Goal: Complete application form: Complete application form

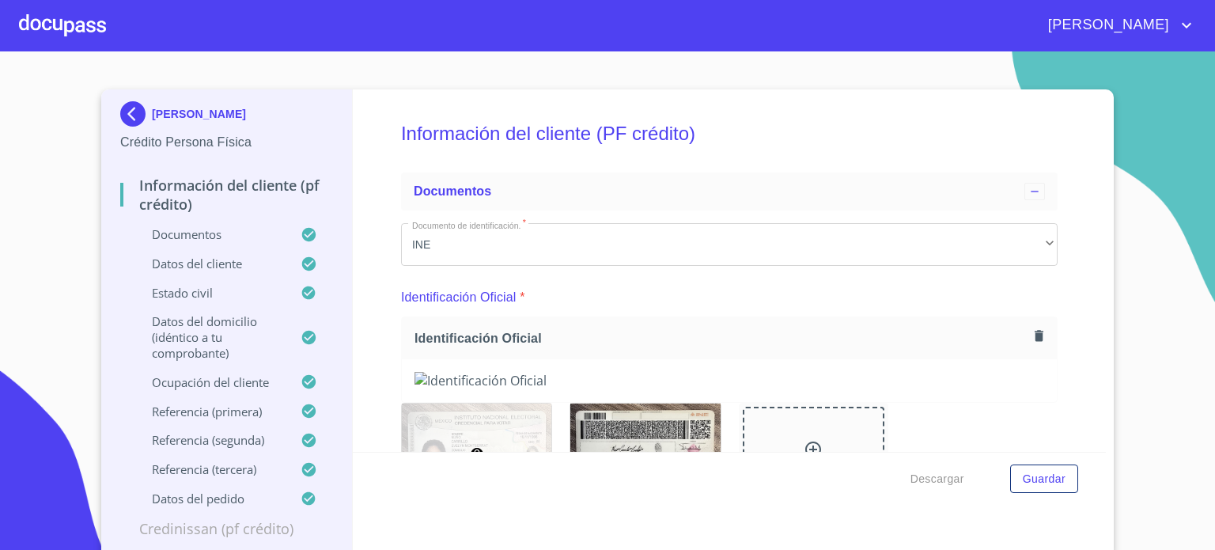
scroll to position [9212, 0]
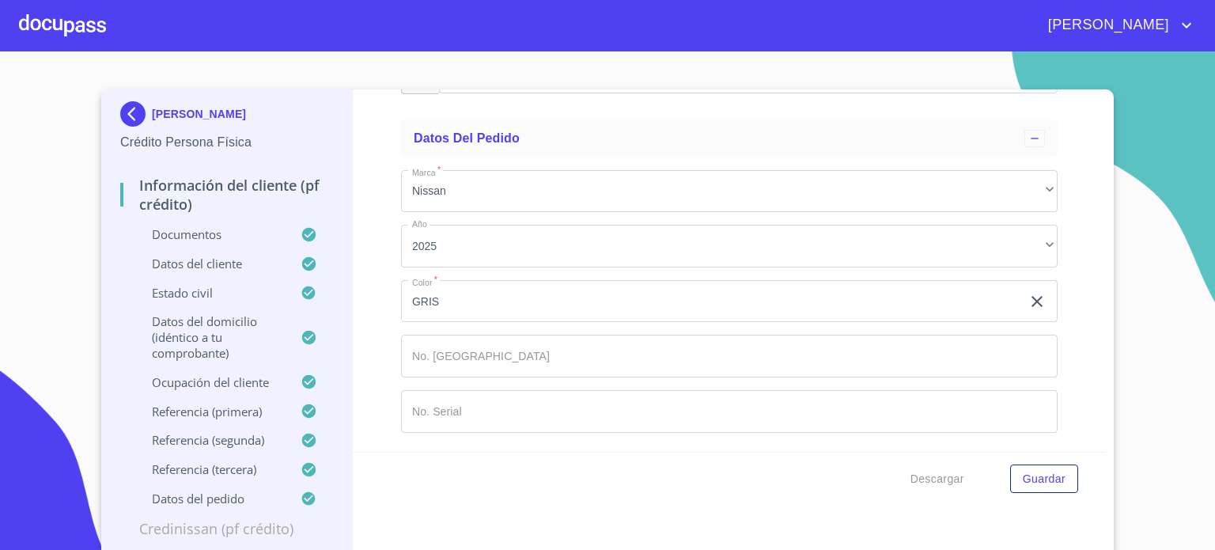
click at [58, 35] on div at bounding box center [62, 25] width 87 height 51
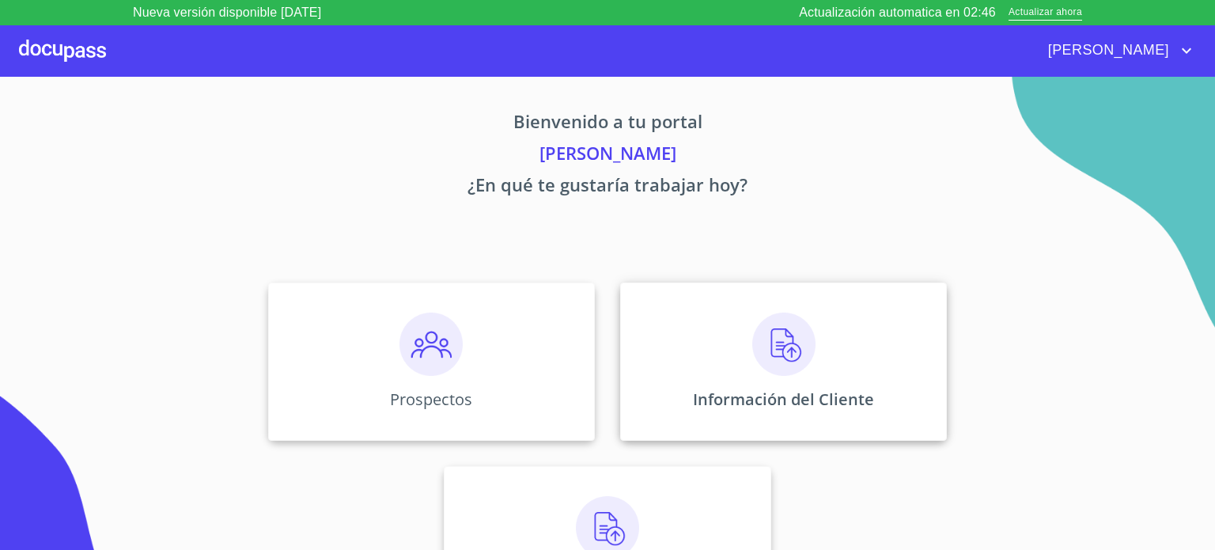
click at [785, 394] on p "Información del Cliente" at bounding box center [783, 398] width 181 height 21
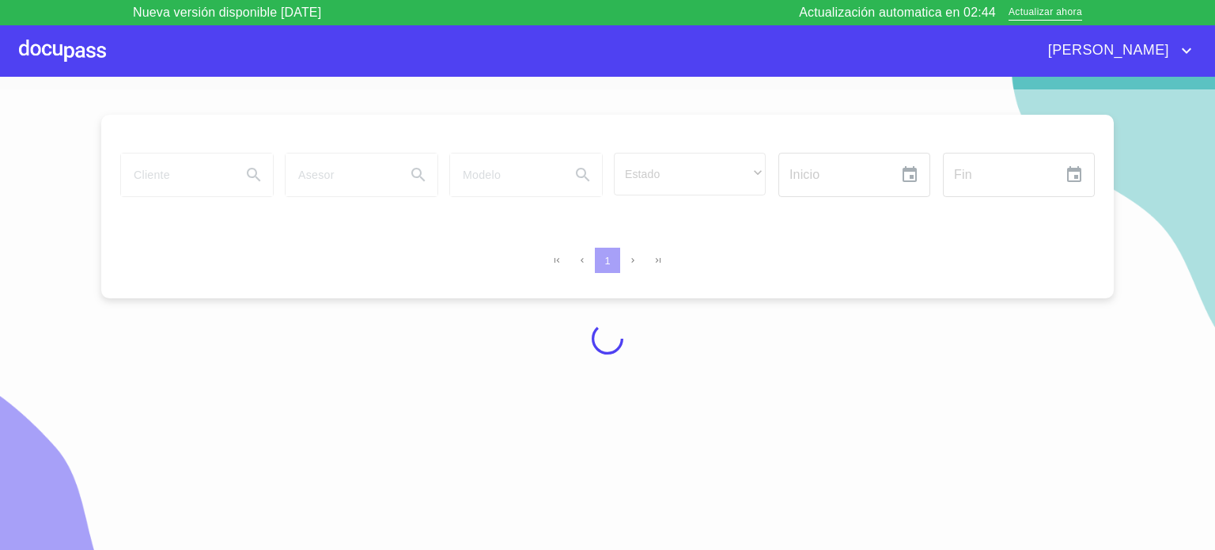
click at [43, 43] on div at bounding box center [62, 50] width 87 height 51
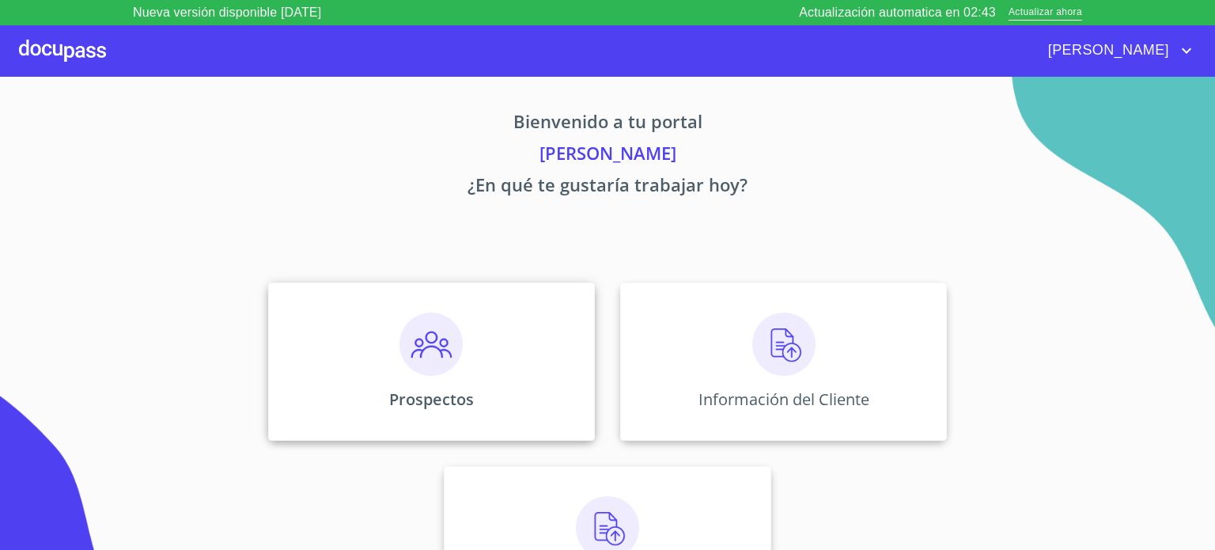
click at [404, 353] on img at bounding box center [430, 343] width 63 height 63
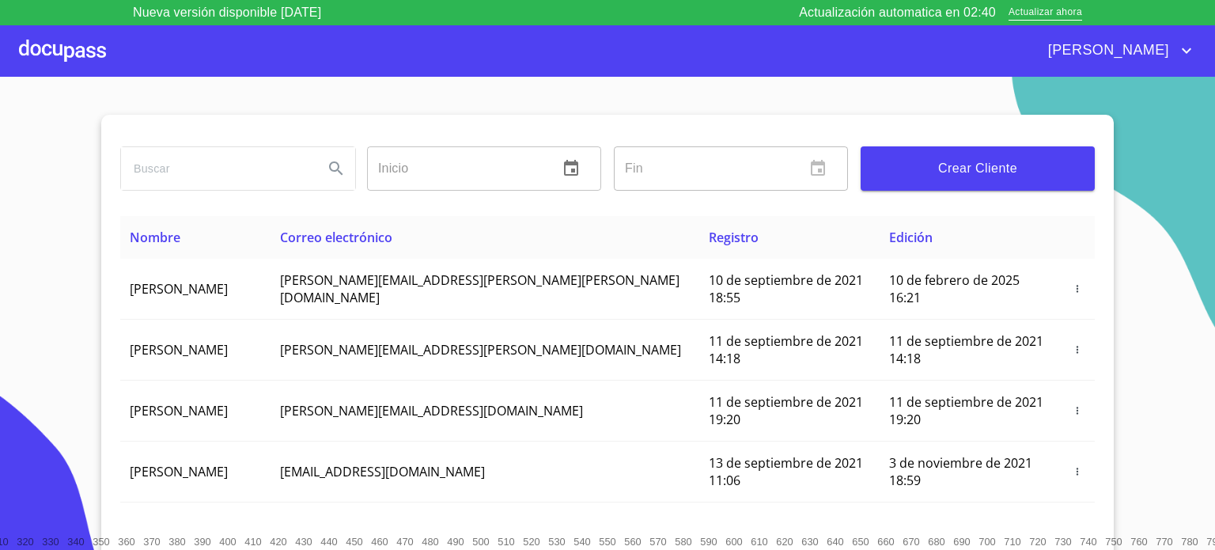
click at [974, 165] on span "Crear Cliente" at bounding box center [977, 168] width 209 height 22
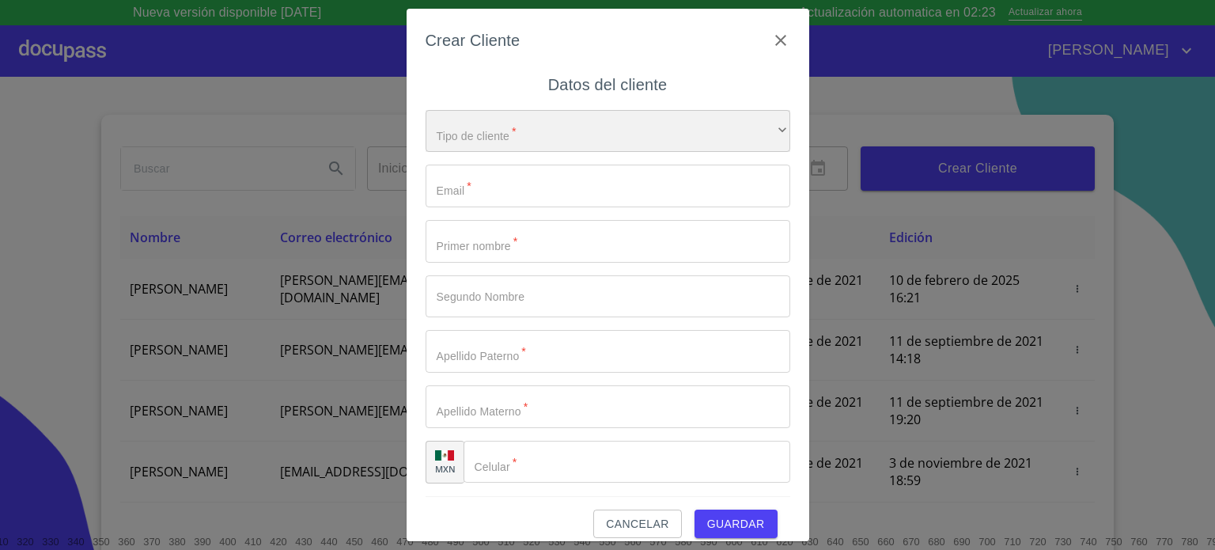
click at [557, 127] on div "​" at bounding box center [608, 131] width 365 height 43
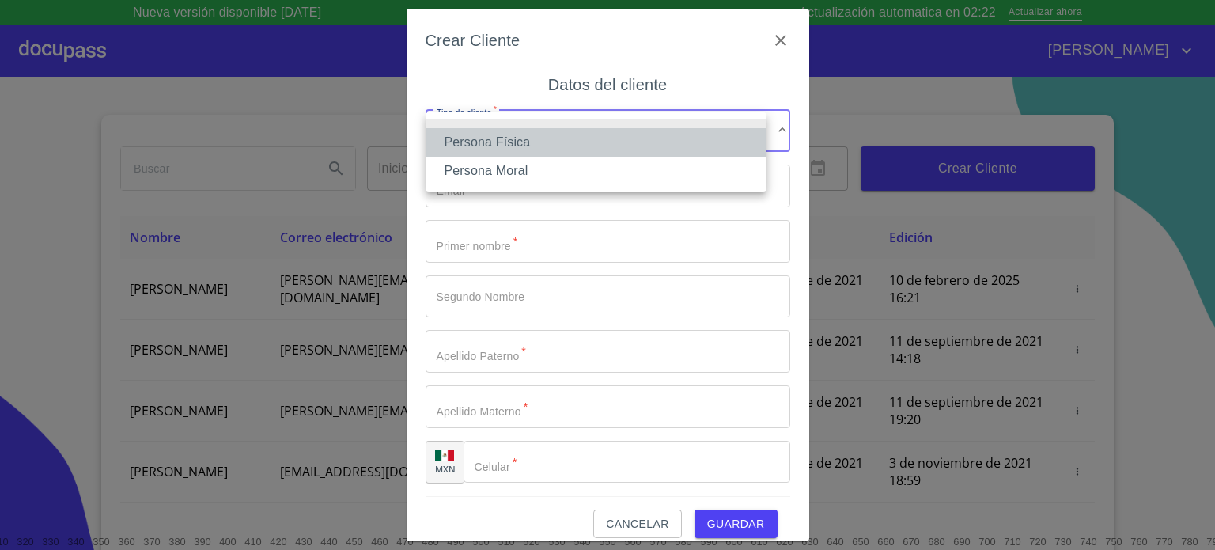
click at [528, 153] on li "Persona Física" at bounding box center [596, 142] width 341 height 28
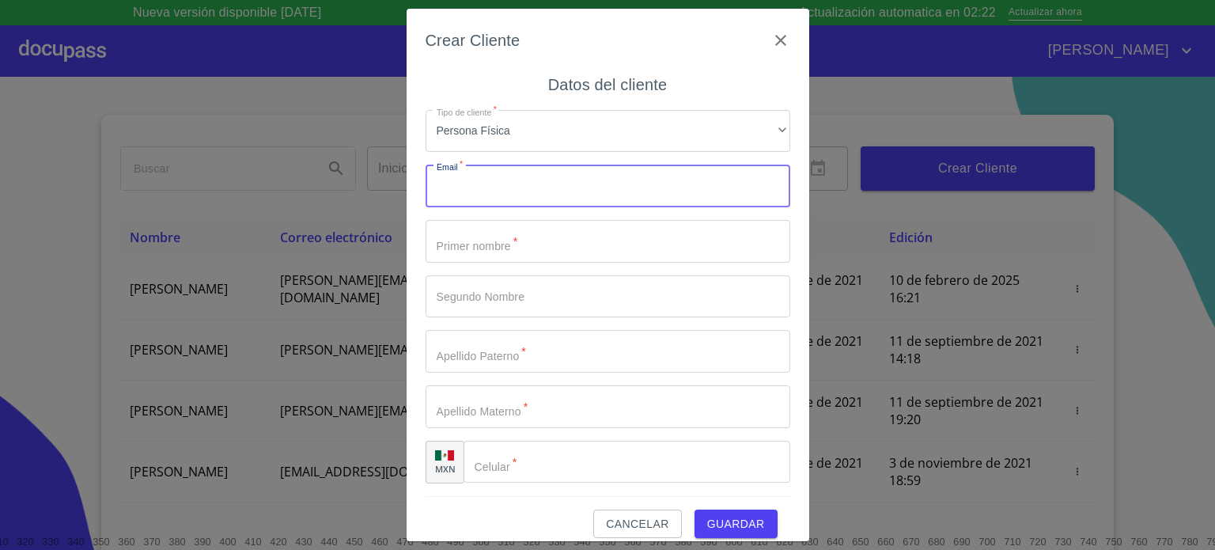
click at [520, 193] on input "Tipo de cliente   *" at bounding box center [608, 186] width 365 height 43
type input "[EMAIL_ADDRESS][DOMAIN_NAME]"
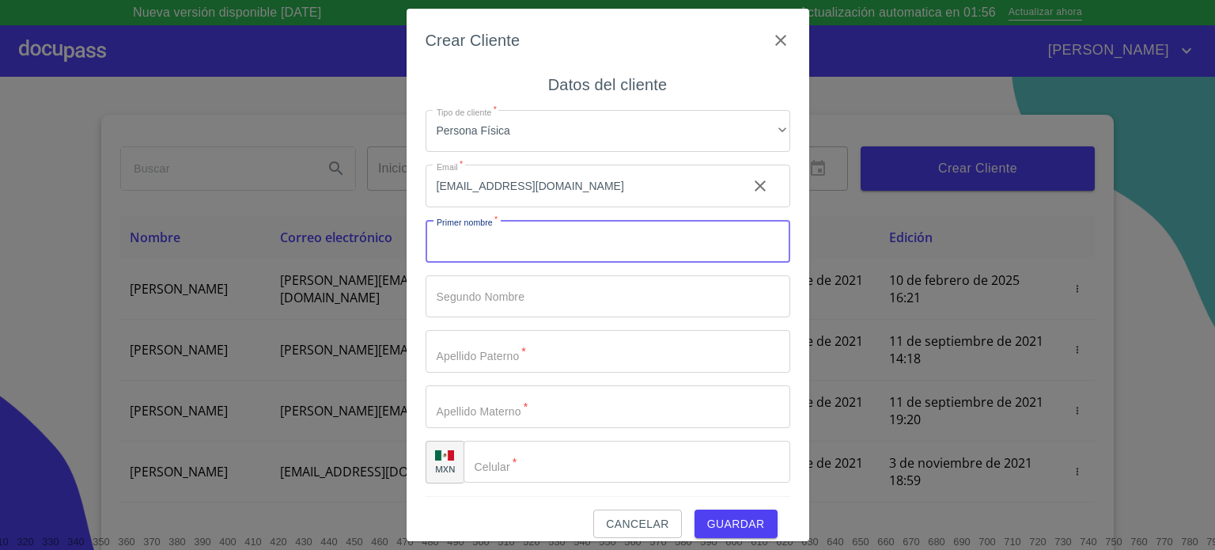
click at [507, 249] on input "Tipo de cliente   *" at bounding box center [608, 241] width 365 height 43
type input "[PERSON_NAME]"
click at [478, 263] on input "Tipo de cliente   *" at bounding box center [580, 241] width 309 height 43
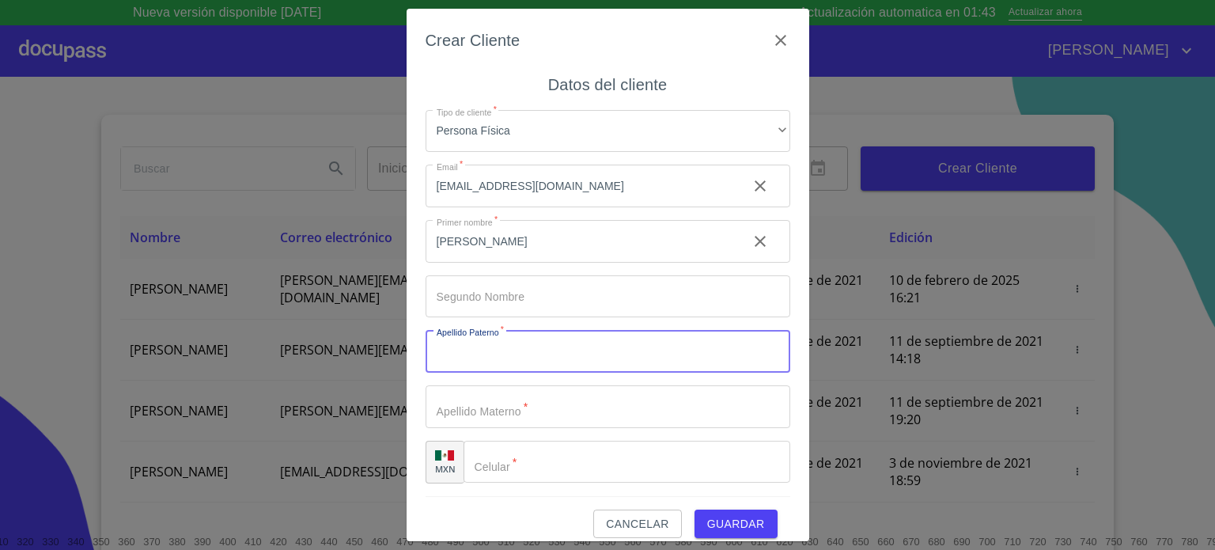
click at [478, 347] on input "Tipo de cliente   *" at bounding box center [608, 351] width 365 height 43
type input "[PERSON_NAME]"
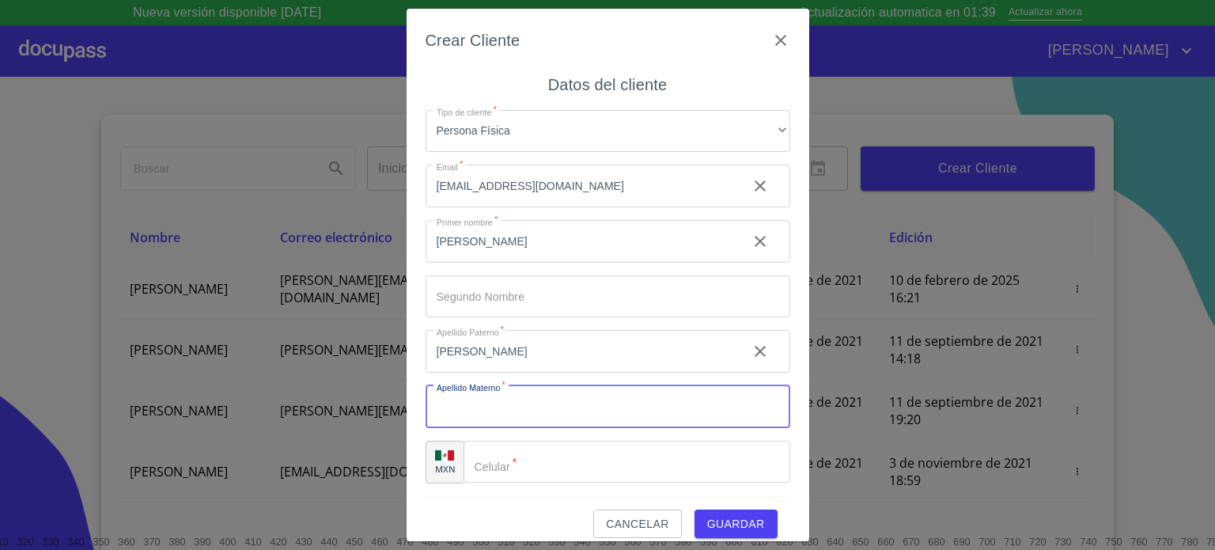
click at [525, 398] on input "Tipo de cliente   *" at bounding box center [608, 406] width 365 height 43
type input "[PERSON_NAME]"
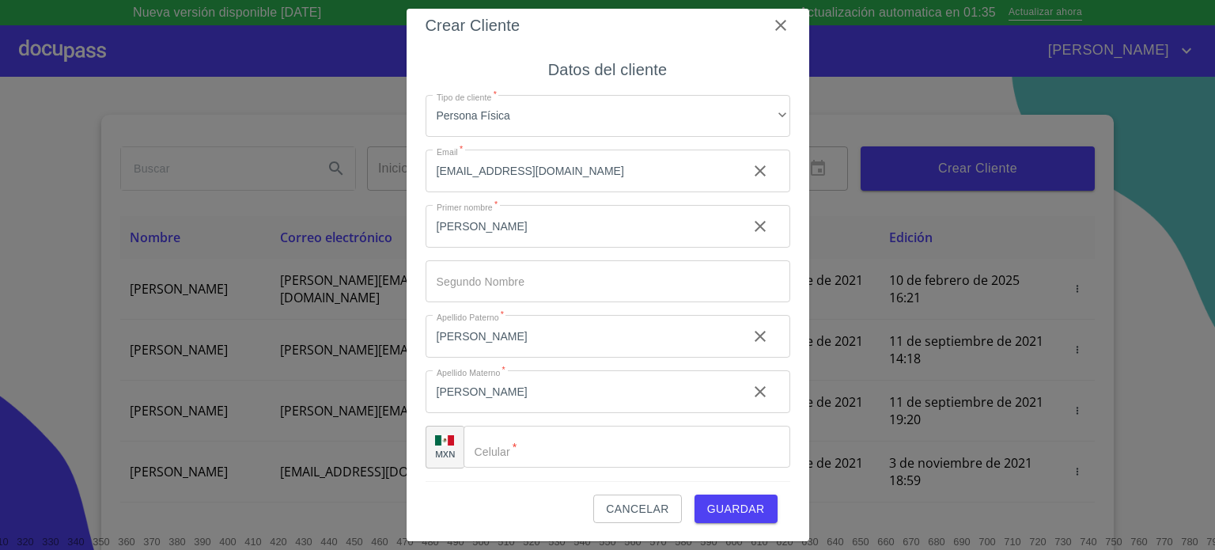
click at [572, 454] on input "Tipo de cliente   *" at bounding box center [626, 447] width 327 height 43
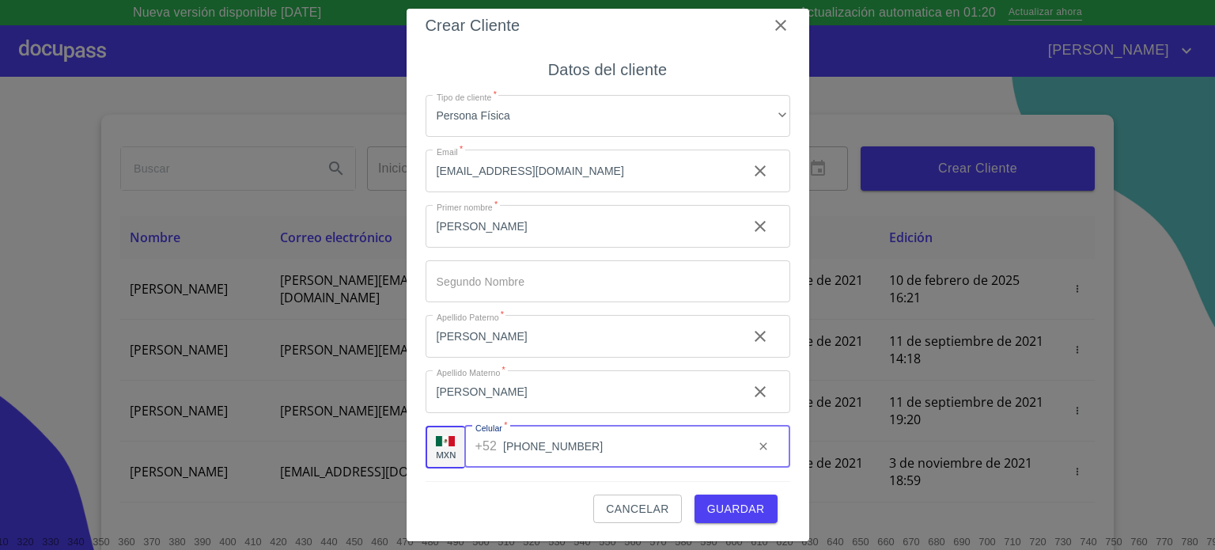
type input "[PHONE_NUMBER]"
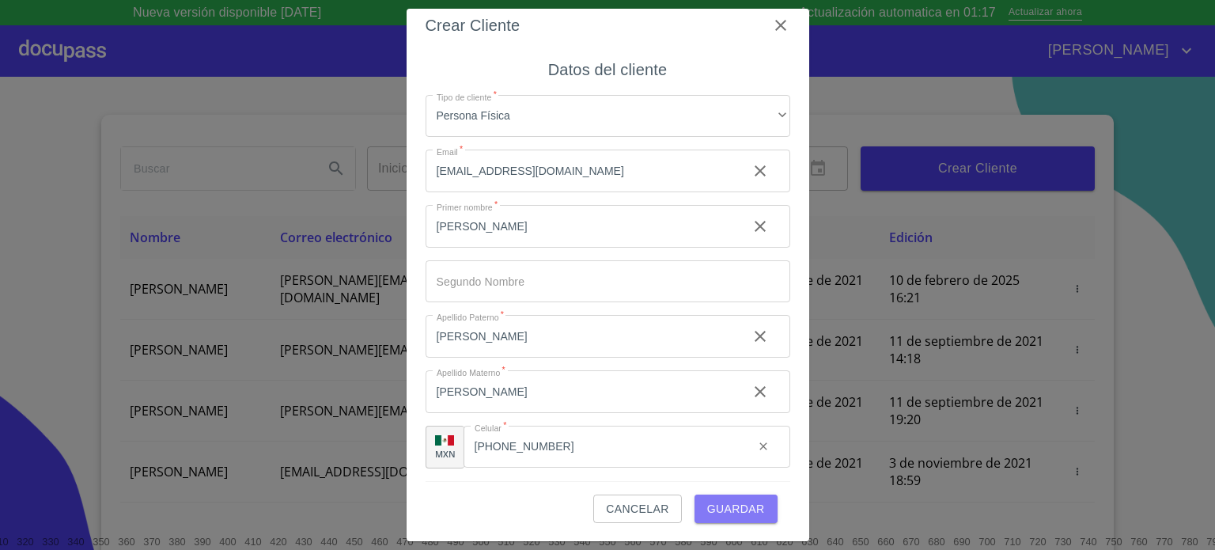
click at [747, 502] on span "Guardar" at bounding box center [736, 509] width 58 height 20
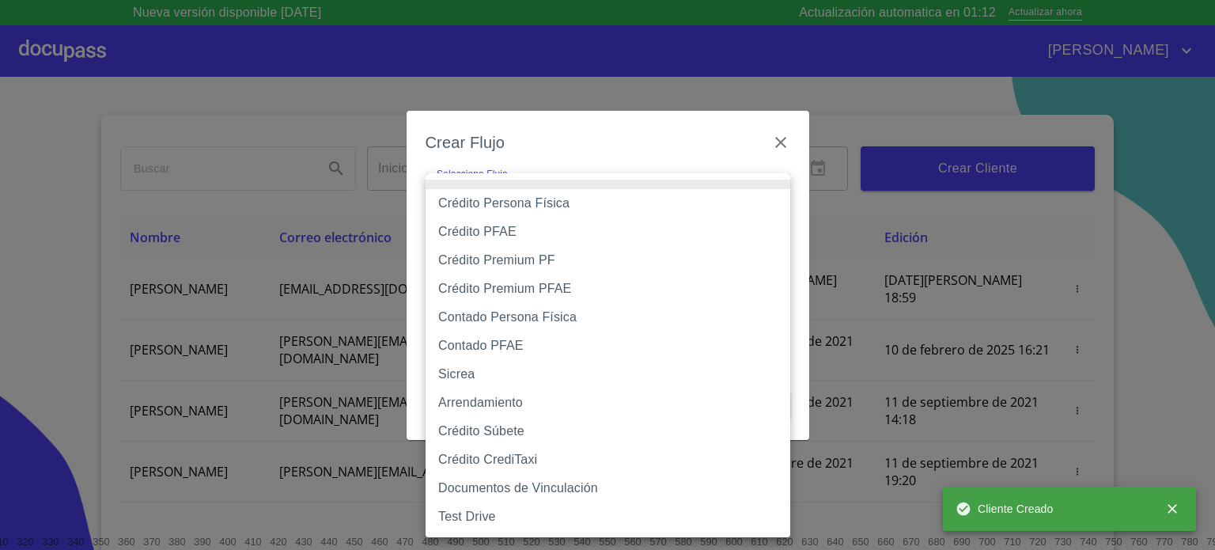
click at [611, 202] on body "Nueva versión disponible [DATE] Actualización automatica en 01:12 Actualizar ah…" at bounding box center [607, 275] width 1215 height 550
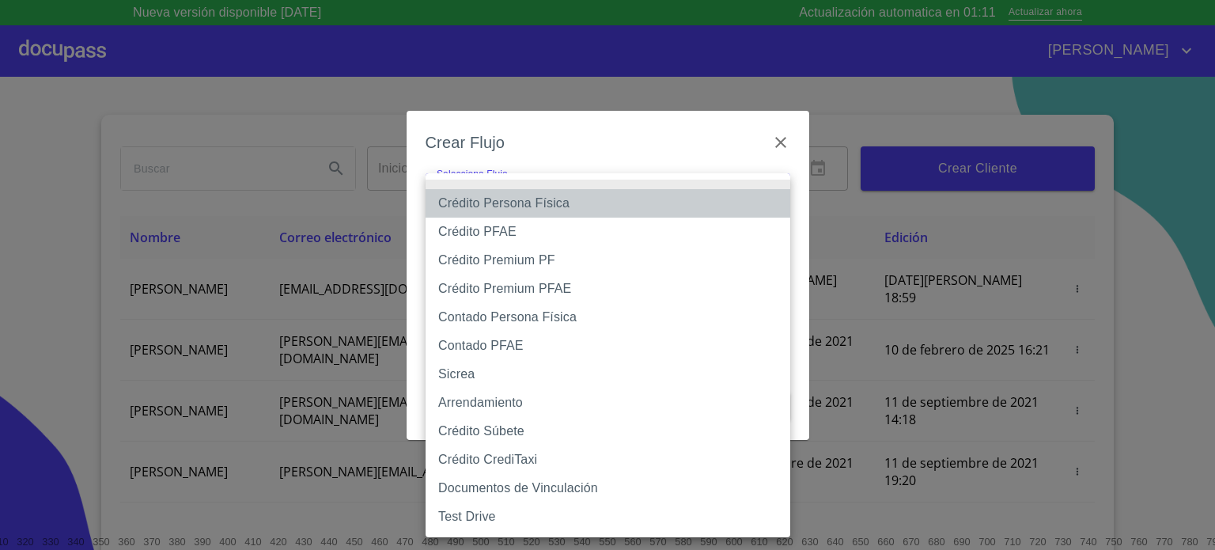
click at [551, 205] on li "Crédito Persona Física" at bounding box center [608, 203] width 365 height 28
type input "6009fb3c7d1714eb8809aa97"
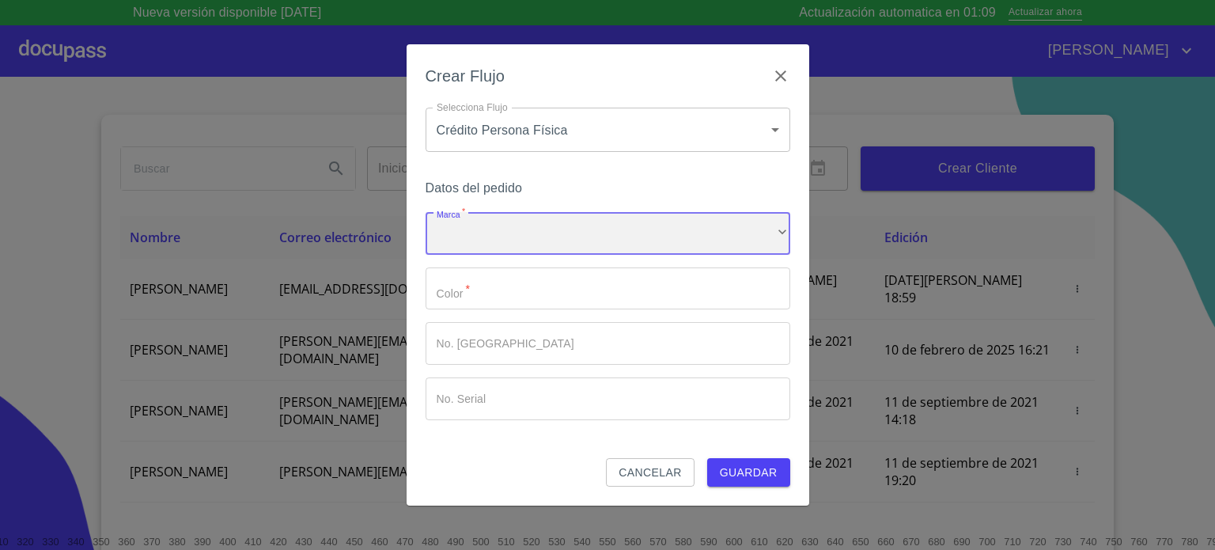
click at [528, 236] on div "​" at bounding box center [608, 233] width 365 height 43
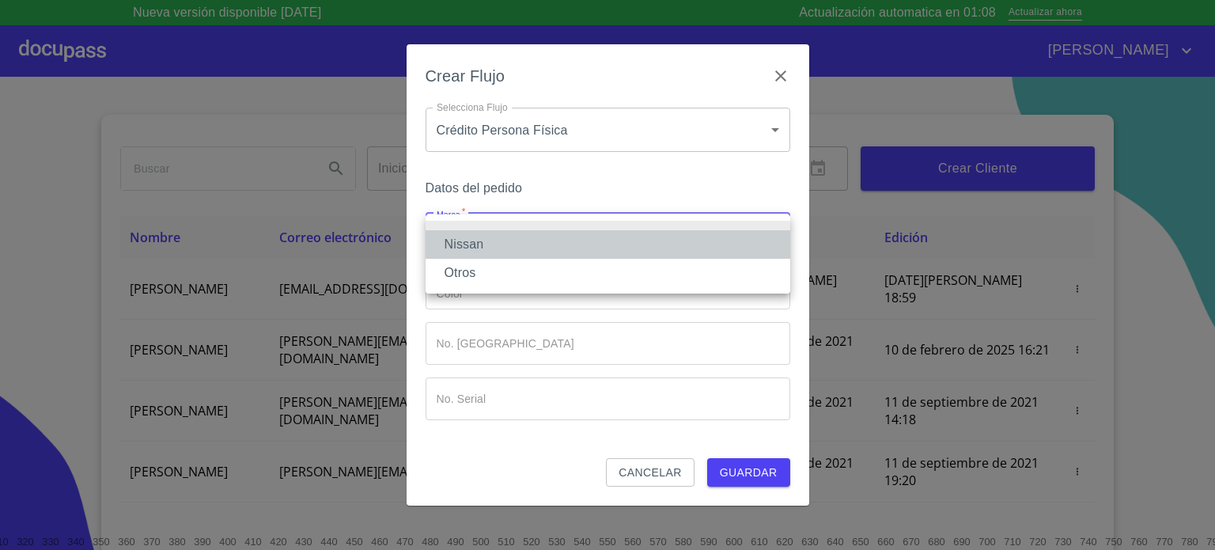
click at [522, 251] on li "Nissan" at bounding box center [608, 244] width 365 height 28
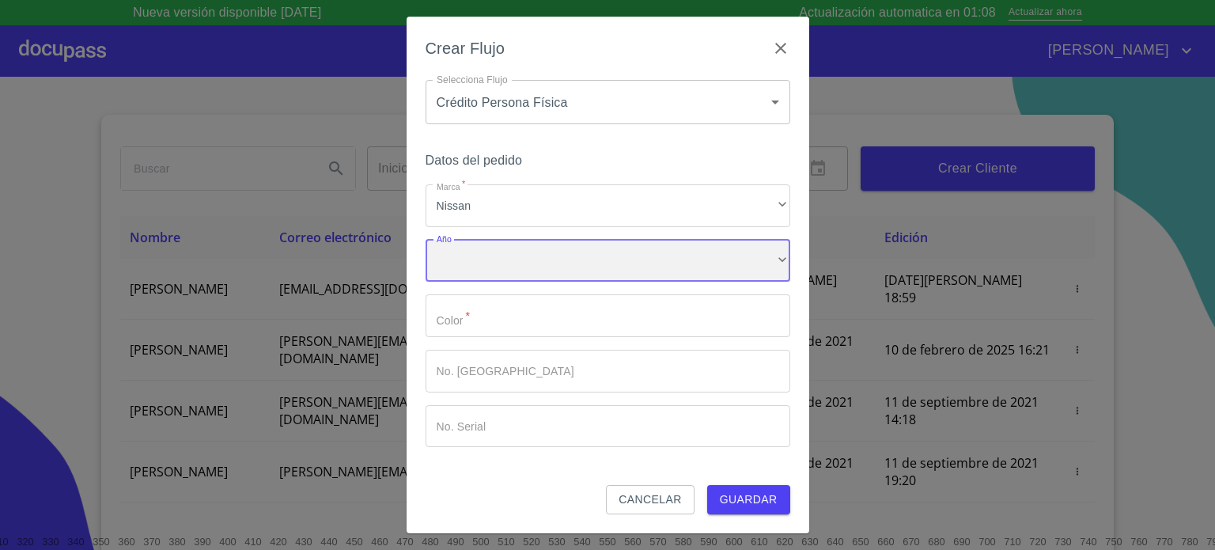
click at [503, 271] on div "​" at bounding box center [608, 261] width 365 height 43
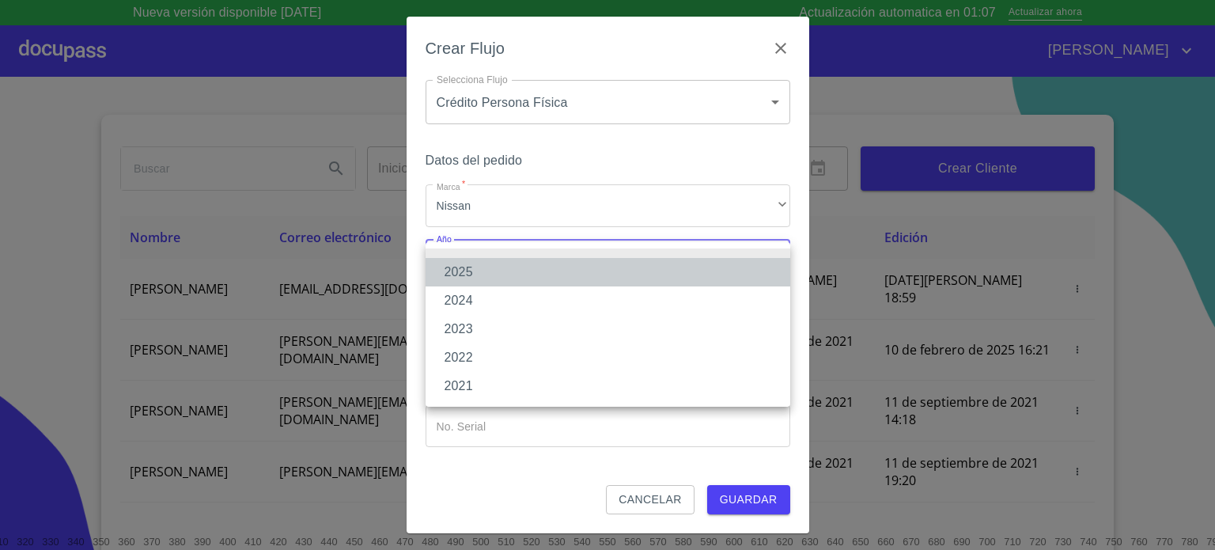
click at [502, 275] on li "2025" at bounding box center [608, 272] width 365 height 28
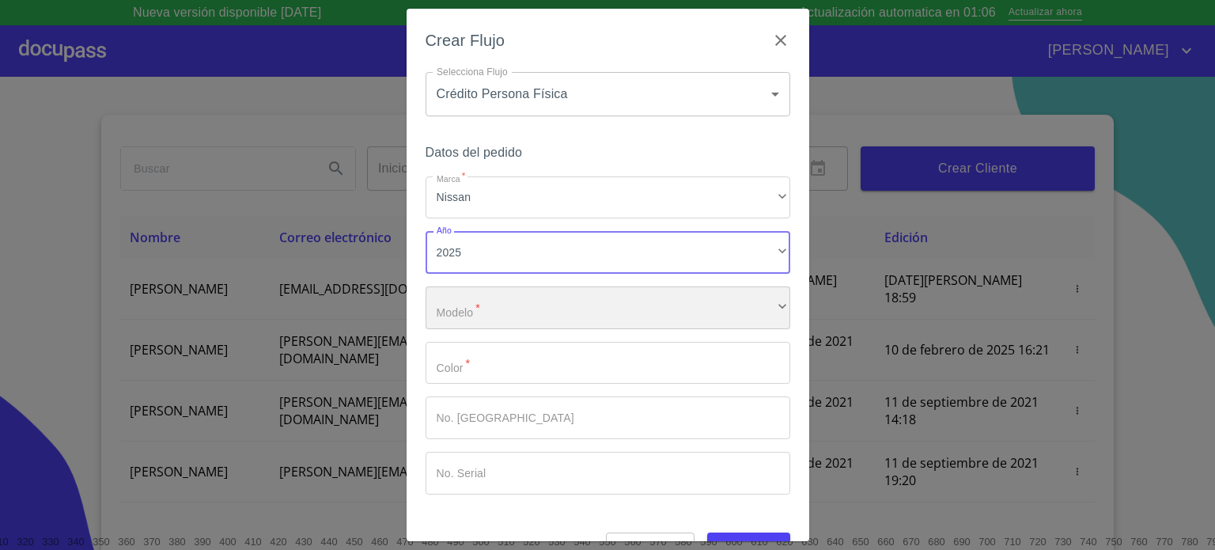
click at [516, 309] on div "​" at bounding box center [608, 307] width 365 height 43
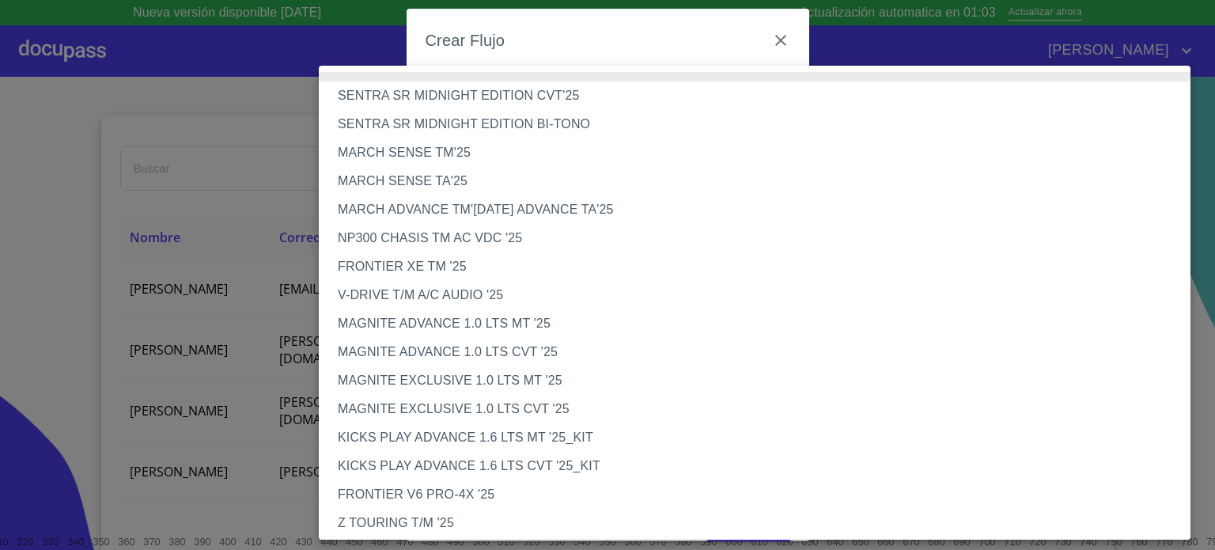
click at [543, 404] on li "MAGNITE EXCLUSIVE 1.0 LTS CVT '25" at bounding box center [760, 409] width 883 height 28
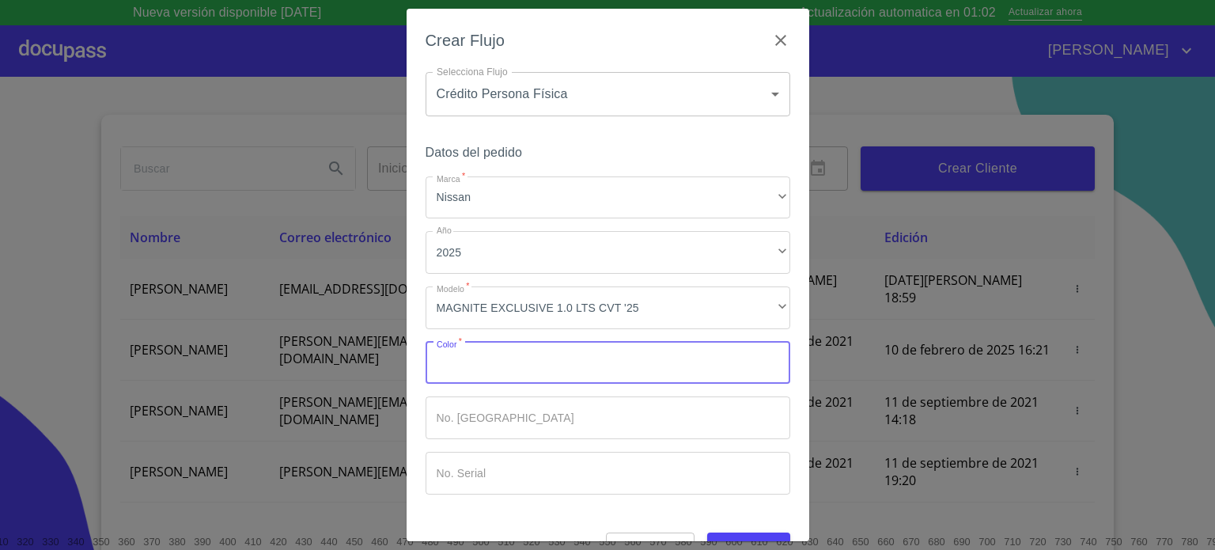
click at [477, 366] on input "Marca   *" at bounding box center [608, 363] width 365 height 43
type input "ROJO"
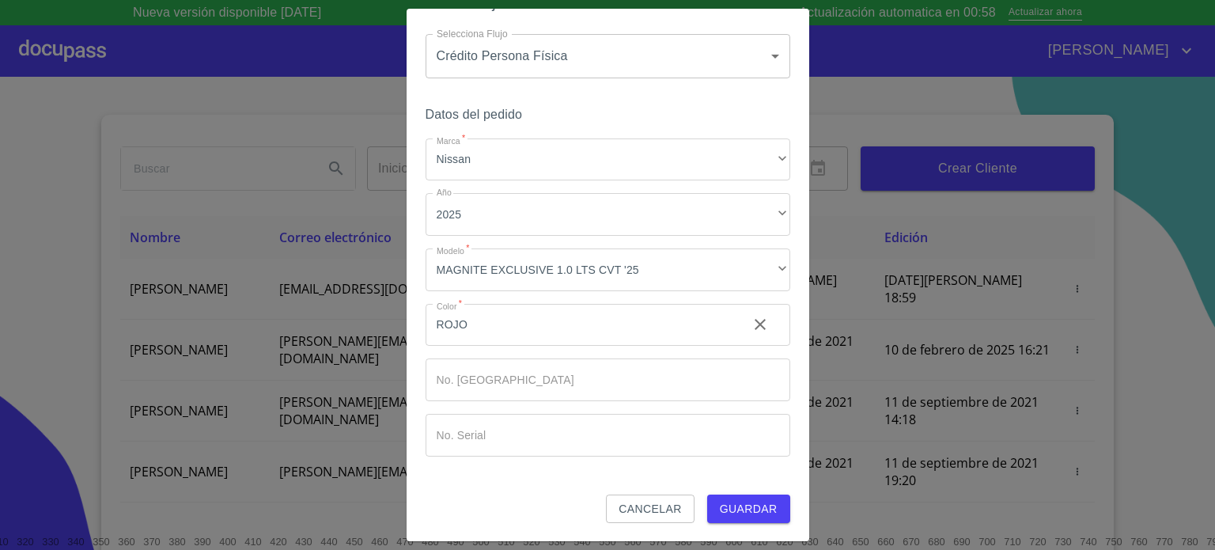
click at [732, 512] on span "Guardar" at bounding box center [749, 509] width 58 height 20
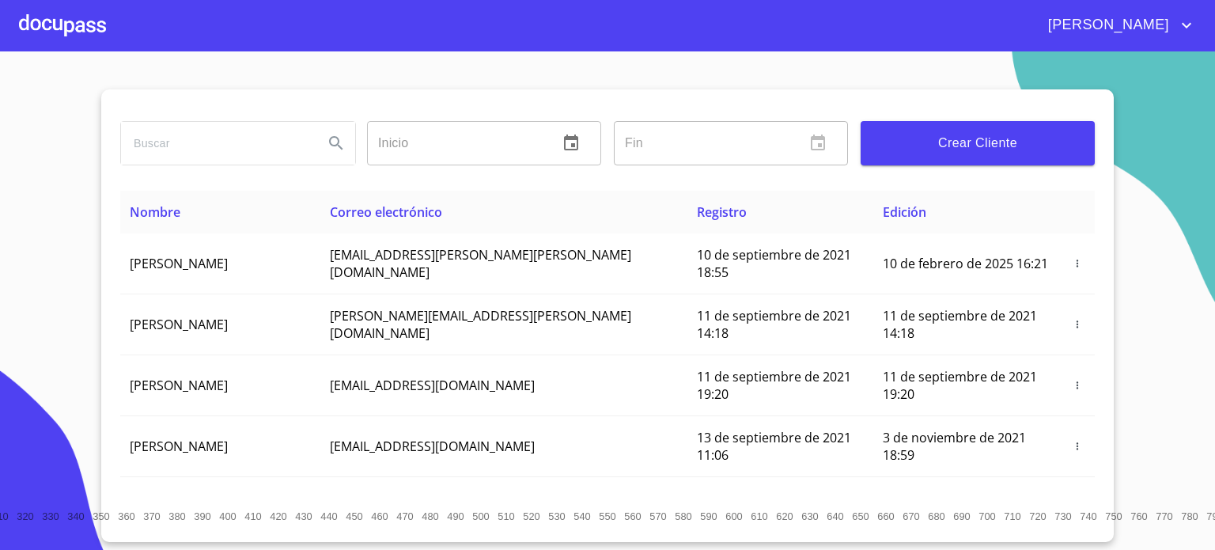
click at [81, 20] on div at bounding box center [62, 25] width 87 height 51
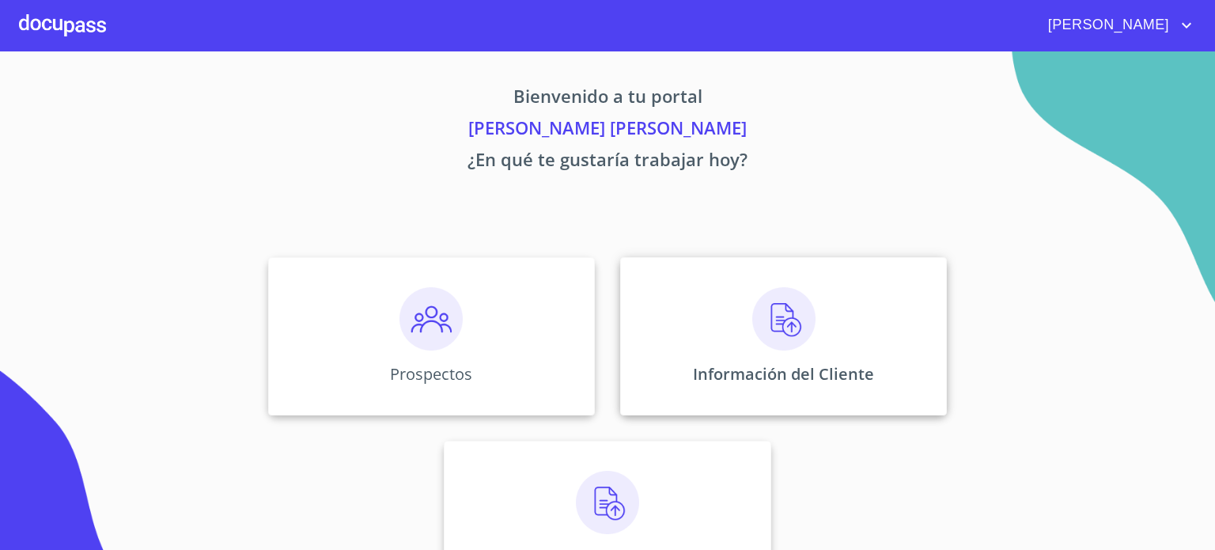
click at [774, 320] on img at bounding box center [783, 318] width 63 height 63
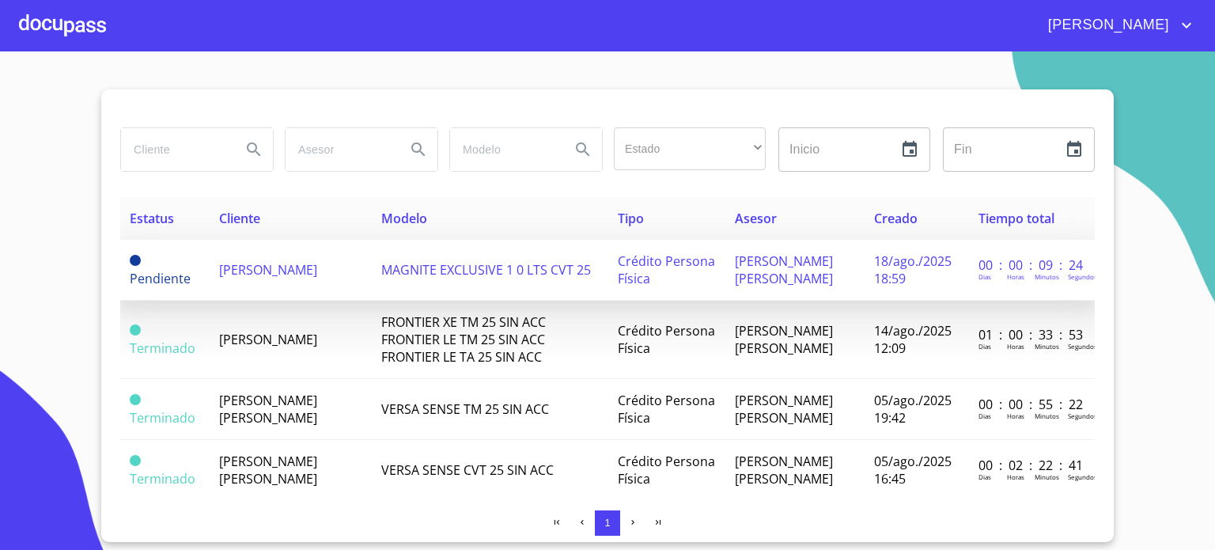
click at [327, 278] on td "[PERSON_NAME]" at bounding box center [291, 270] width 162 height 61
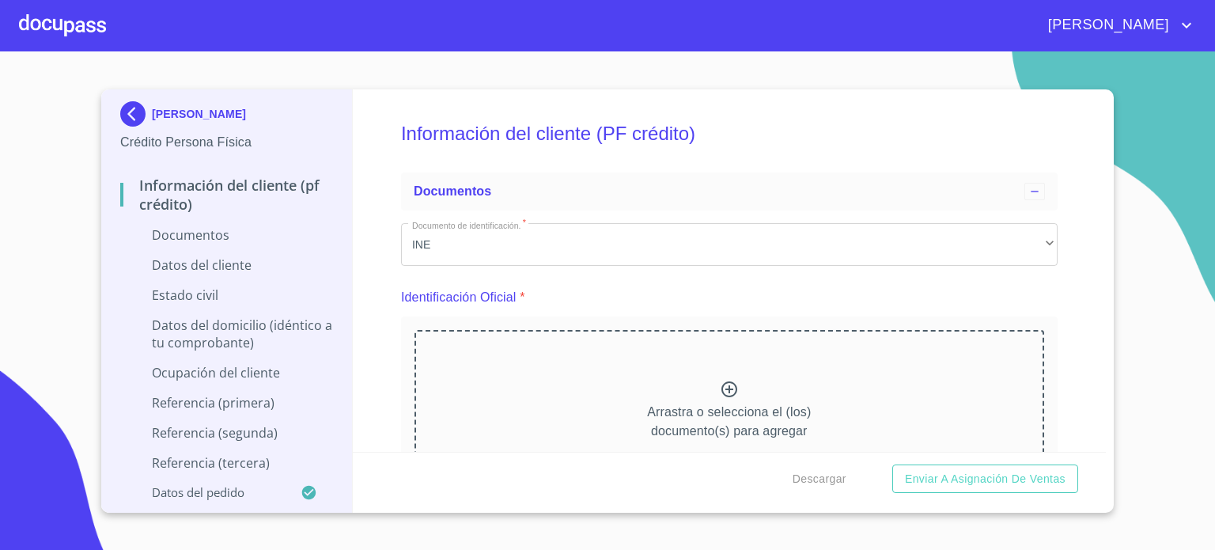
click at [756, 391] on div "Arrastra o selecciona el (los) documento(s) para agregar" at bounding box center [729, 410] width 630 height 161
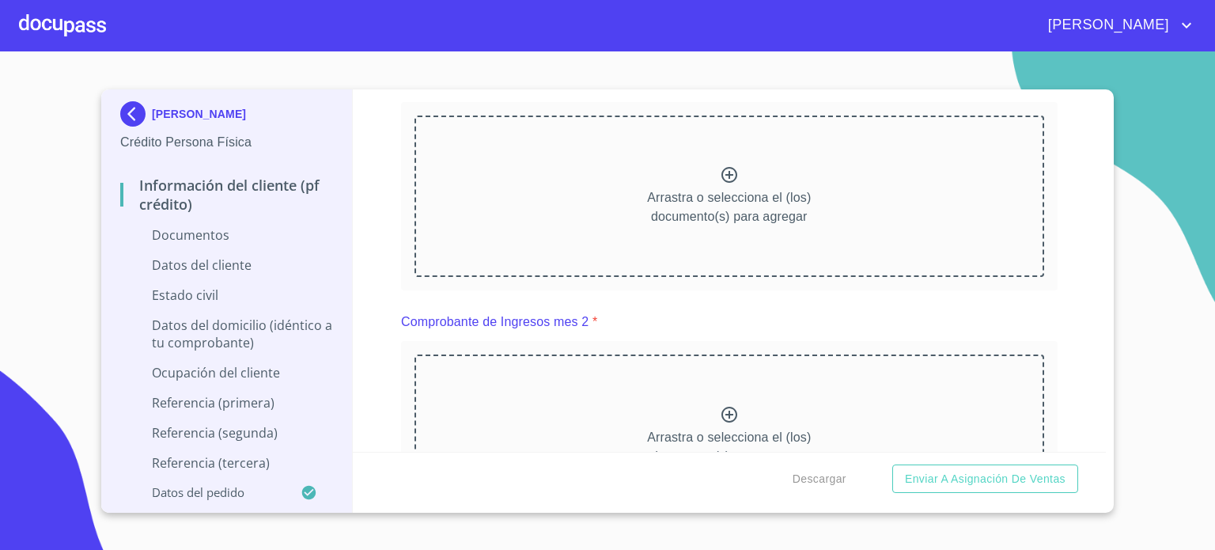
scroll to position [801, 0]
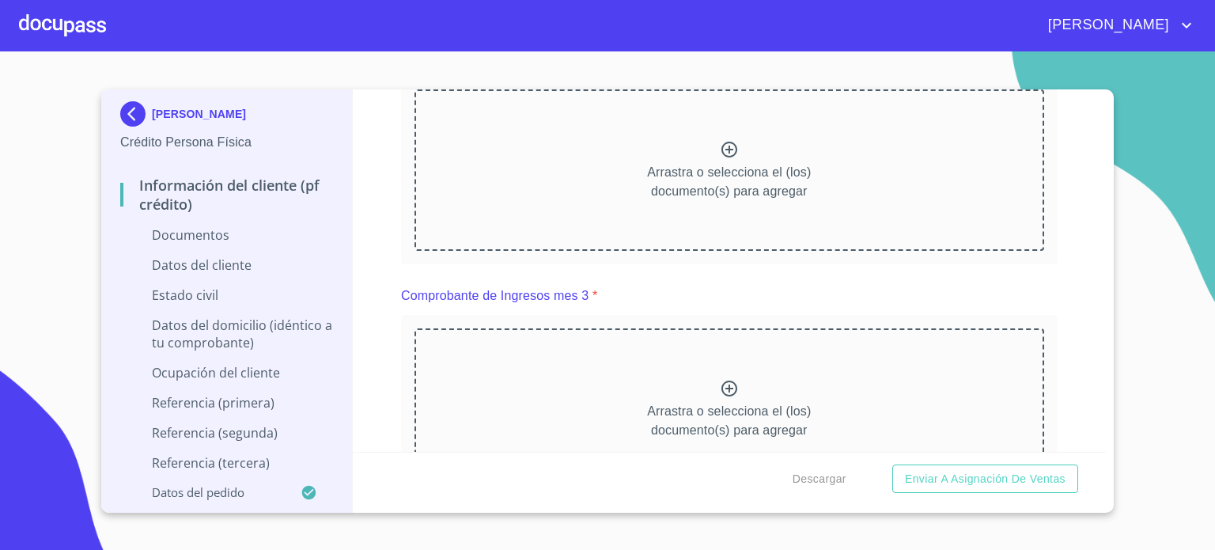
scroll to position [1519, 0]
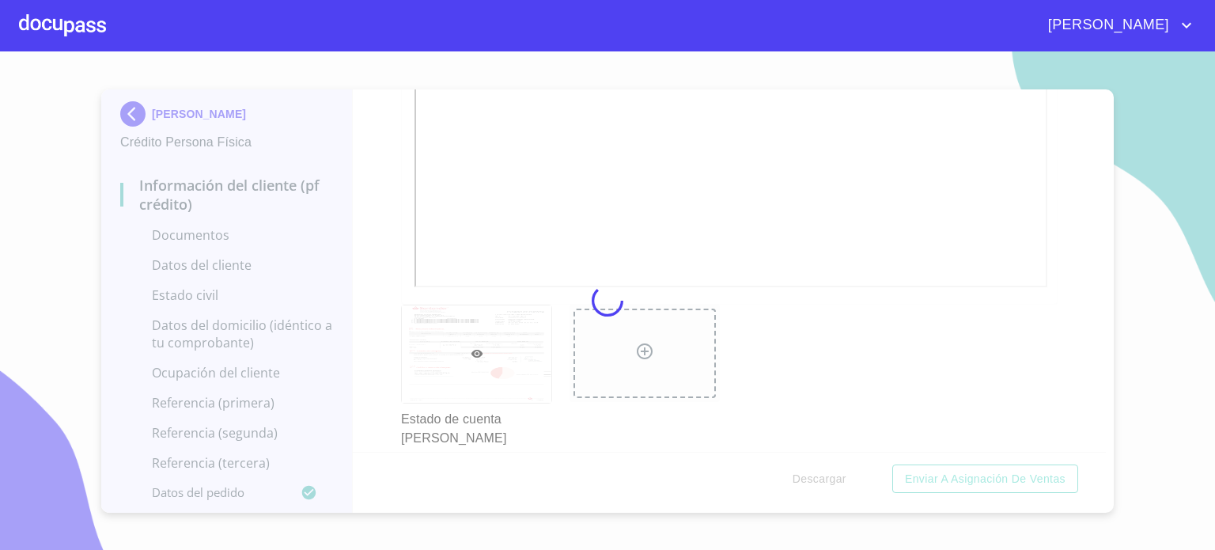
click at [1102, 451] on div at bounding box center [607, 300] width 1215 height 498
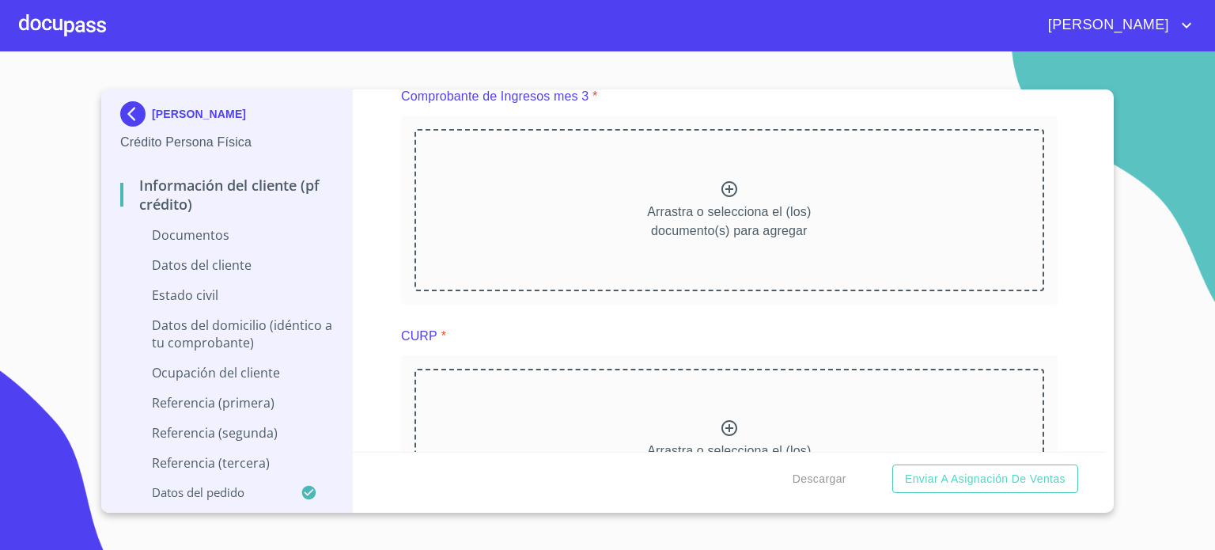
scroll to position [2267, 0]
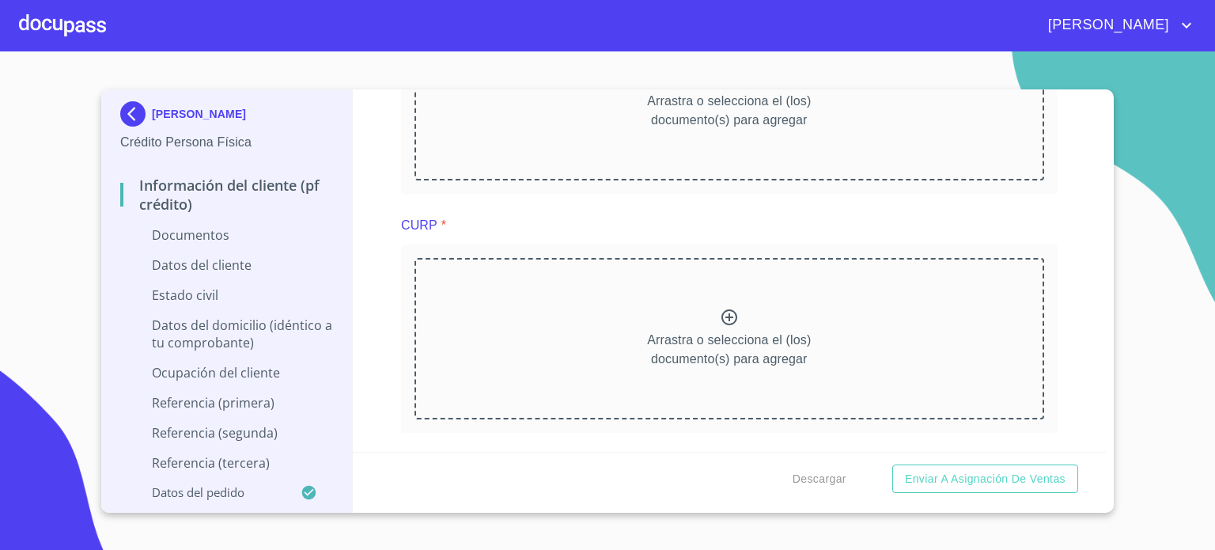
click at [1102, 452] on div "Descargar Enviar a Asignación de Ventas" at bounding box center [730, 479] width 754 height 54
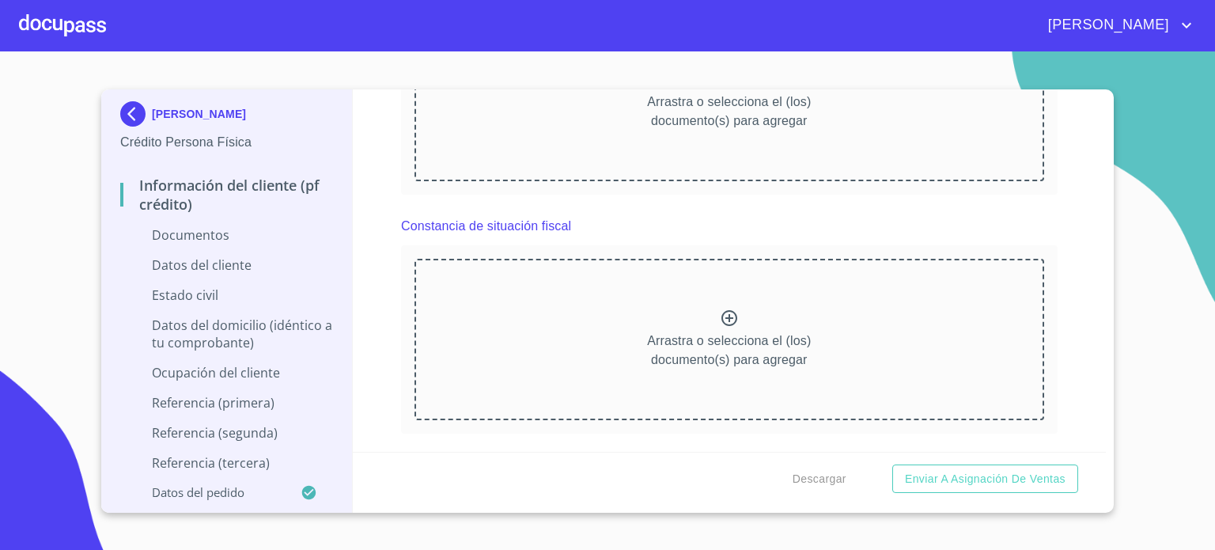
scroll to position [2994, 0]
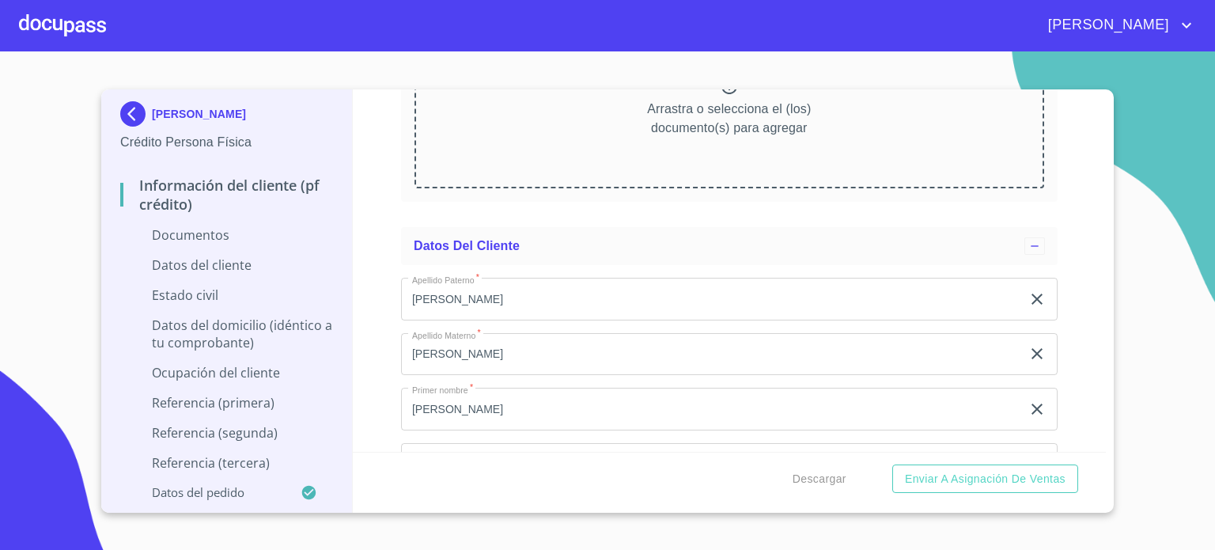
scroll to position [3638, 0]
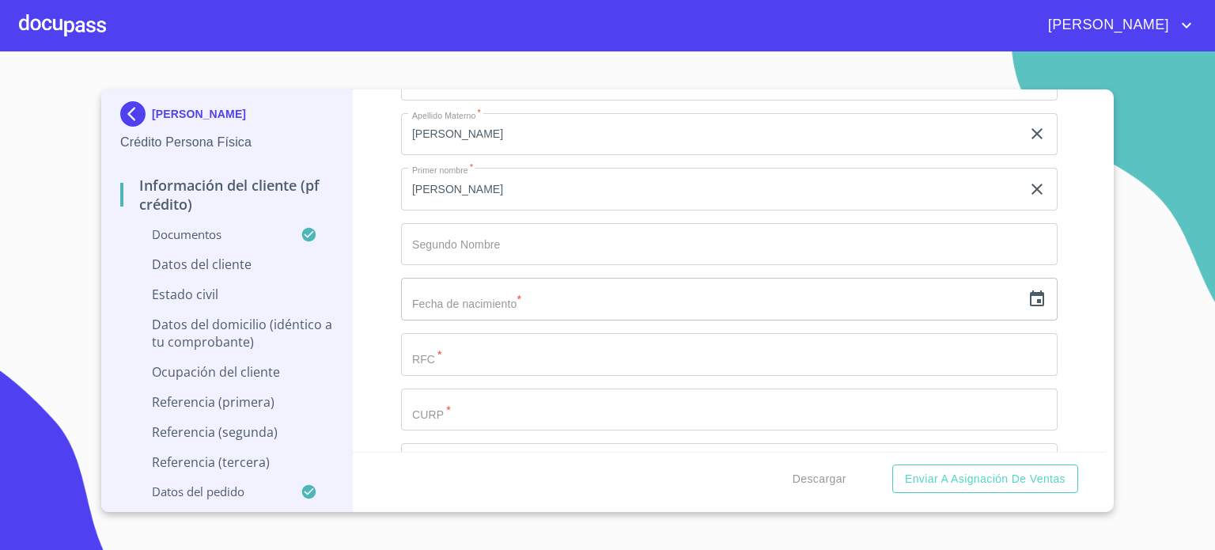
scroll to position [4313, 0]
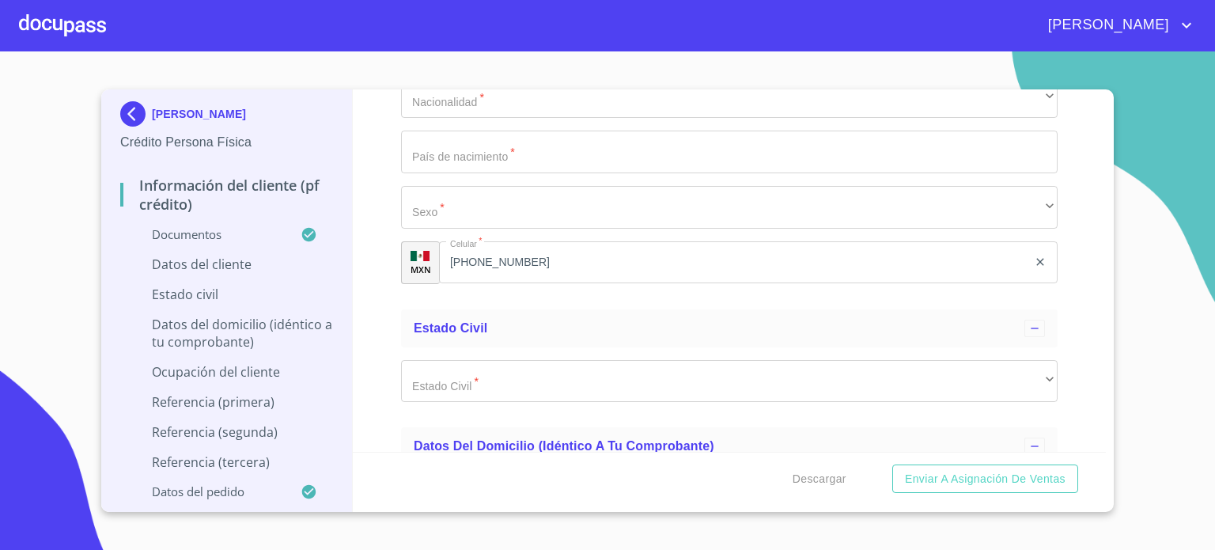
scroll to position [5283, 0]
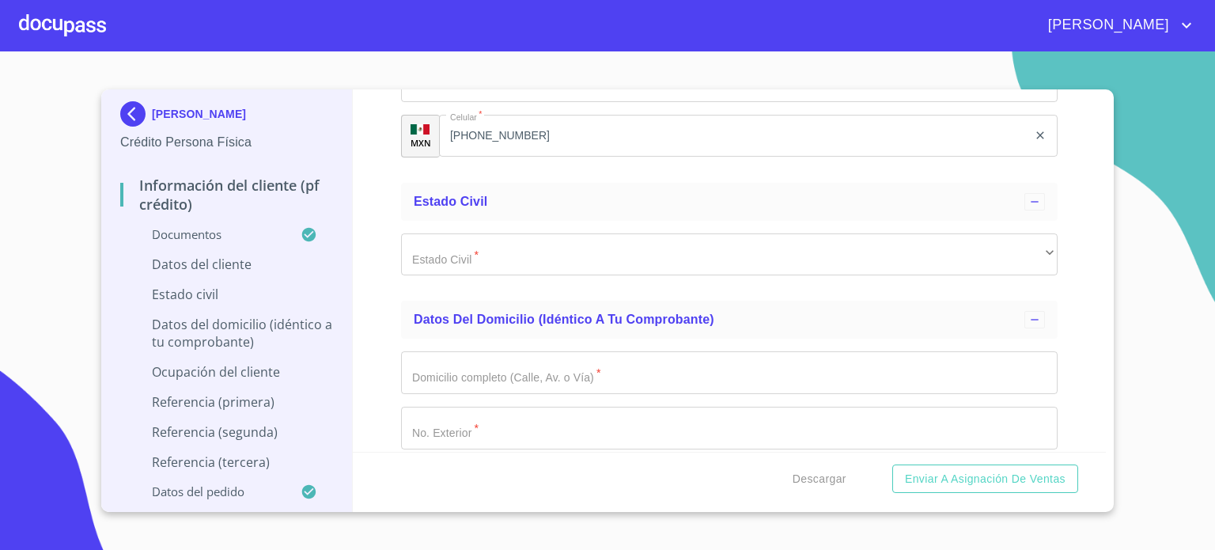
type input "PESM950624F70"
type input "PESM950624MJCLNR05"
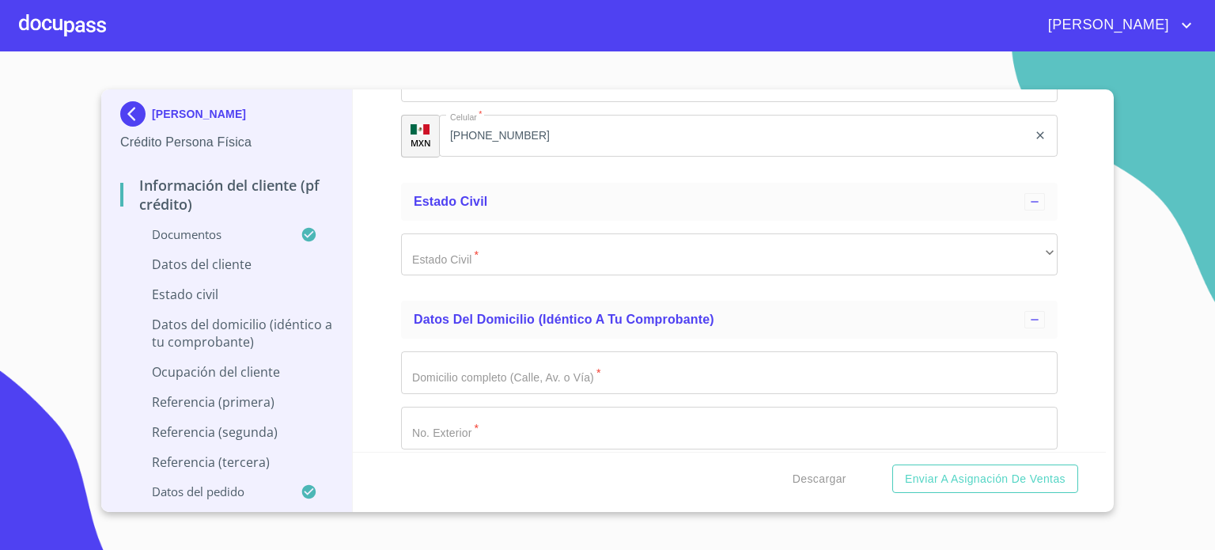
type input "1544563040"
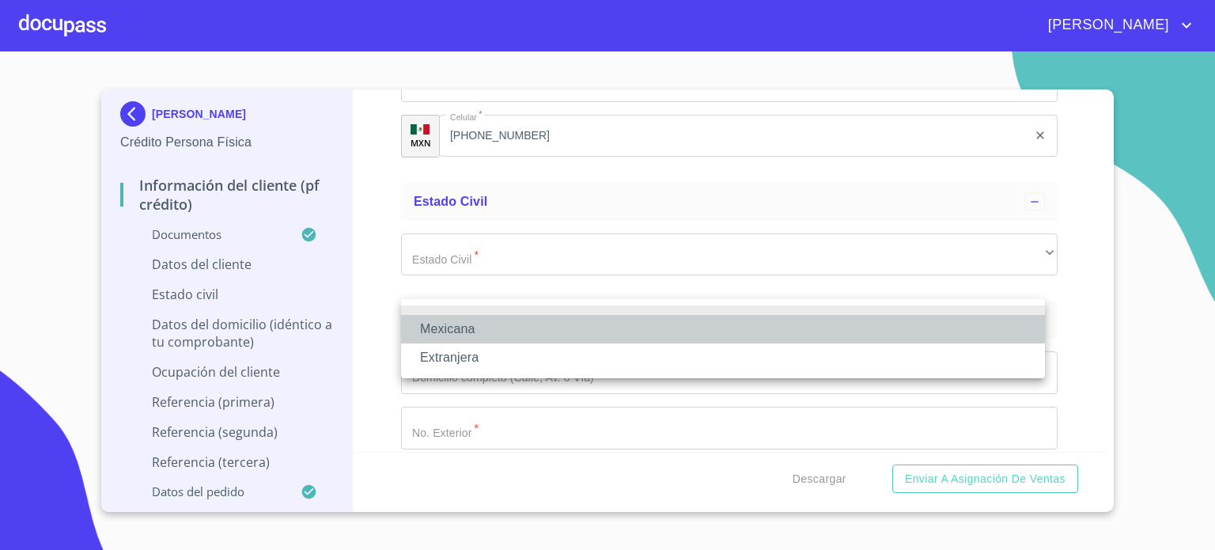
click at [460, 335] on li "Mexicana" at bounding box center [723, 329] width 644 height 28
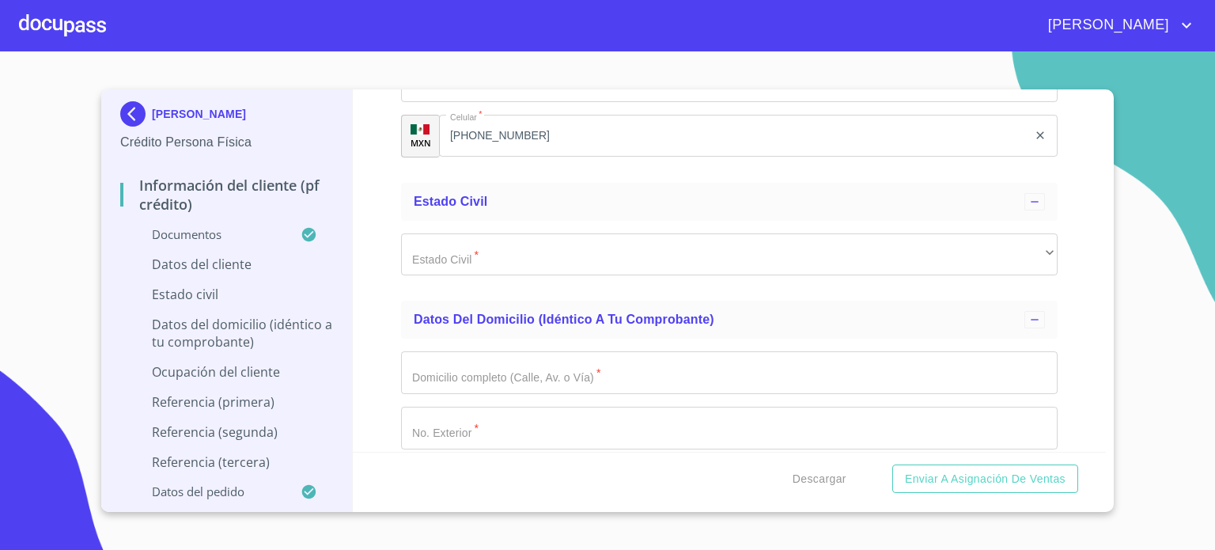
click at [495, 47] on input "Documento de identificación.   *" at bounding box center [729, 25] width 656 height 43
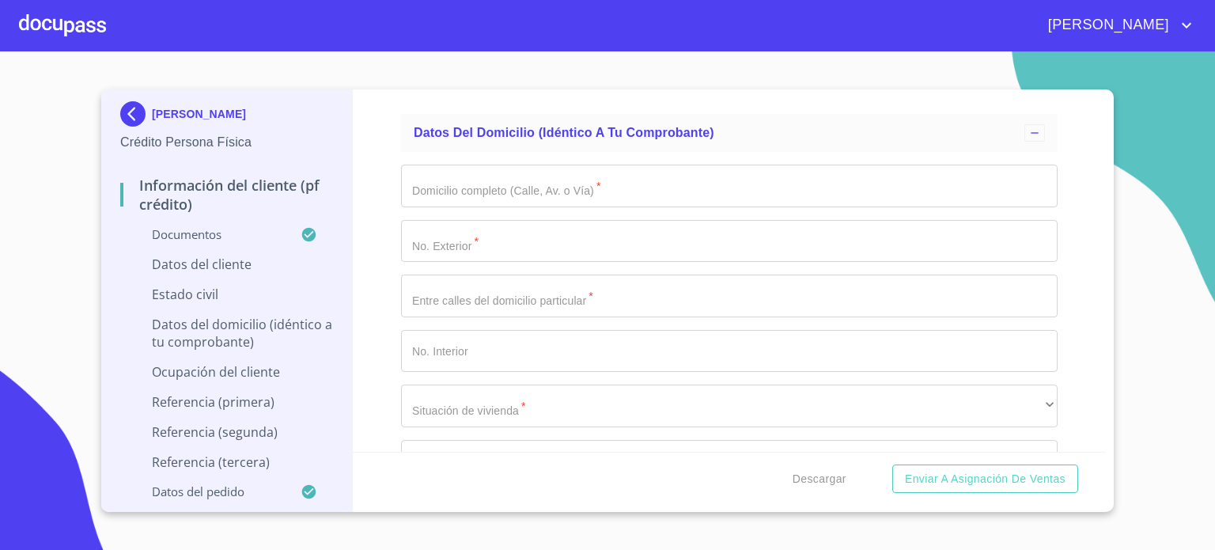
scroll to position [5547, 0]
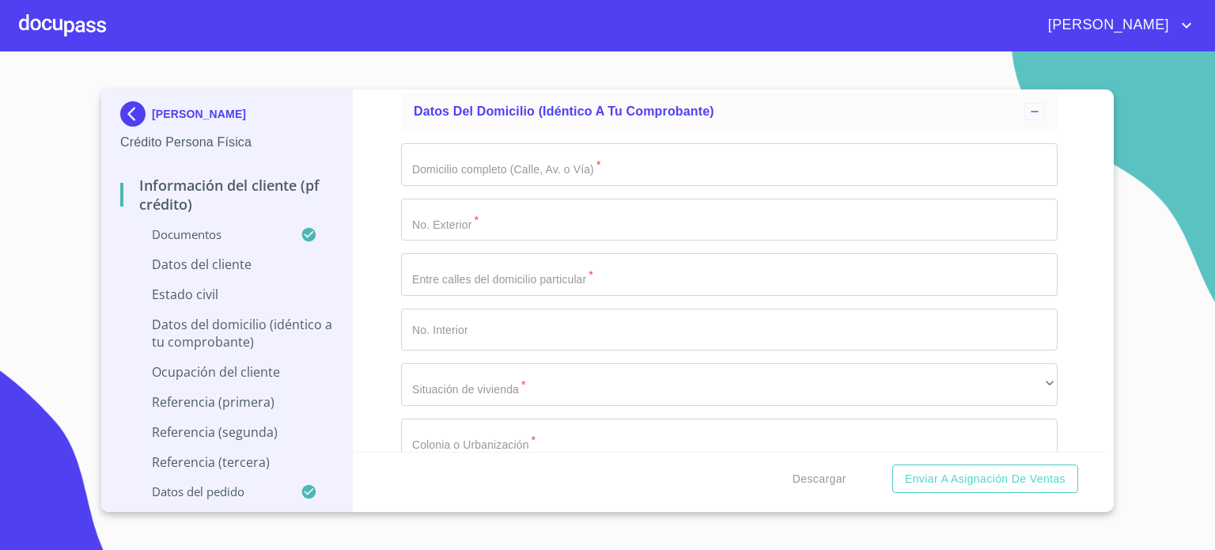
type input "[GEOGRAPHIC_DATA]"
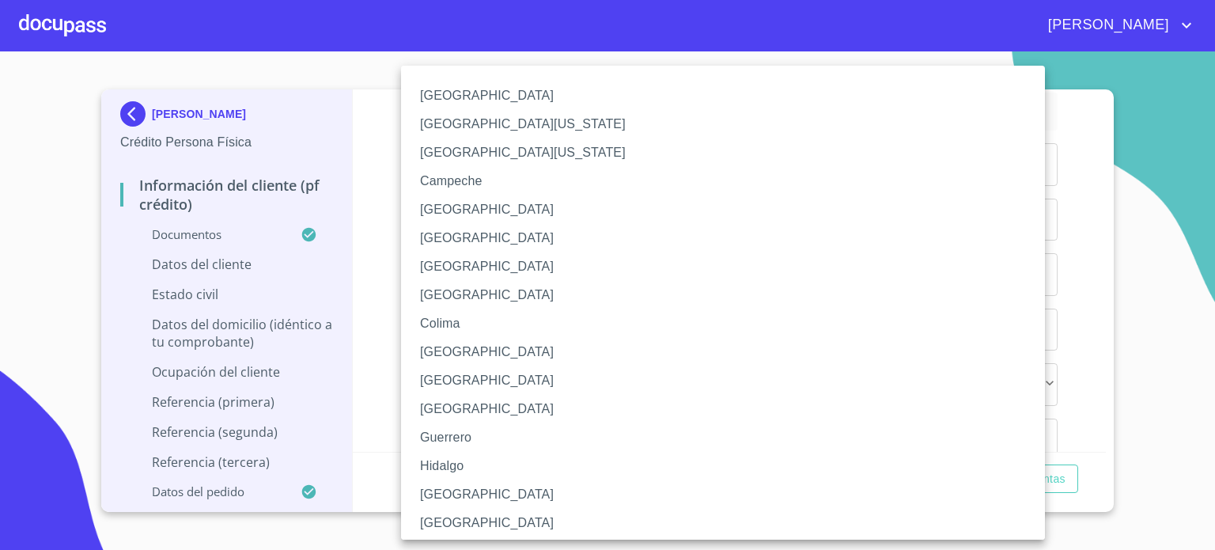
click at [441, 497] on li "[GEOGRAPHIC_DATA]" at bounding box center [729, 494] width 656 height 28
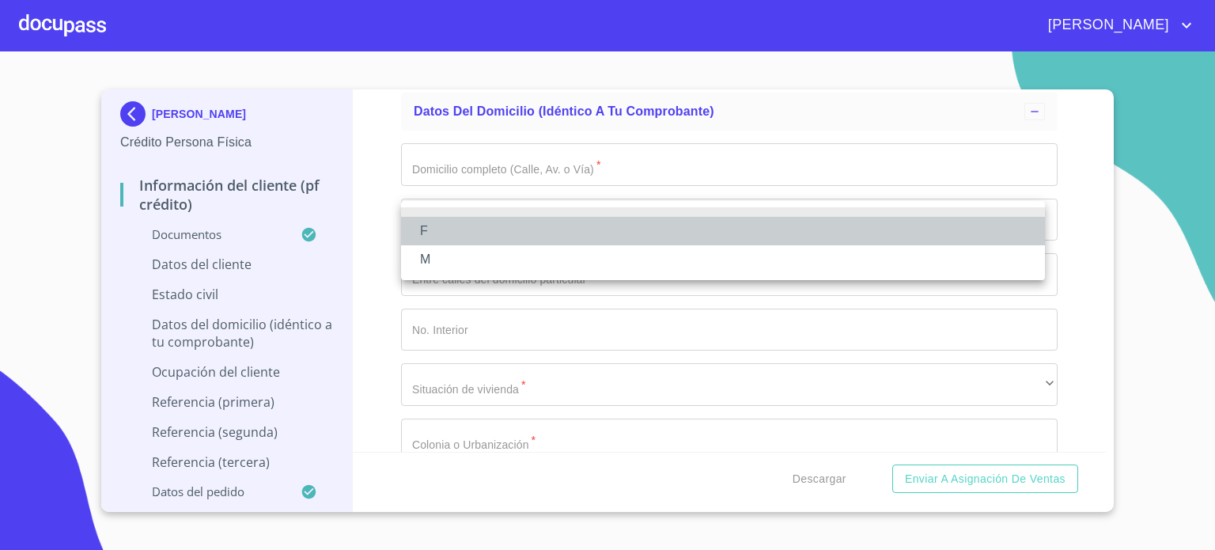
click at [487, 236] on li "F" at bounding box center [723, 231] width 644 height 28
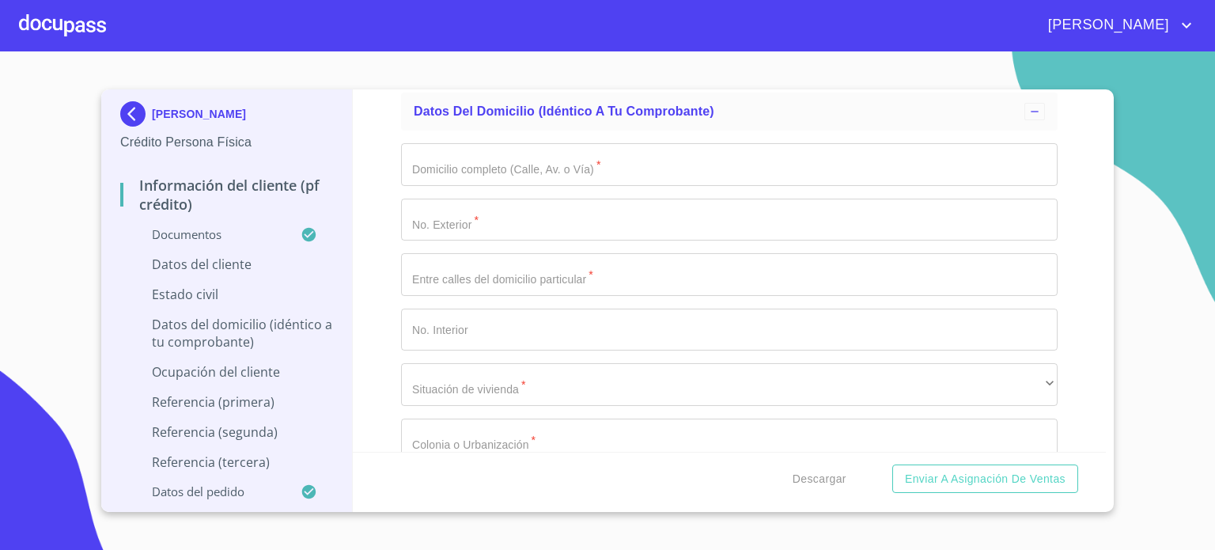
click at [455, 67] on div "​" at bounding box center [729, 46] width 656 height 43
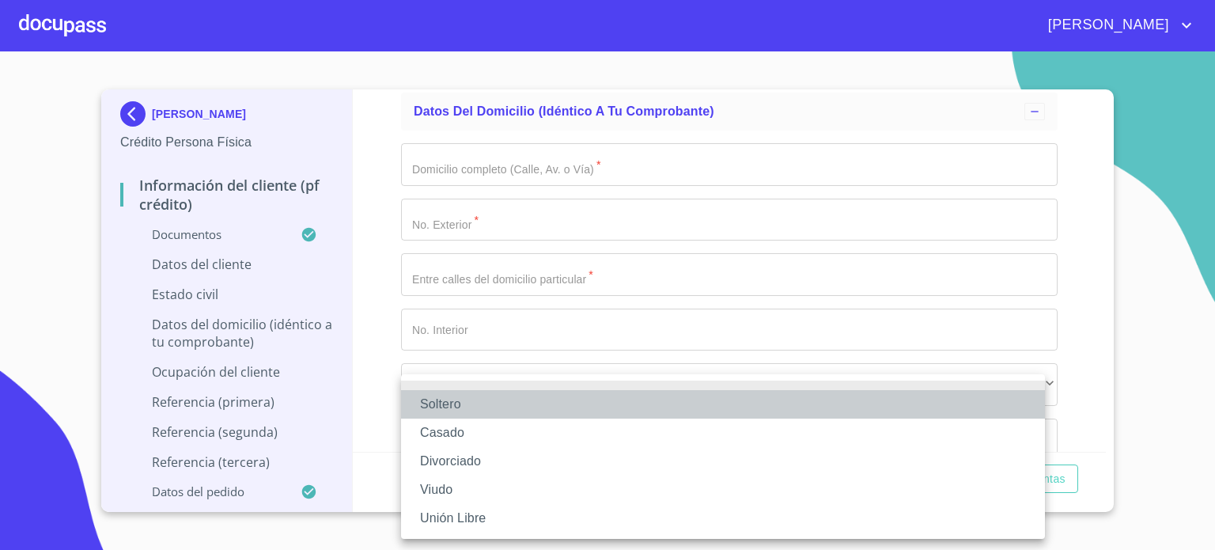
click at [481, 413] on li "Soltero" at bounding box center [723, 404] width 644 height 28
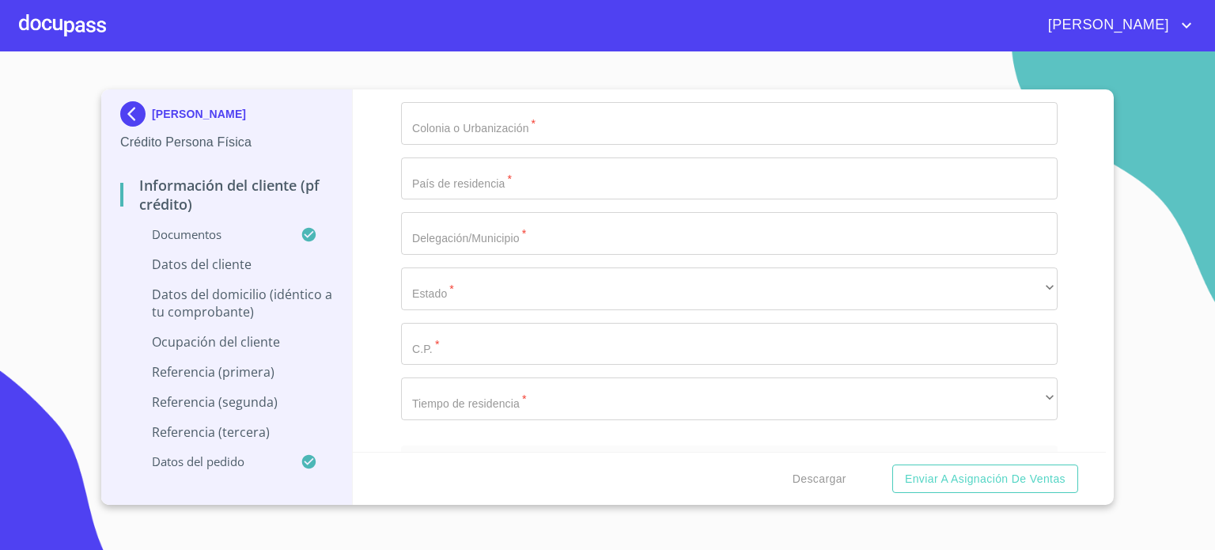
scroll to position [5906, 0]
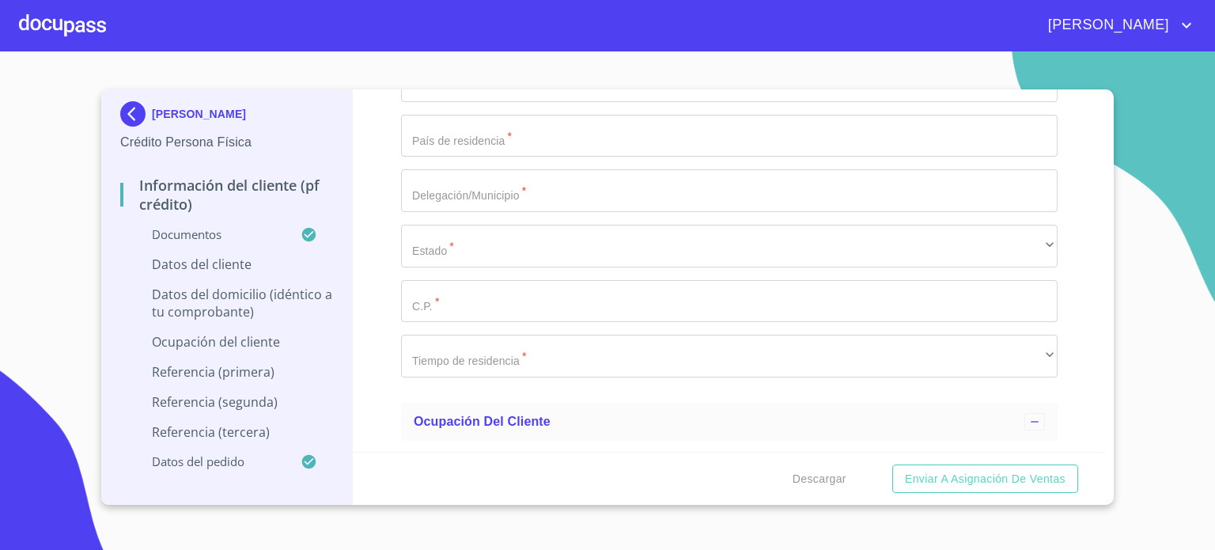
type input "JUAREZ"
type input "22A"
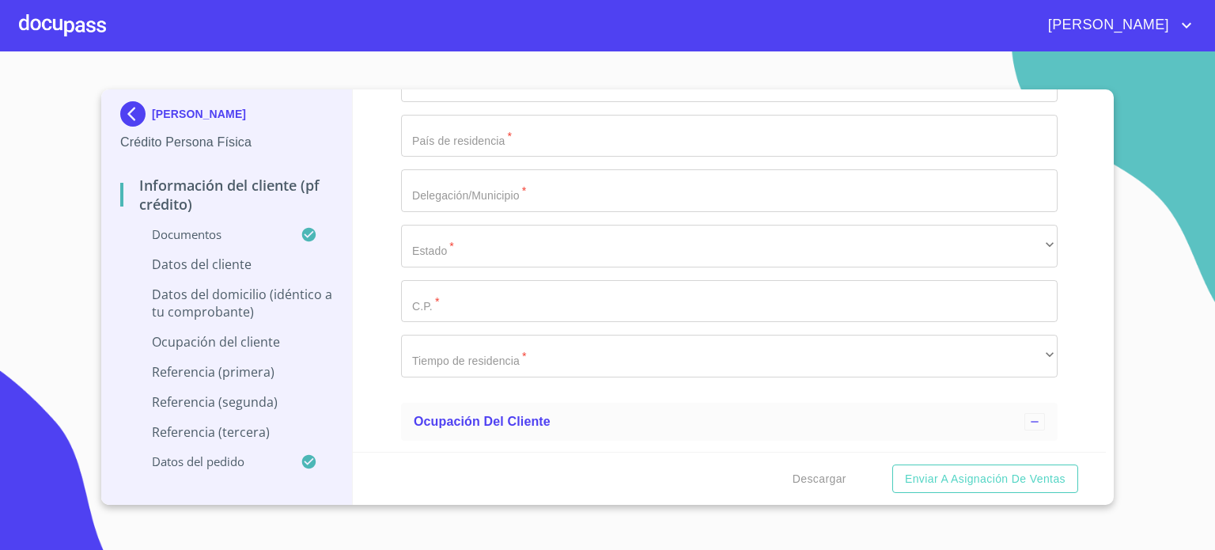
type input "GOLONDRINA Y COLIBRE"
click at [525, 47] on div "​" at bounding box center [729, 25] width 656 height 43
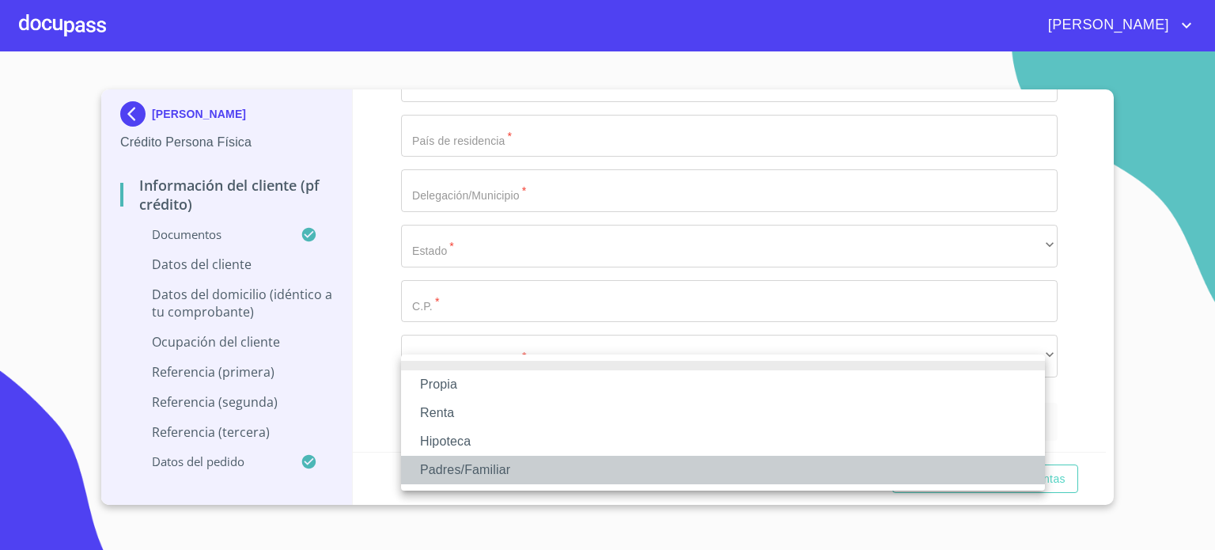
click at [503, 473] on li "Padres/Familiar" at bounding box center [723, 470] width 644 height 28
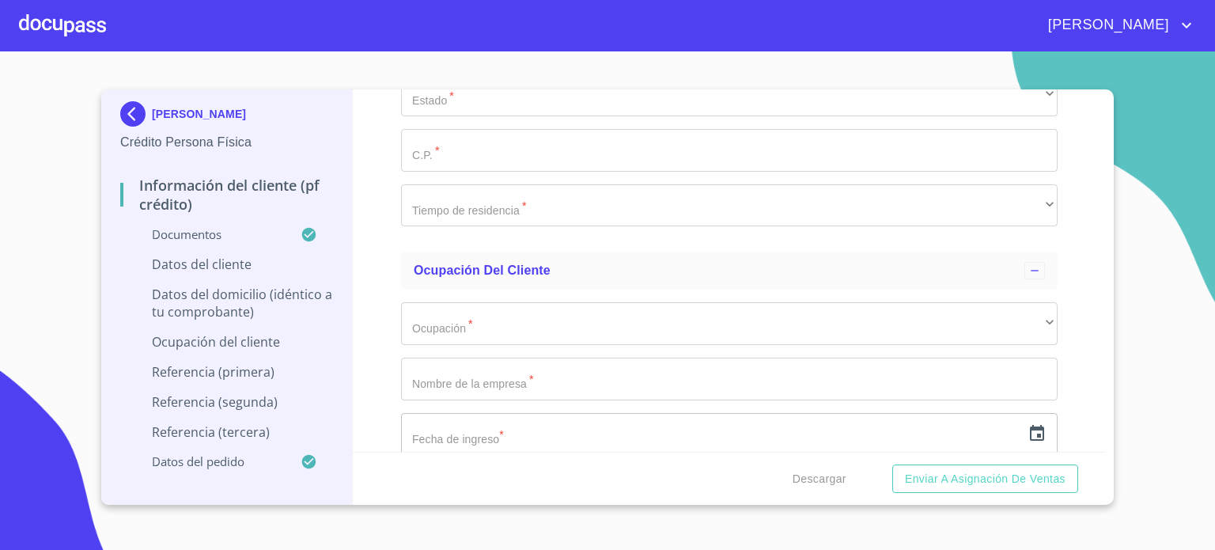
scroll to position [6137, 0]
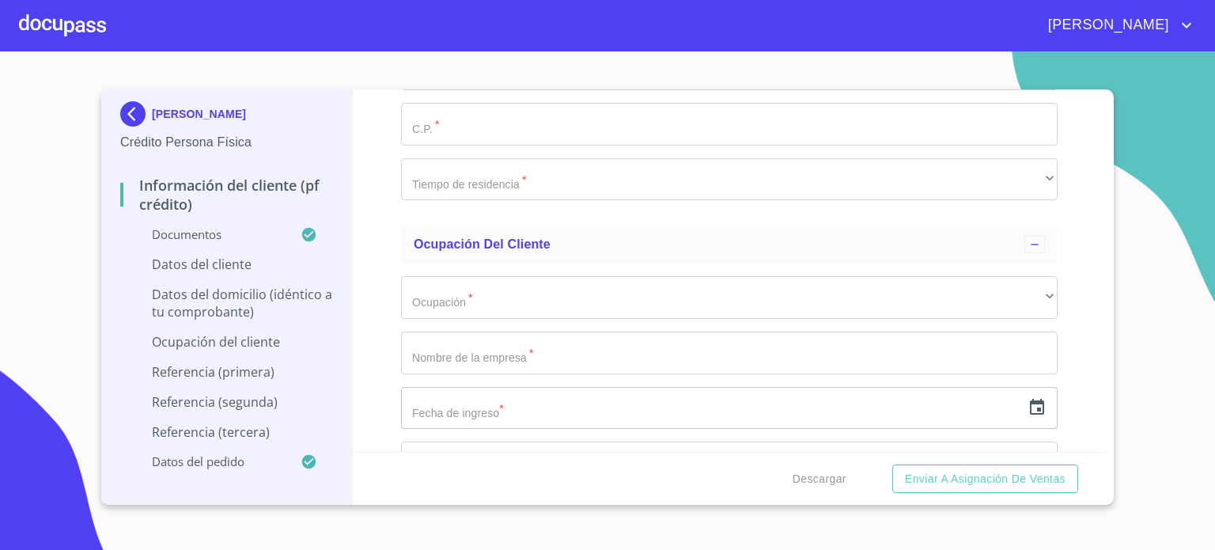
type input "$2,200,000"
type input "SANTA CRUZ DEL VALLE"
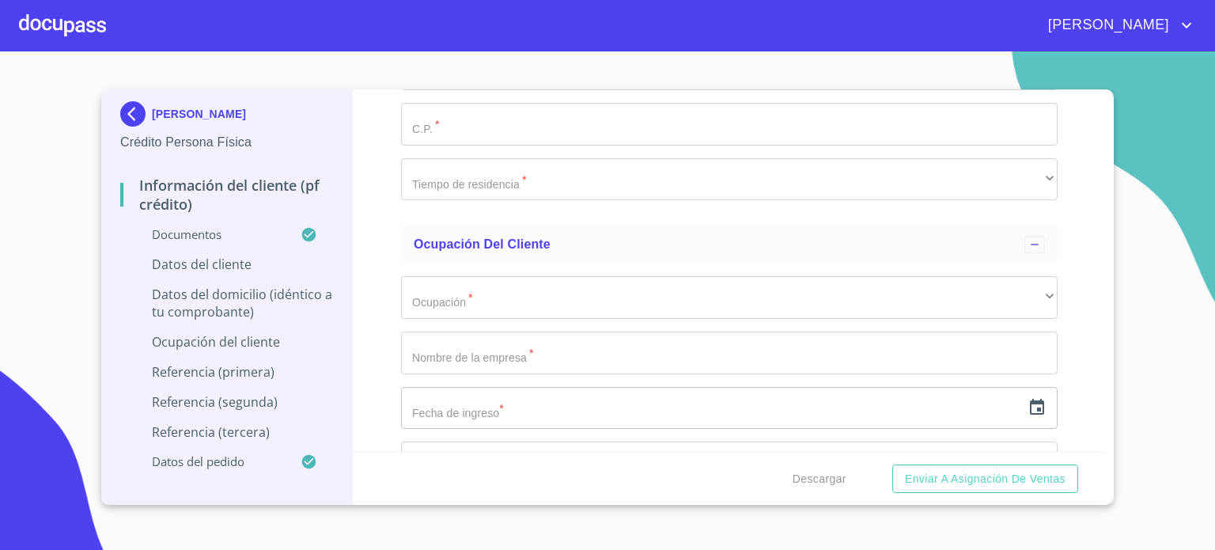
type input "[GEOGRAPHIC_DATA]"
type input "TLAJOMULCO DE ZUÑIGA"
click at [469, 91] on div "​" at bounding box center [729, 69] width 656 height 43
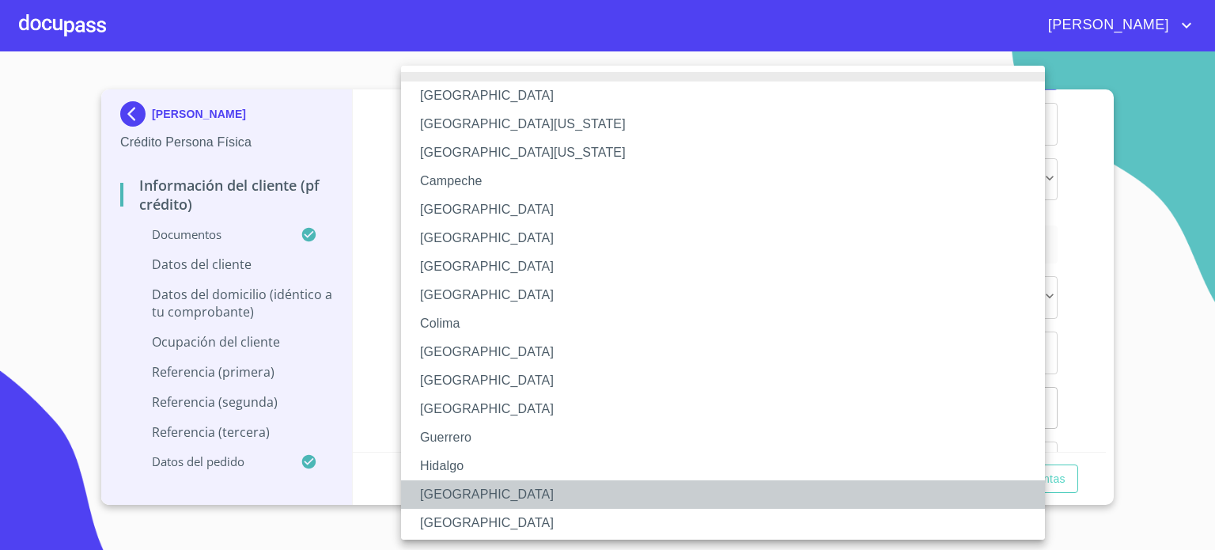
click at [473, 491] on li "[GEOGRAPHIC_DATA]" at bounding box center [729, 494] width 656 height 28
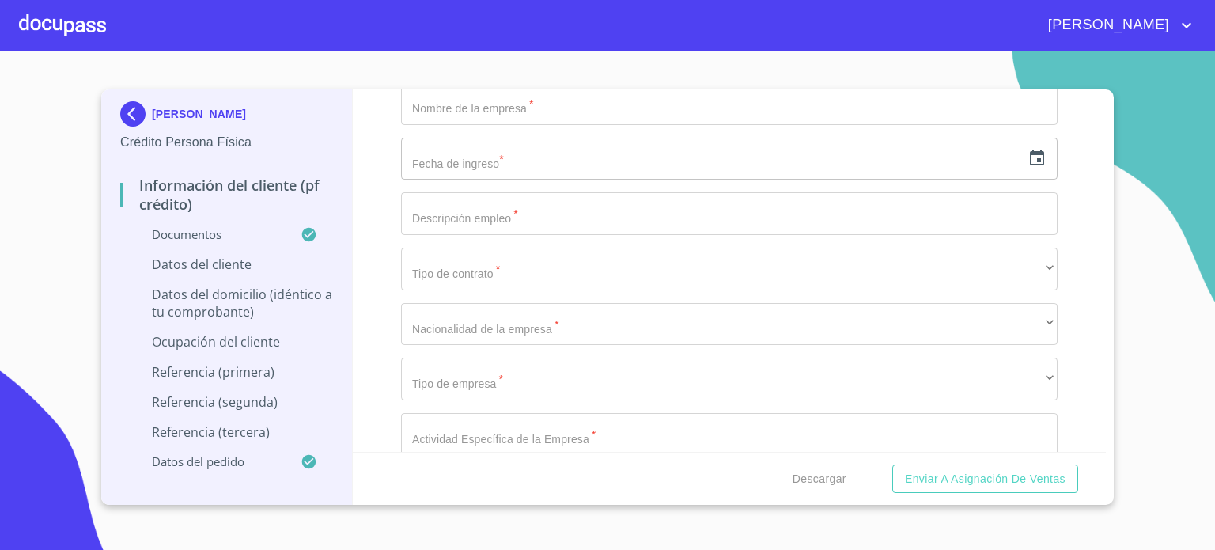
scroll to position [6390, 0]
type input "45655"
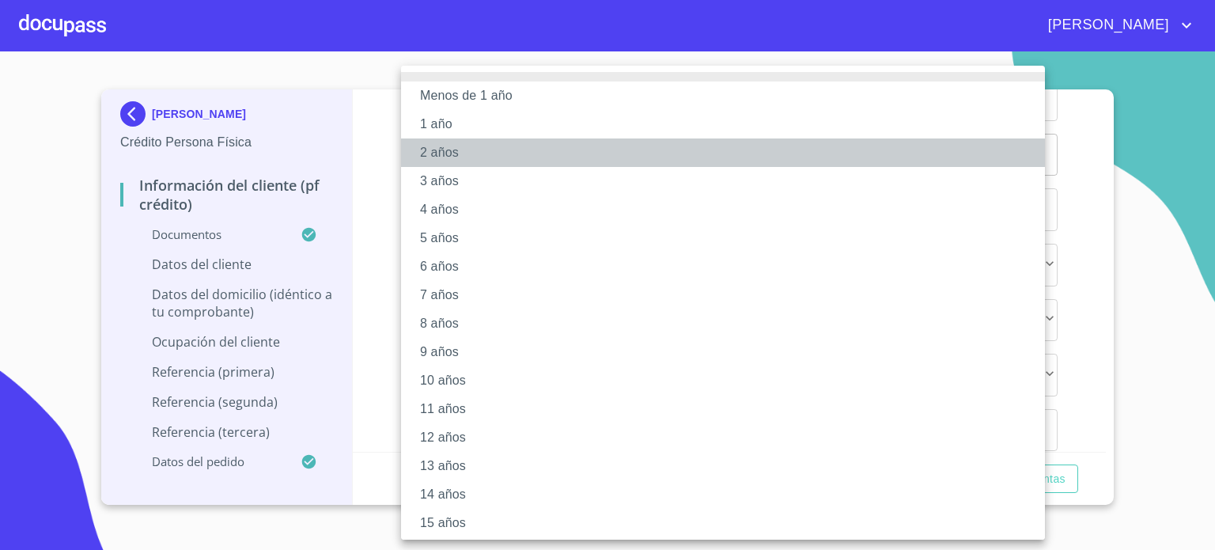
click at [444, 153] on li "2 años" at bounding box center [729, 152] width 656 height 28
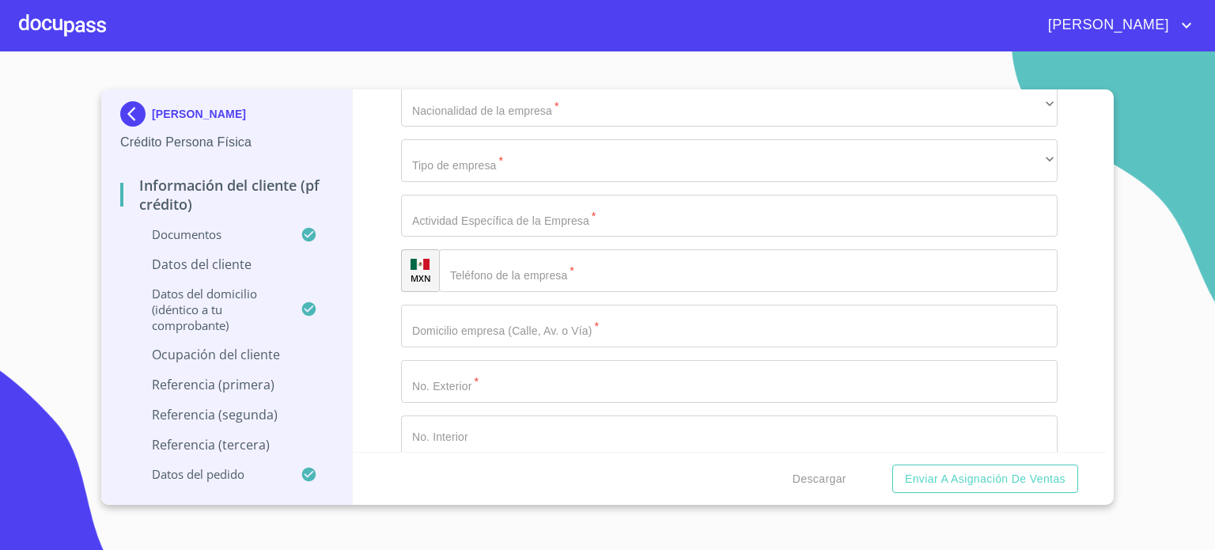
scroll to position [6644, 0]
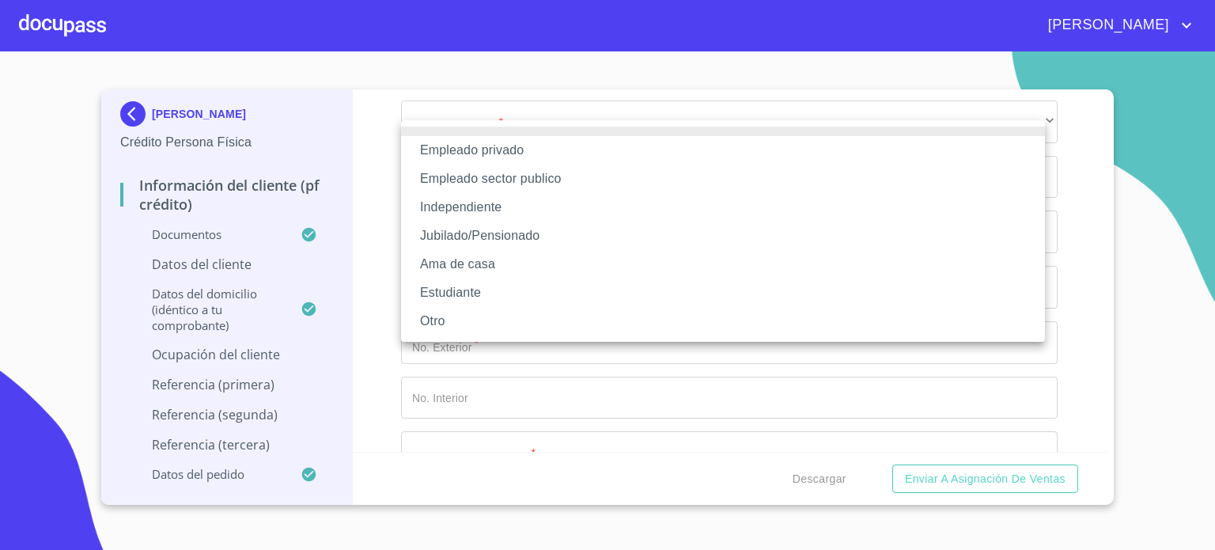
click at [494, 151] on li "Empleado privado" at bounding box center [723, 150] width 644 height 28
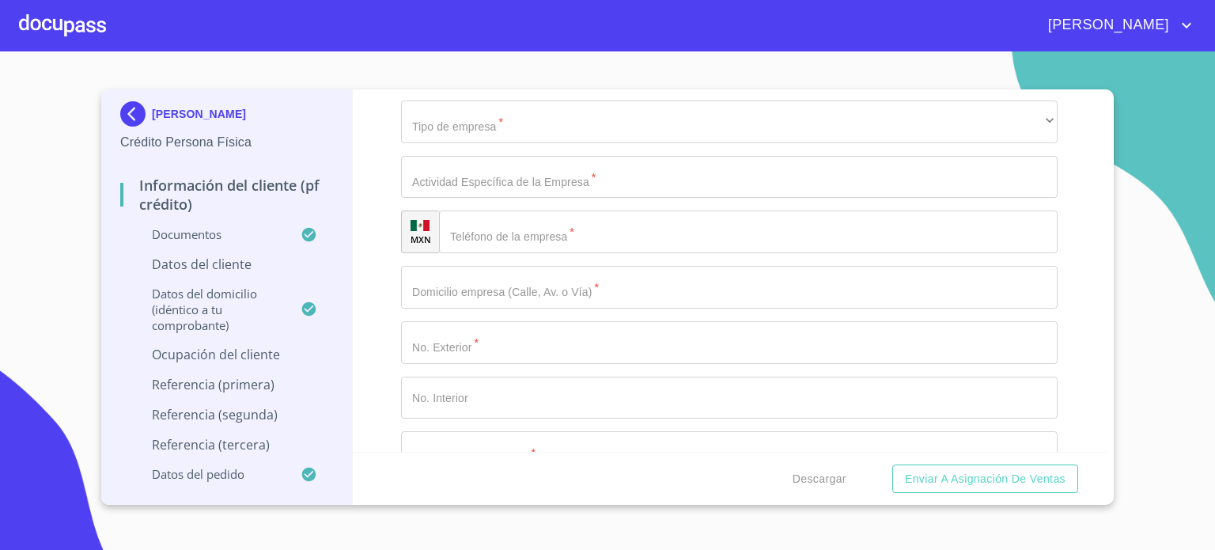
type input "TRANSPORTES URISAL"
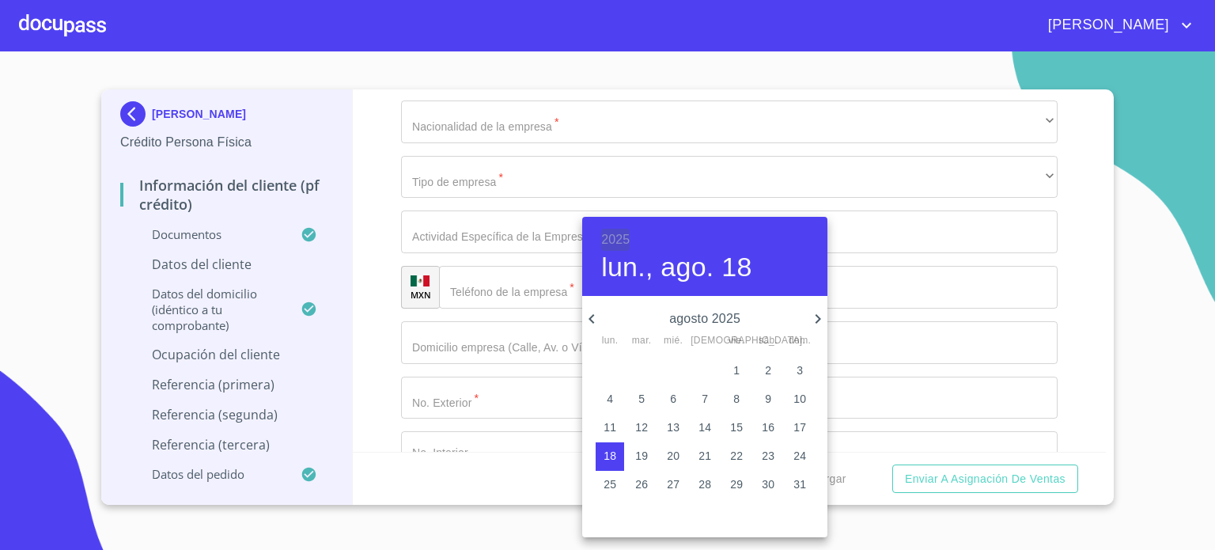
click at [612, 236] on h6 "2025" at bounding box center [615, 240] width 28 height 22
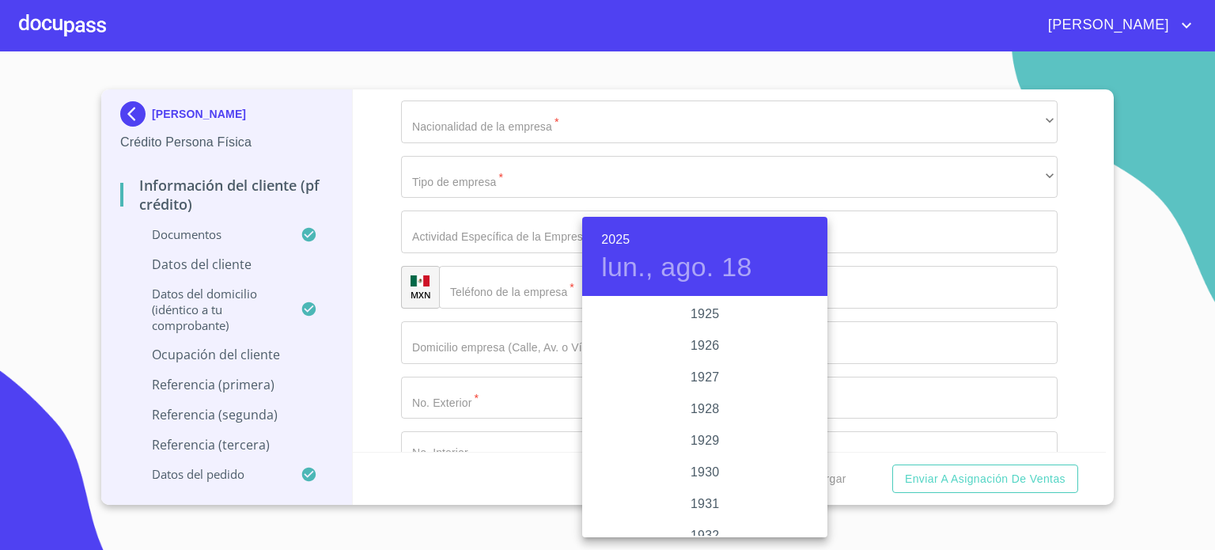
scroll to position [3069, 0]
click at [703, 376] on div "2024" at bounding box center [704, 377] width 245 height 32
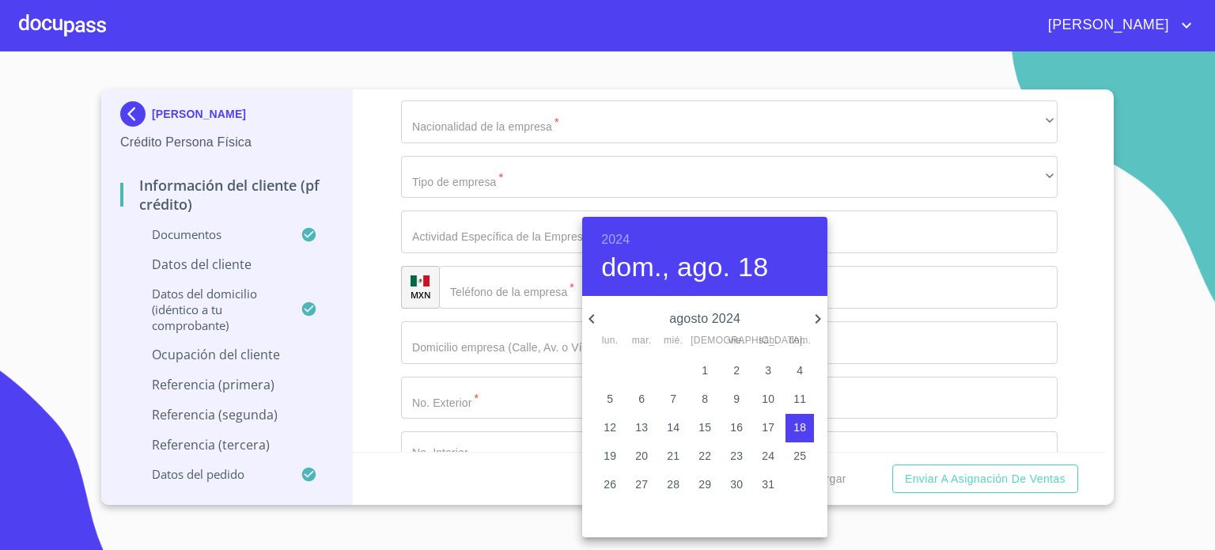
click at [592, 316] on icon "button" at bounding box center [591, 318] width 19 height 19
click at [596, 479] on span "24" at bounding box center [610, 484] width 28 height 16
click at [1080, 293] on div at bounding box center [607, 275] width 1215 height 550
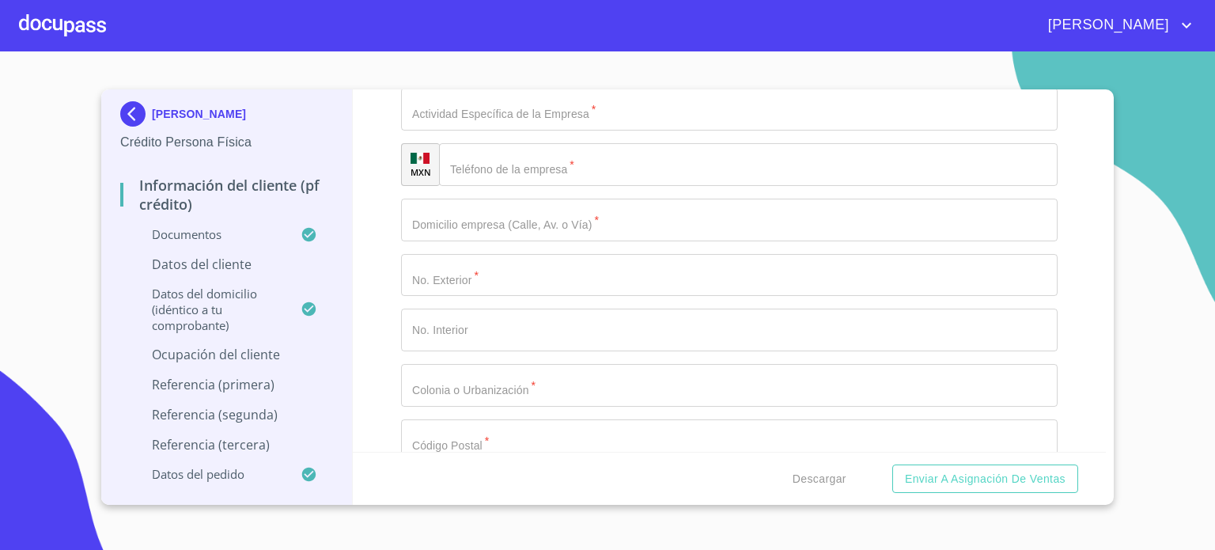
scroll to position [6770, 0]
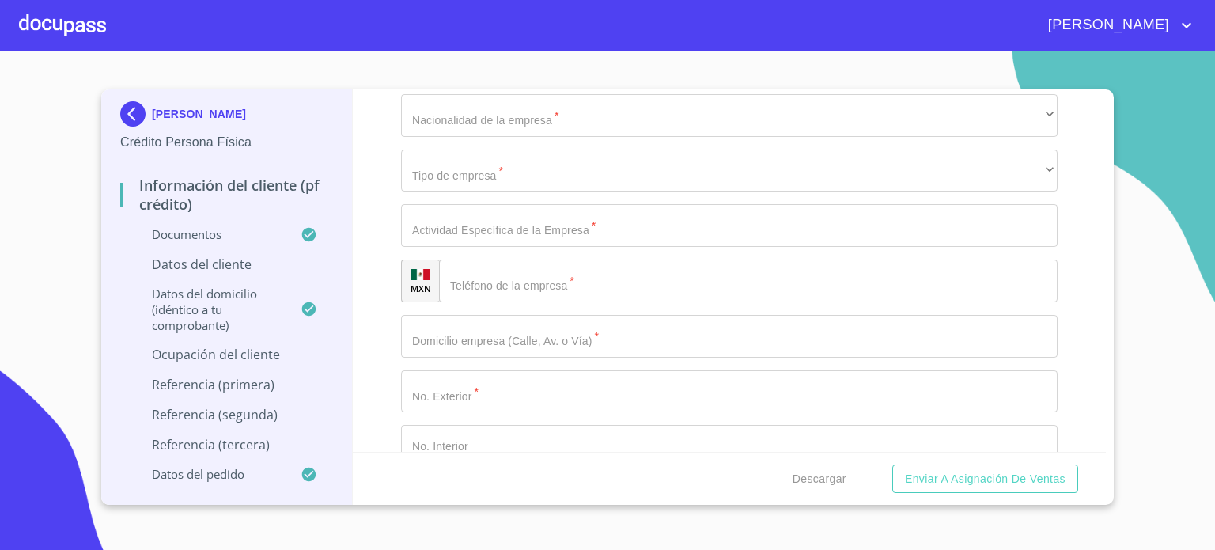
type input "2_"
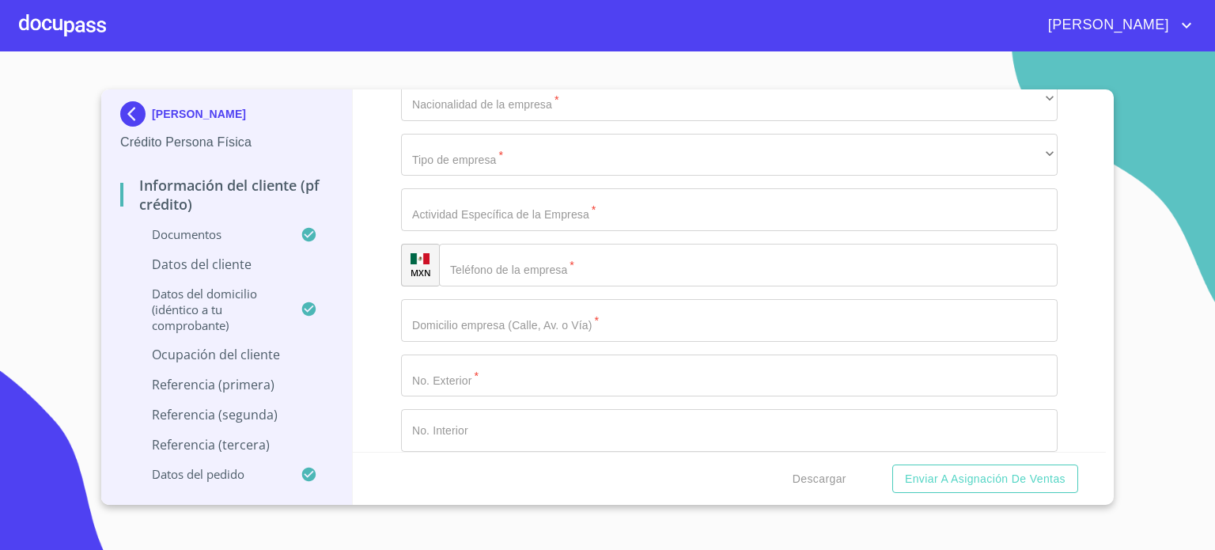
click at [380, 259] on div "Información del cliente (PF crédito) Documentos Documento de identificación.   …" at bounding box center [730, 270] width 754 height 362
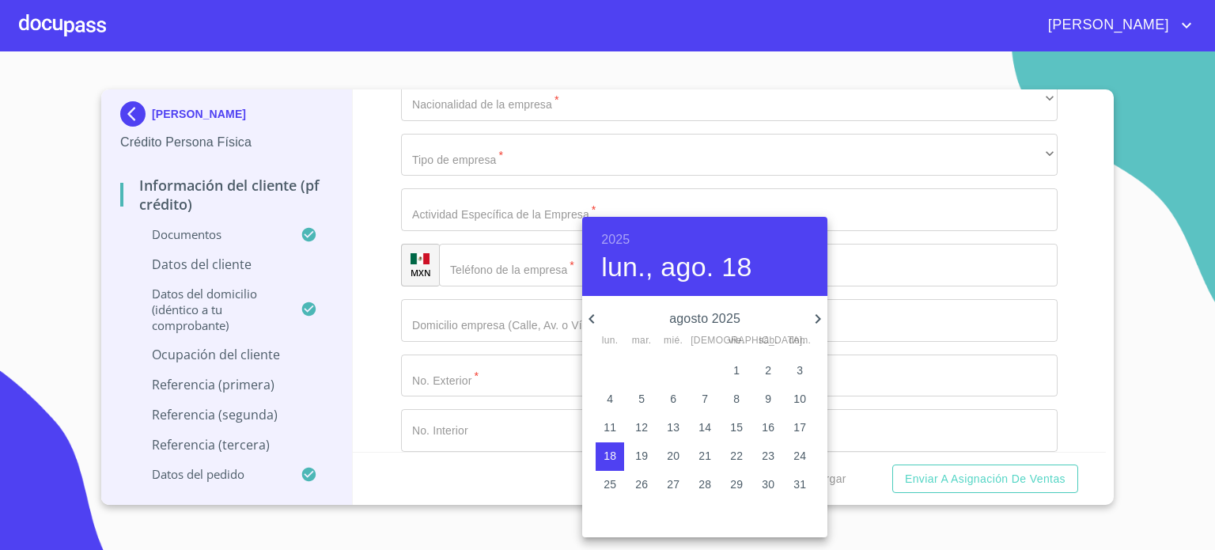
click at [611, 236] on h6 "2025" at bounding box center [615, 240] width 28 height 22
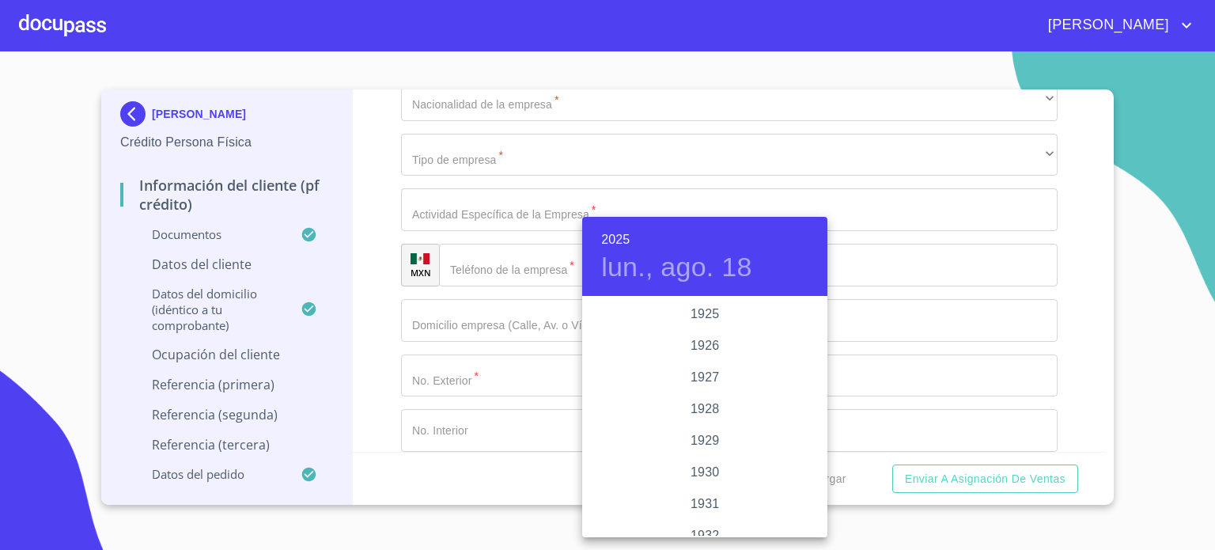
scroll to position [3069, 0]
click at [699, 381] on div "2024" at bounding box center [704, 377] width 245 height 32
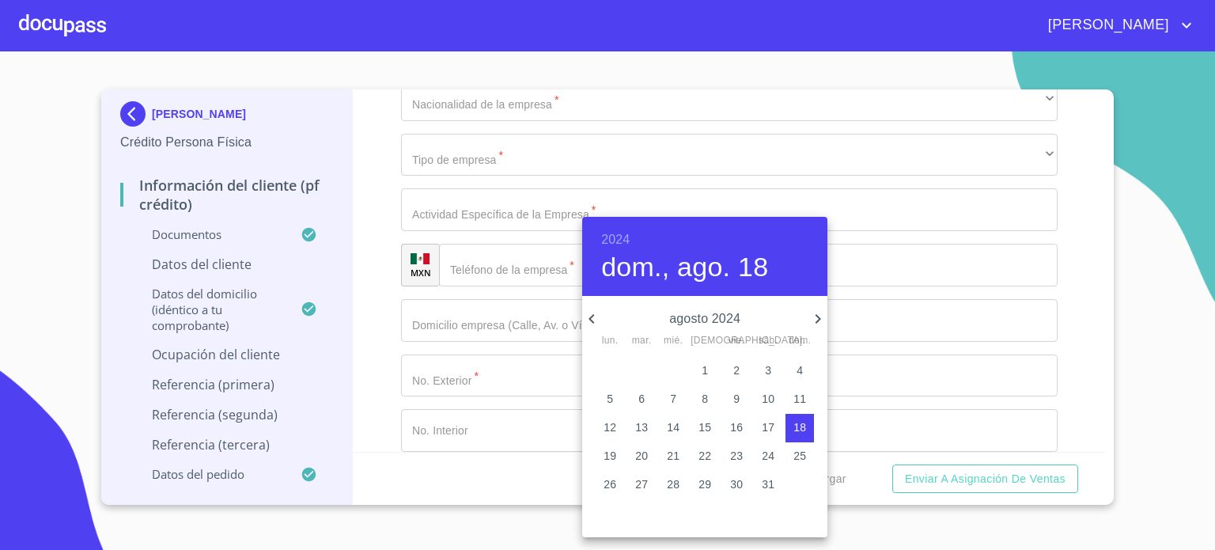
click at [588, 319] on icon "button" at bounding box center [591, 318] width 19 height 19
click at [606, 485] on p "24" at bounding box center [609, 484] width 13 height 16
type input "24 de jun. de 2024"
click at [373, 284] on div at bounding box center [607, 275] width 1215 height 550
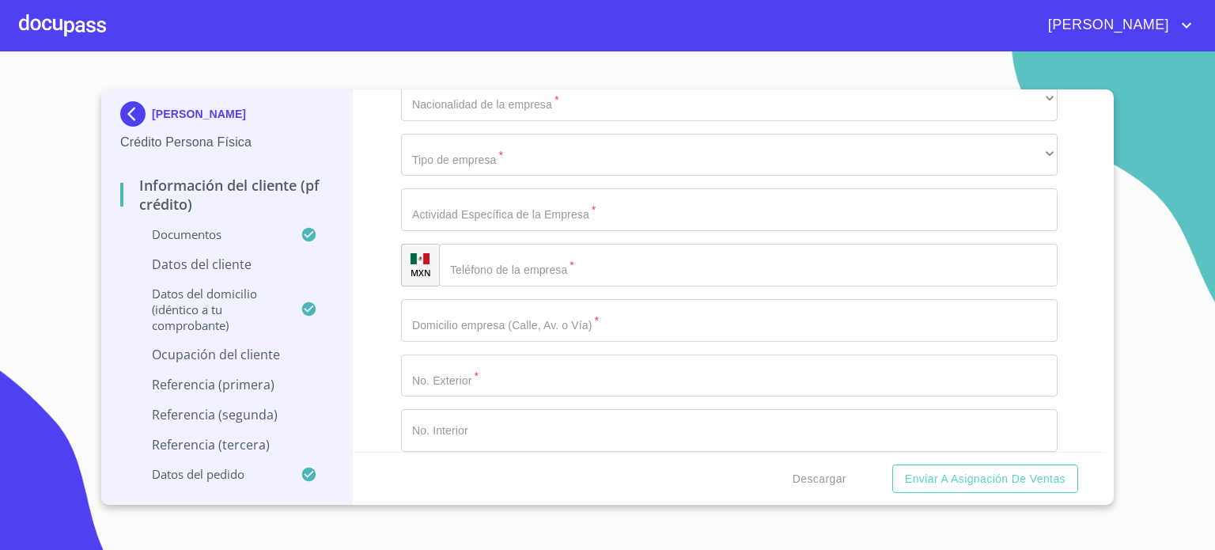
type input "SERVICIOS DE LOGISTICA"
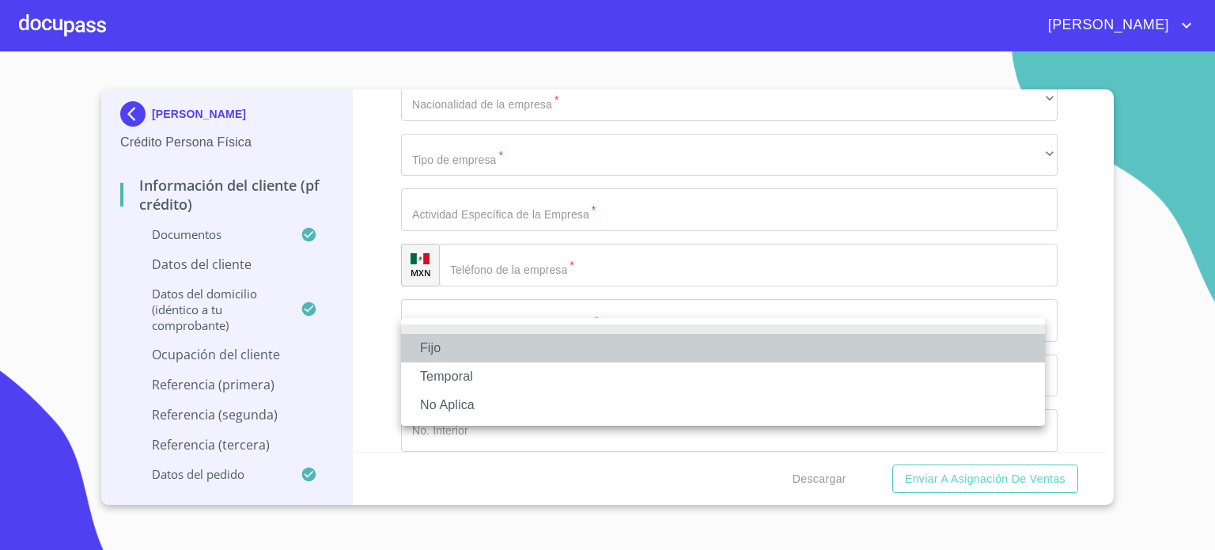
click at [457, 349] on li "Fijo" at bounding box center [723, 348] width 644 height 28
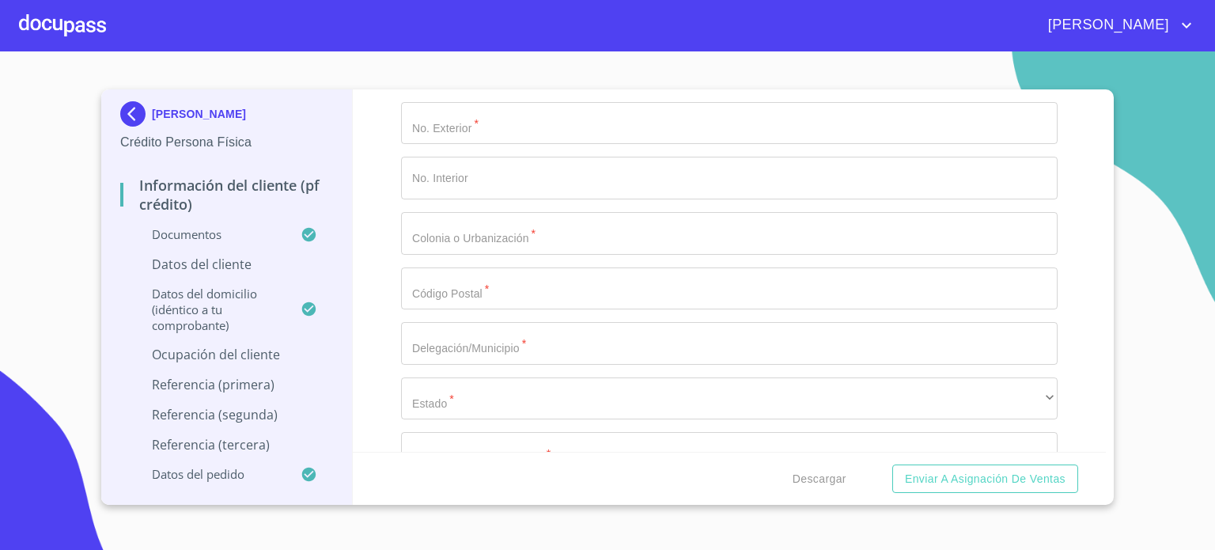
scroll to position [6919, 0]
type input "50000"
click at [382, 217] on div "Información del cliente (PF crédito) Documentos Documento de identificación.   …" at bounding box center [730, 270] width 754 height 362
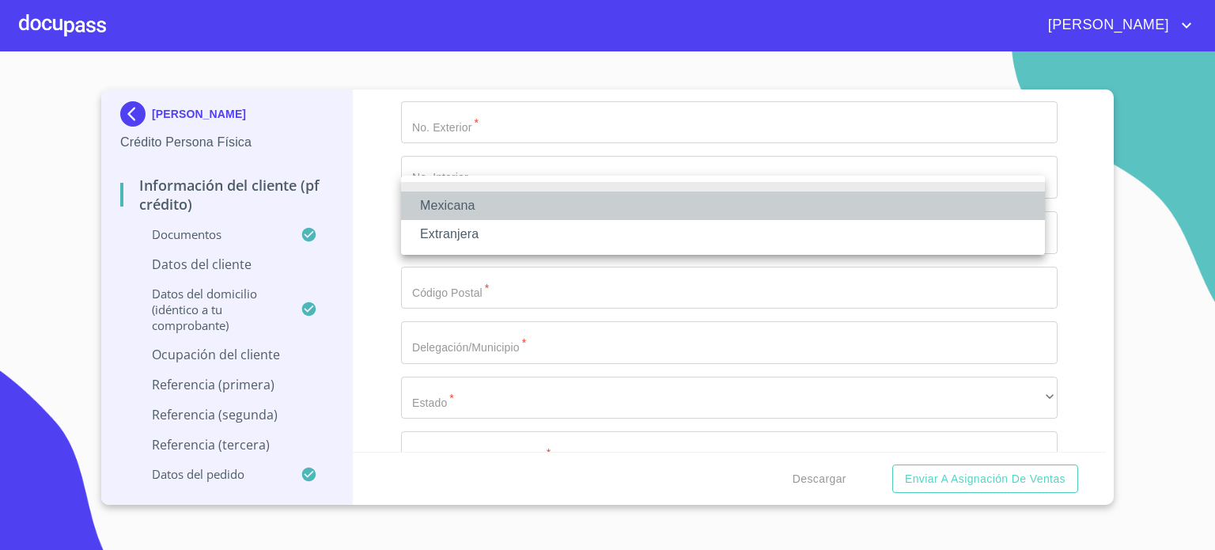
click at [460, 207] on li "Mexicana" at bounding box center [723, 205] width 644 height 28
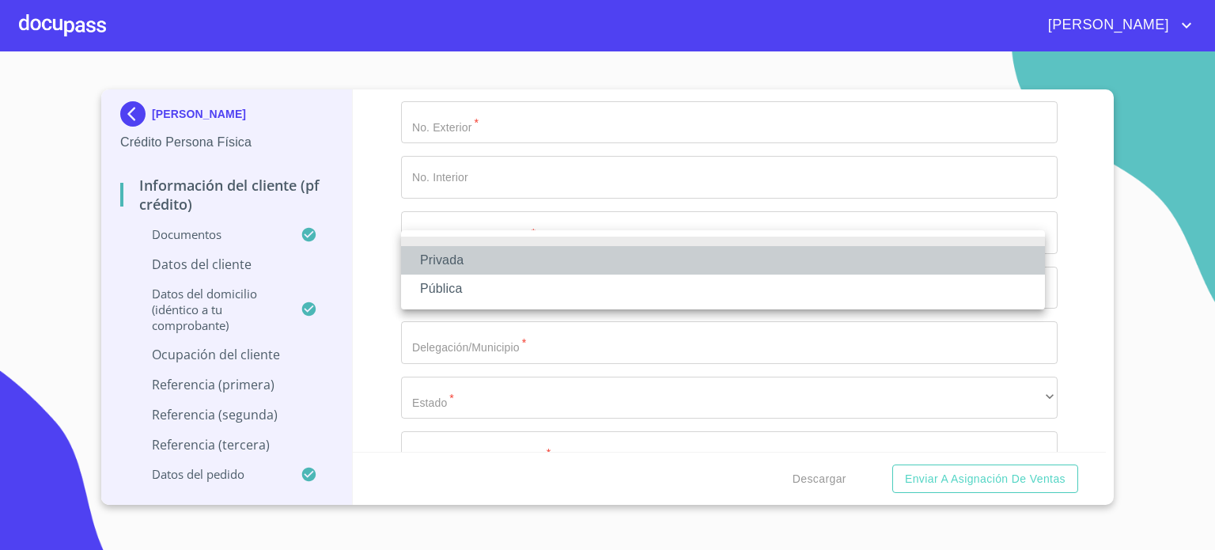
click at [491, 264] on li "Privada" at bounding box center [723, 260] width 644 height 28
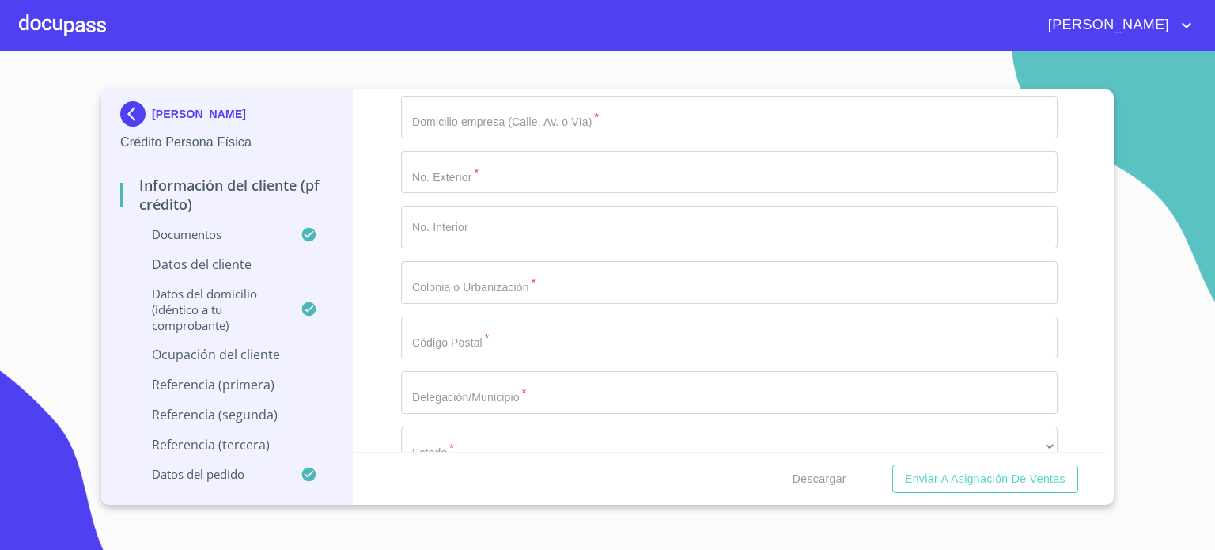
scroll to position [6887, 0]
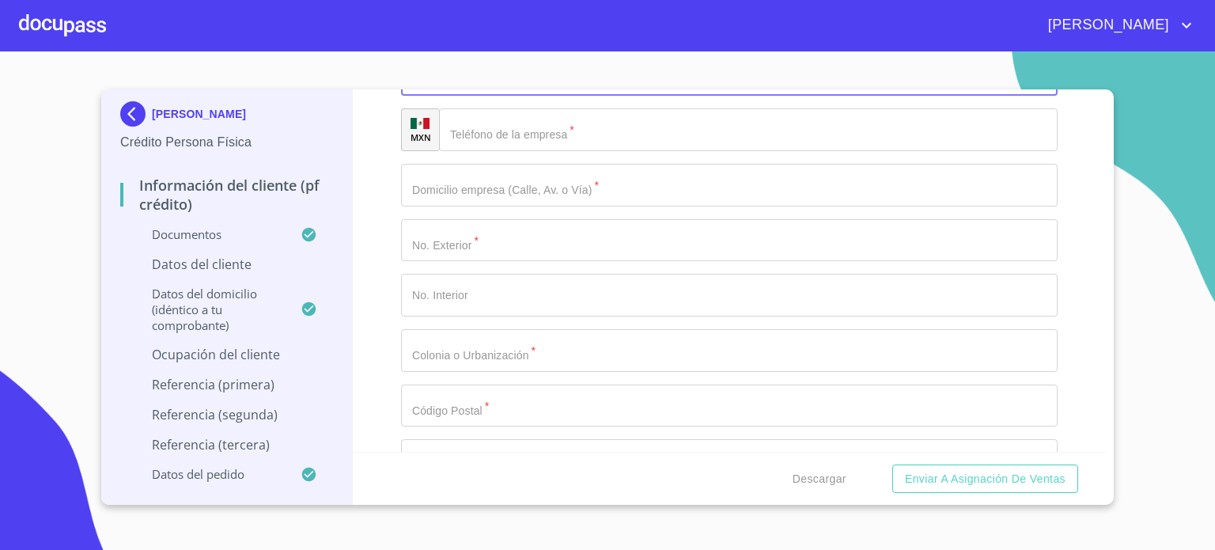
scroll to position [6746, 0]
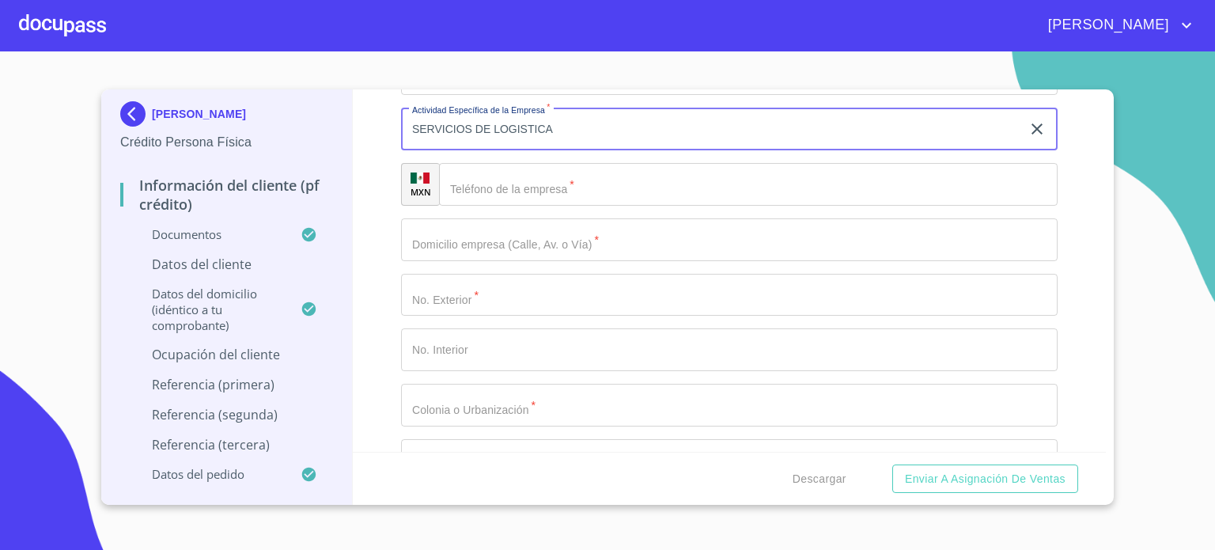
type input "SERVICIOS DE LOGISTICA"
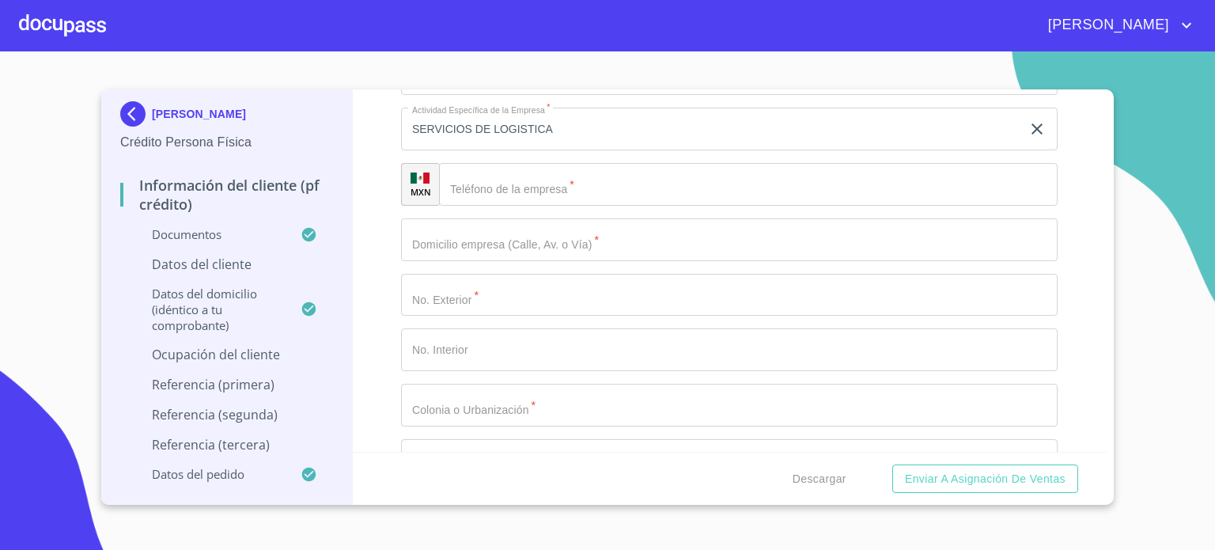
drag, startPoint x: 603, startPoint y: 211, endPoint x: 169, endPoint y: 266, distance: 437.6
click at [169, 266] on div "MARIELA PELAYO SANCHEZ Crédito Persona Física Información del cliente (PF crédi…" at bounding box center [603, 296] width 1004 height 415
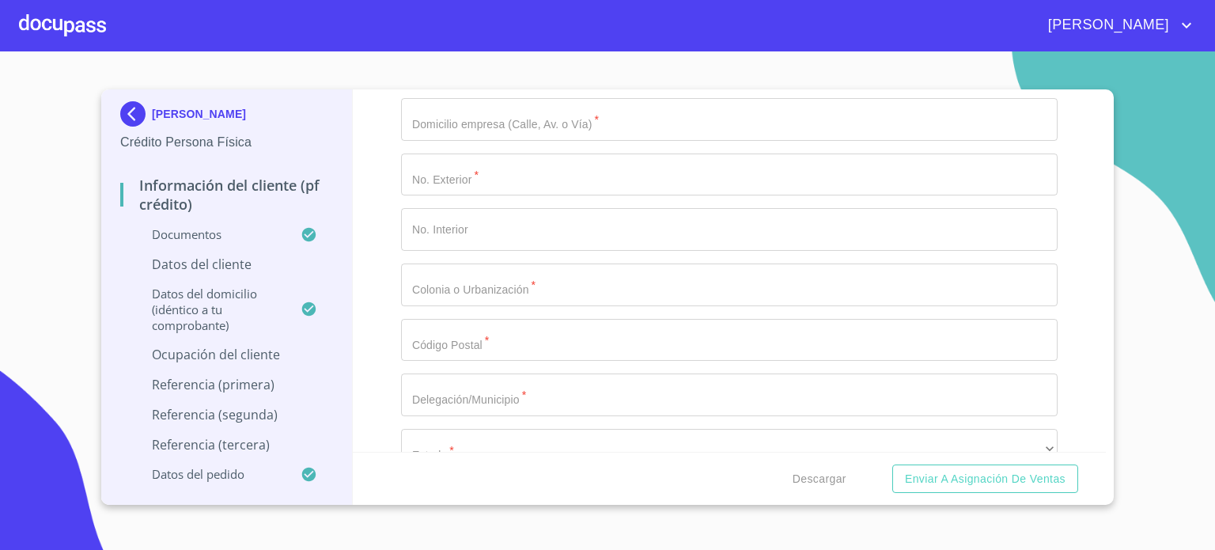
scroll to position [6739, 0]
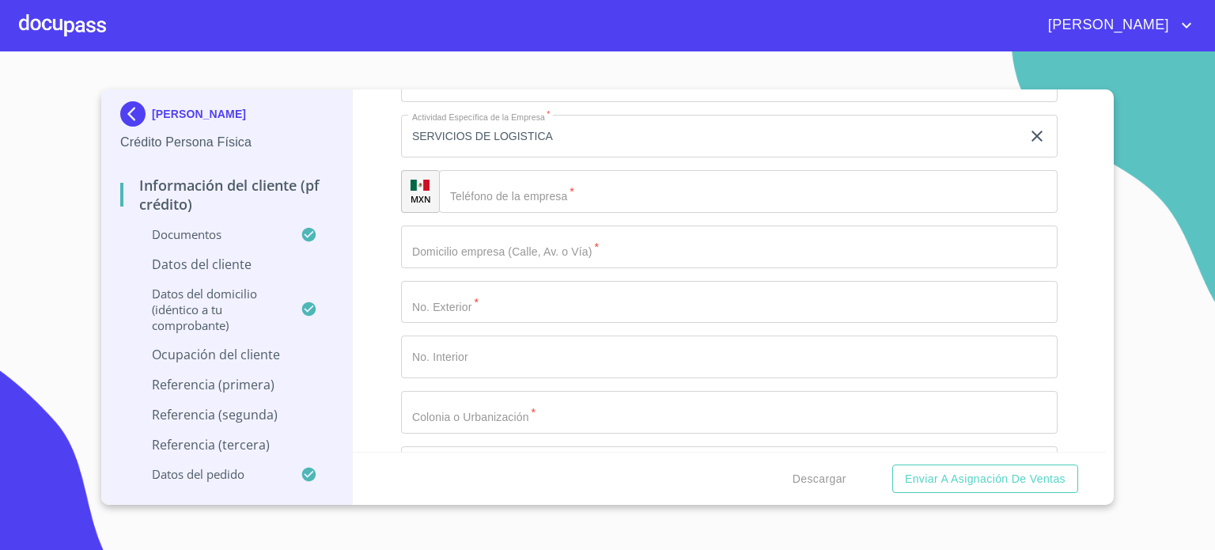
type input "E"
type input "S"
type input "ENCARGADA DE AREA ADMINISTRATIVA Y MONITOREO LOGISTICO"
click at [1107, 448] on div "MARIELA PELAYO SANCHEZ Crédito Persona Física Información del cliente (PF crédi…" at bounding box center [607, 296] width 1012 height 415
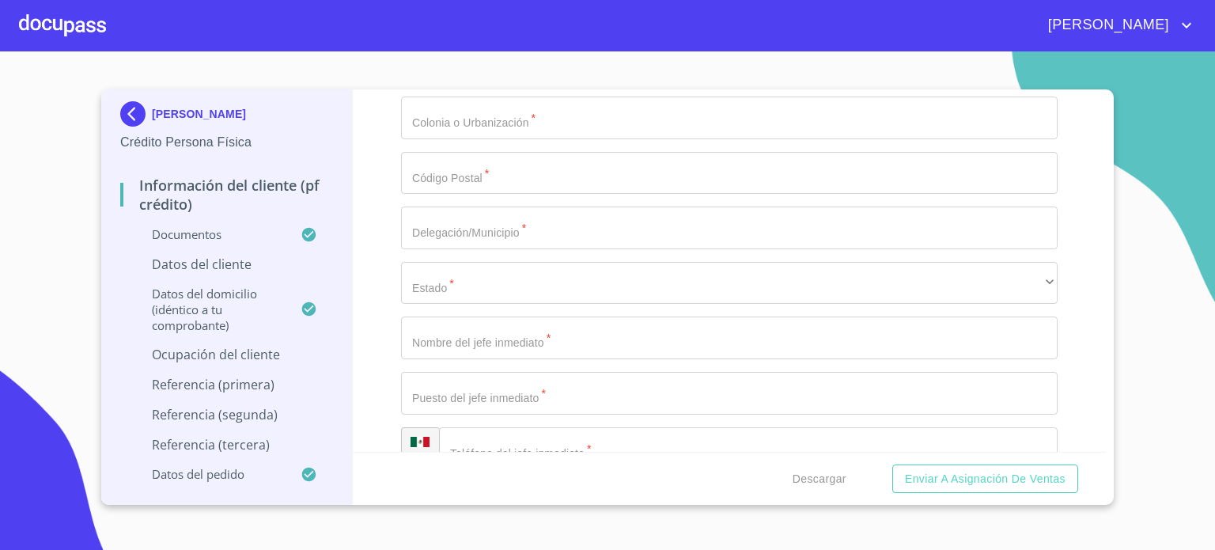
scroll to position [7108, 0]
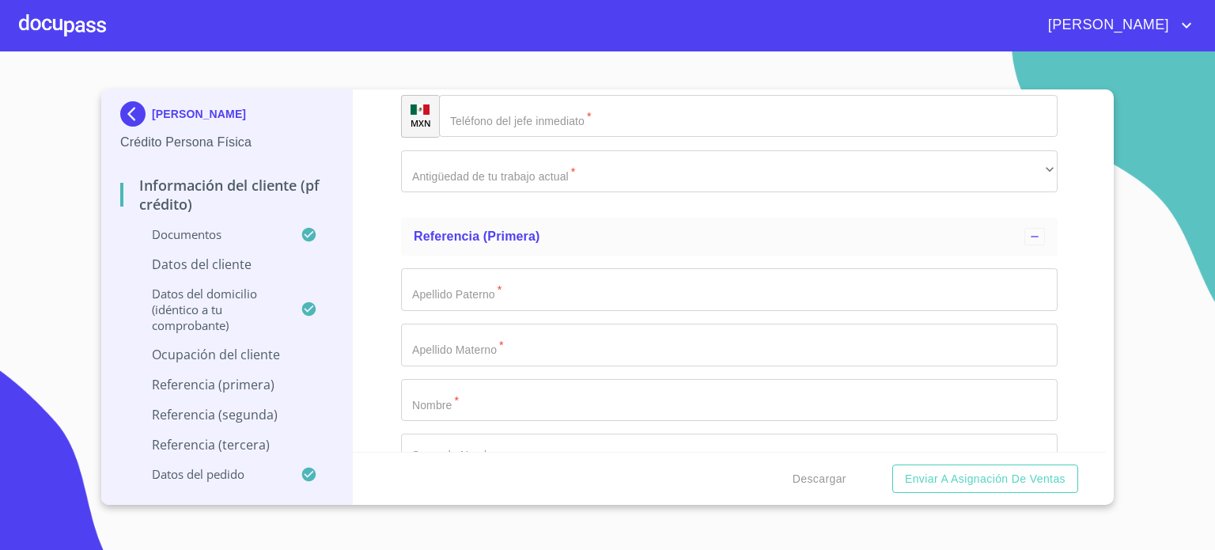
scroll to position [7510, 0]
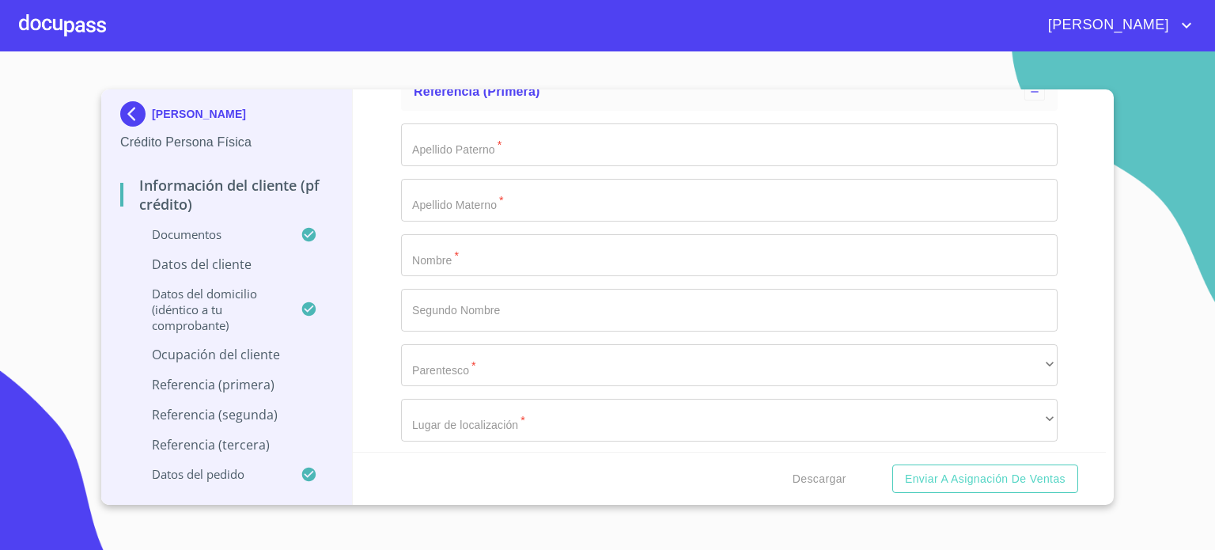
type input "ANA COVARRUBIAS URIETA"
type input "GERENTE DE LOGISTICA"
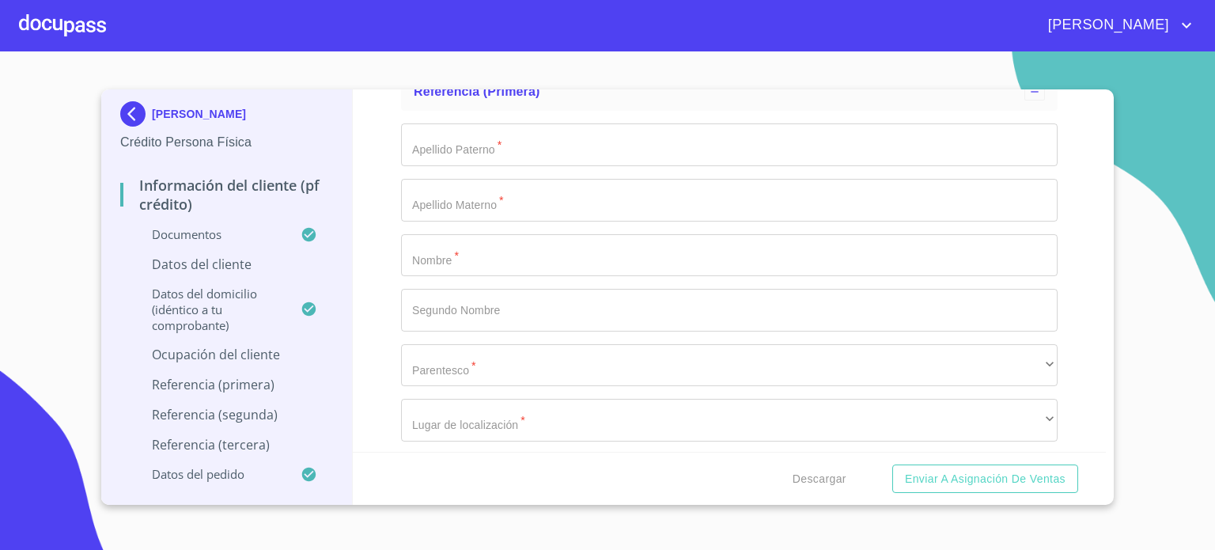
type input "(33)37846288"
click at [555, 48] on div "​" at bounding box center [729, 27] width 656 height 43
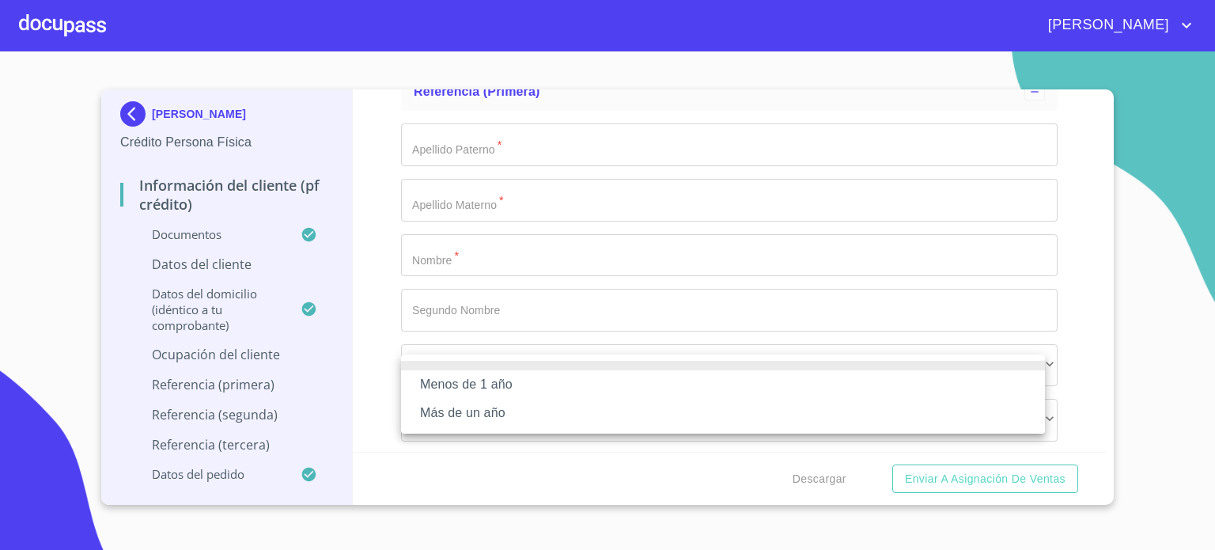
click at [497, 414] on li "Más de un año" at bounding box center [723, 413] width 644 height 28
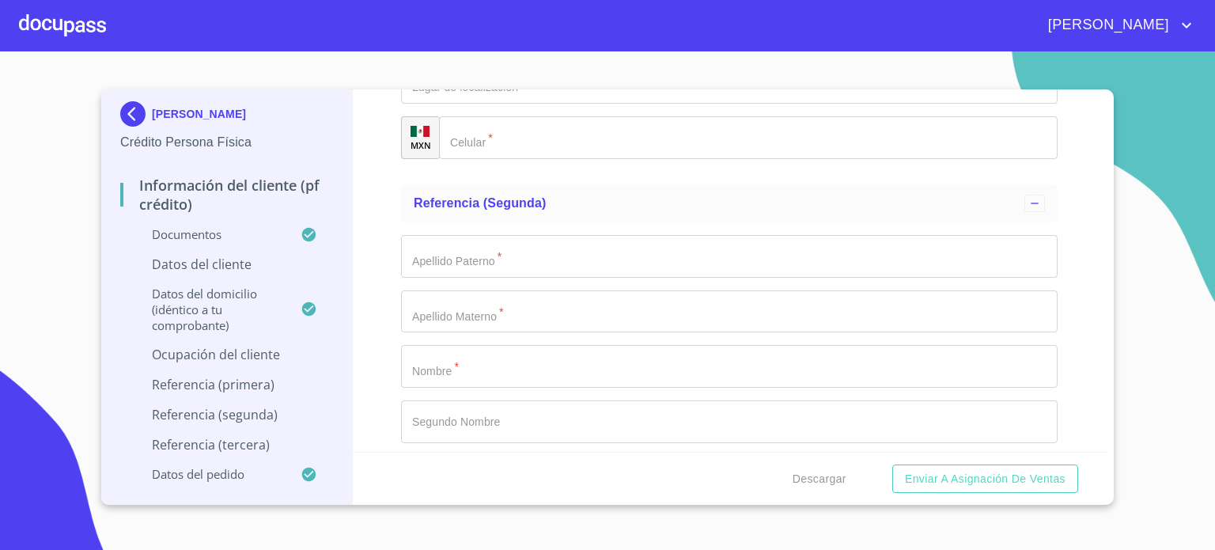
scroll to position [7849, 0]
type input "CARREON"
type input "QUIÑONEZ"
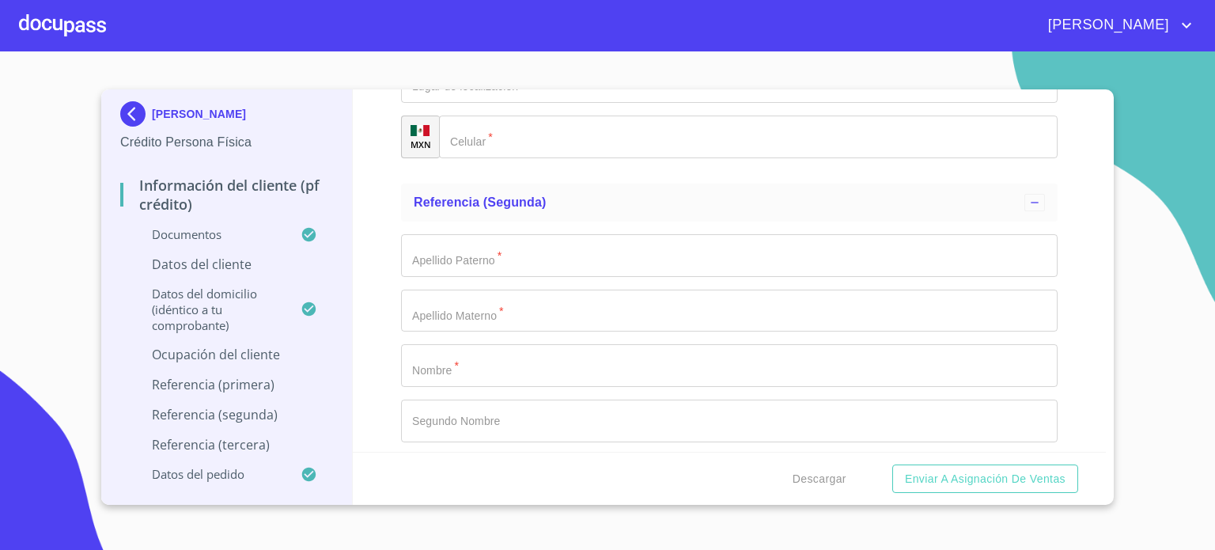
type input "OSCAR"
type input "ALBERTO"
click at [449, 48] on div "​" at bounding box center [729, 27] width 656 height 43
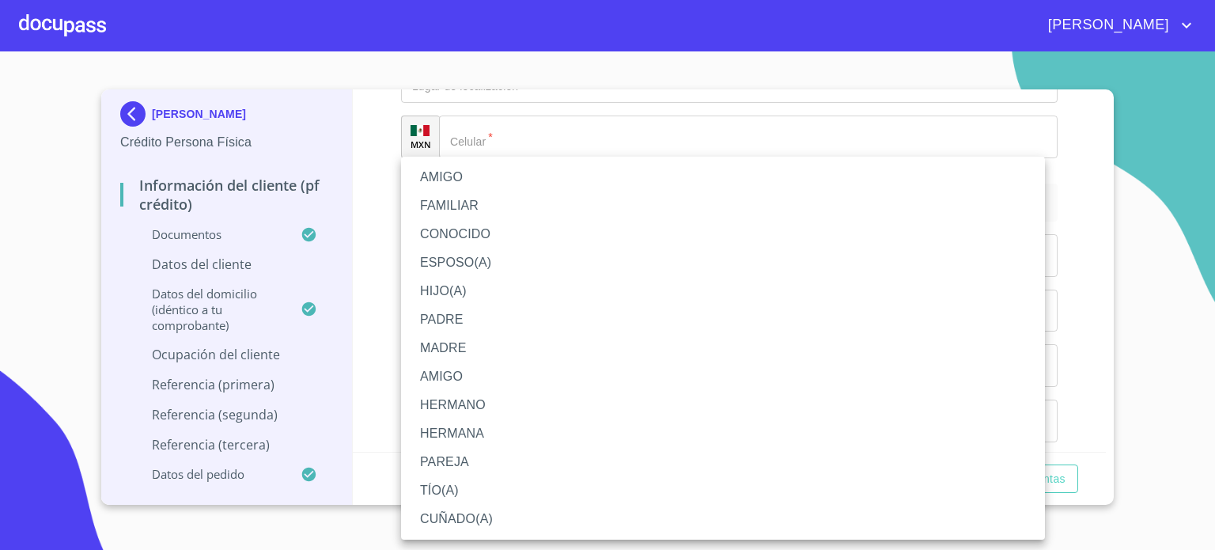
click at [449, 183] on li "AMIGO" at bounding box center [723, 177] width 644 height 28
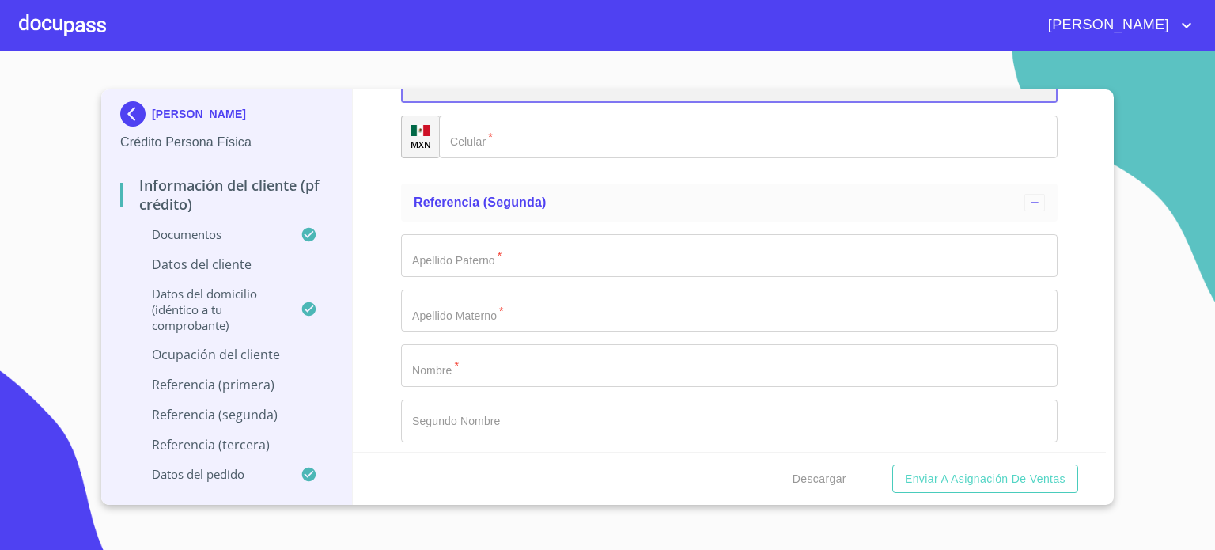
click at [482, 103] on div "​" at bounding box center [729, 81] width 656 height 43
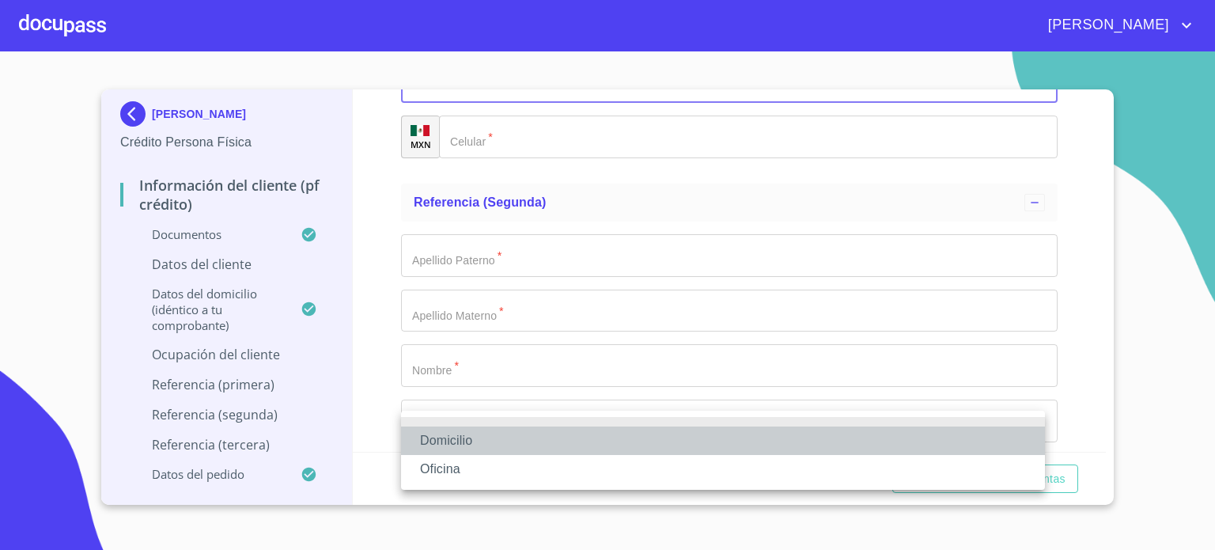
click at [475, 439] on li "Domicilio" at bounding box center [723, 440] width 644 height 28
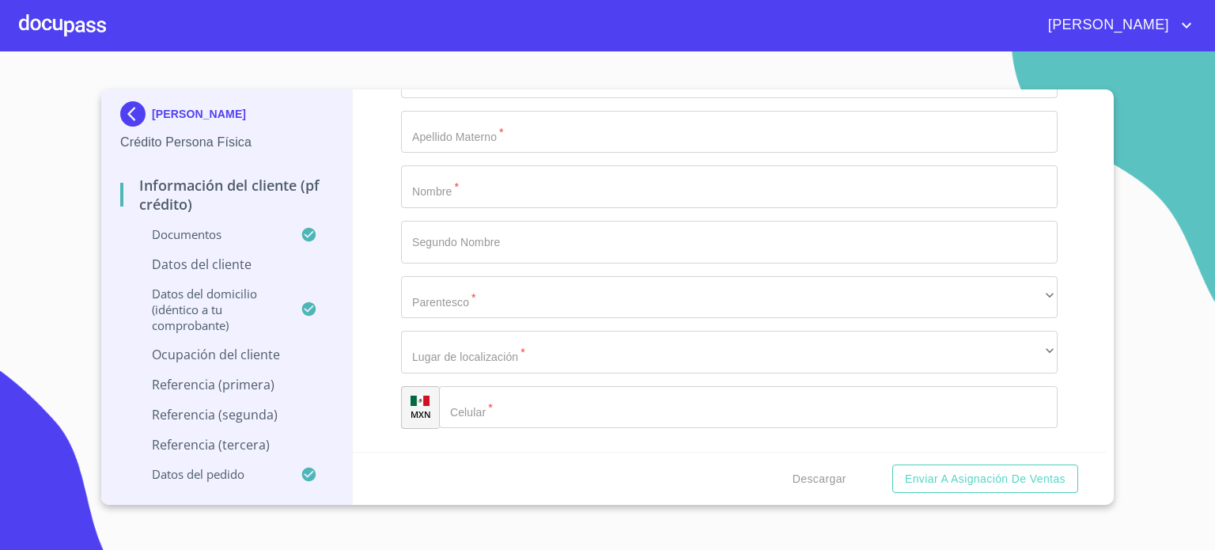
scroll to position [8091, 0]
type input "(33)12562739"
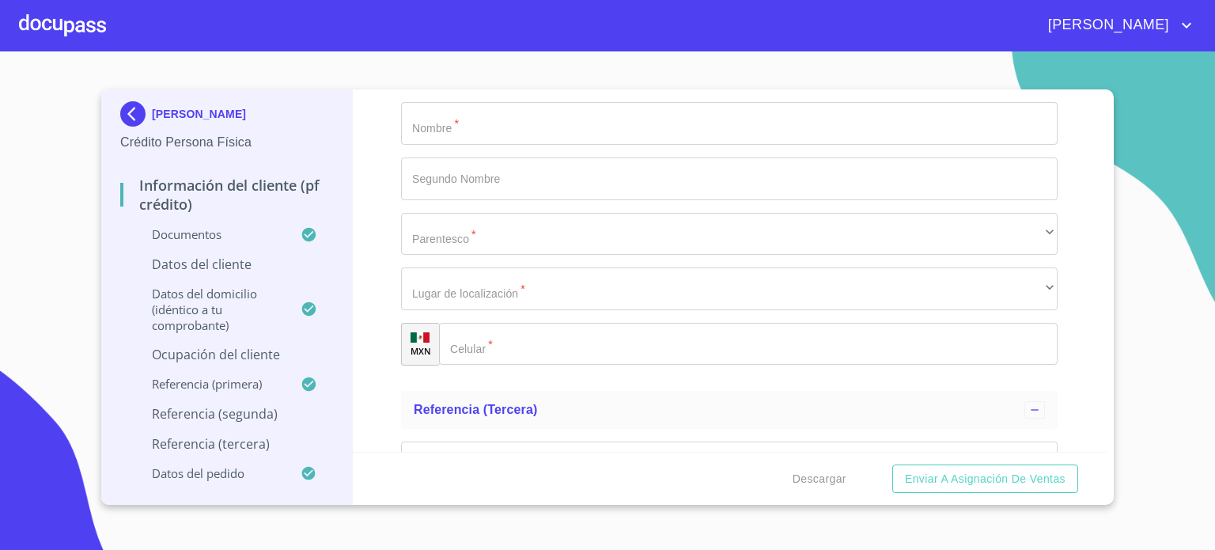
click at [506, 35] on input "Documento de identificación.   *" at bounding box center [729, 13] width 656 height 43
type input "[PERSON_NAME]"
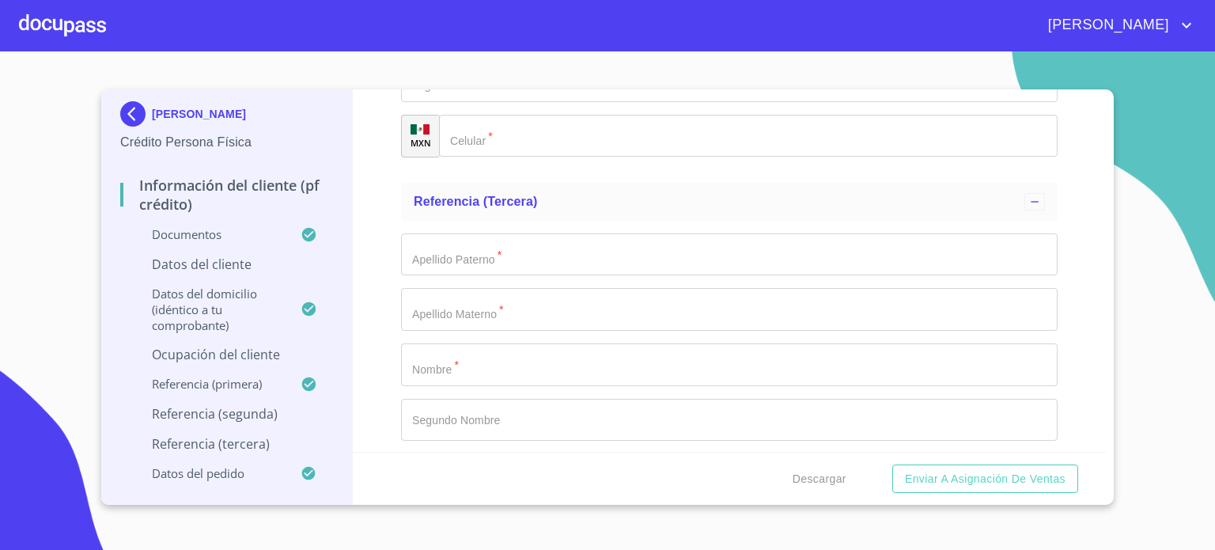
scroll to position [8312, 0]
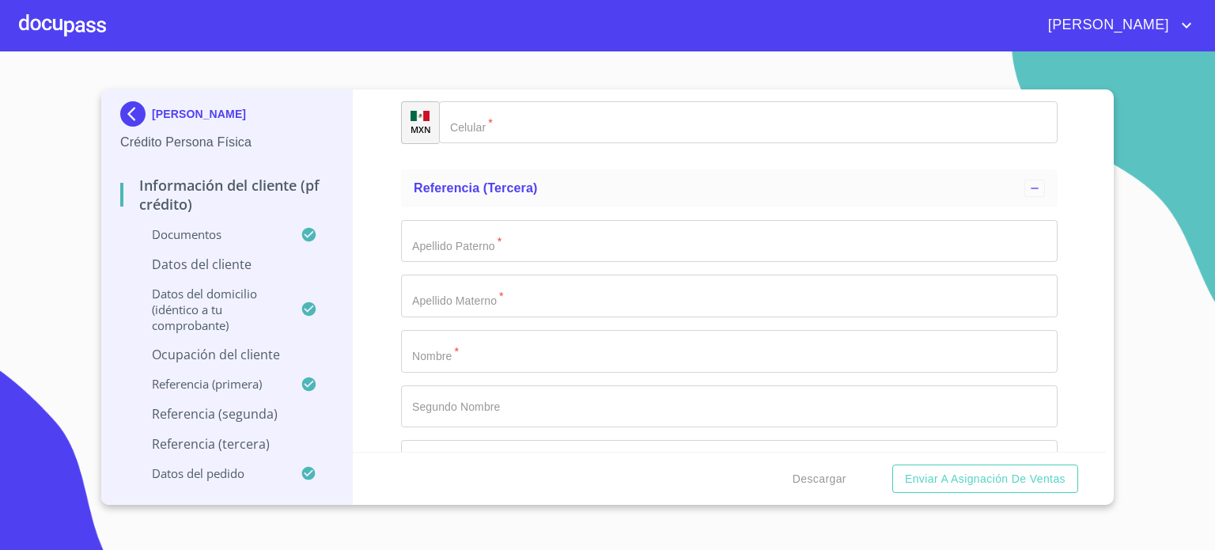
type input "[PERSON_NAME]"
type input "VALERIA"
click at [481, 34] on div "​" at bounding box center [729, 12] width 656 height 43
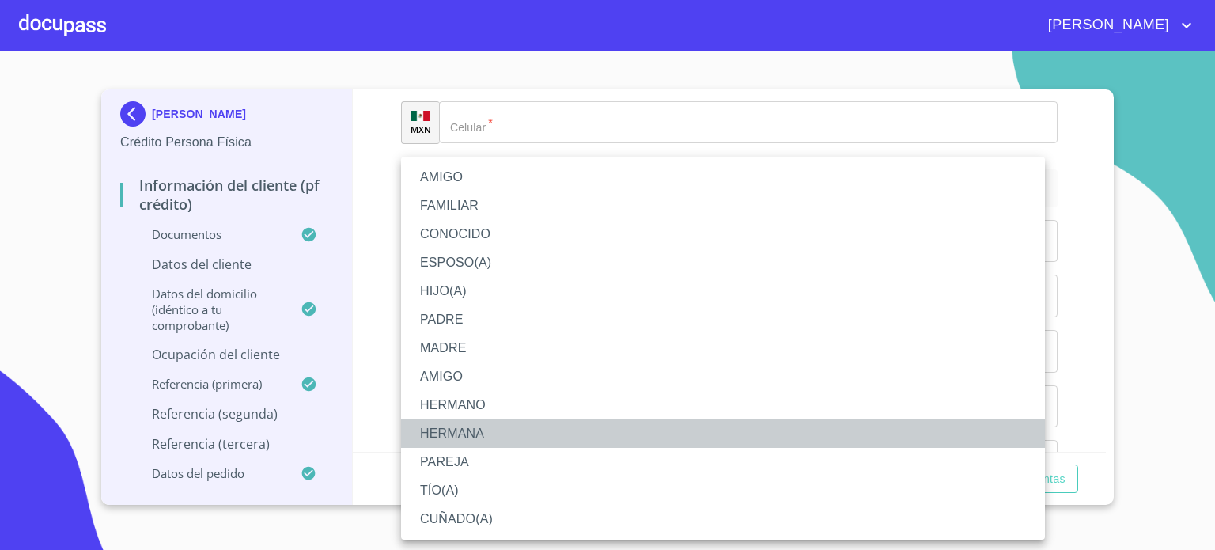
click at [487, 427] on li "HERMANA" at bounding box center [723, 433] width 644 height 28
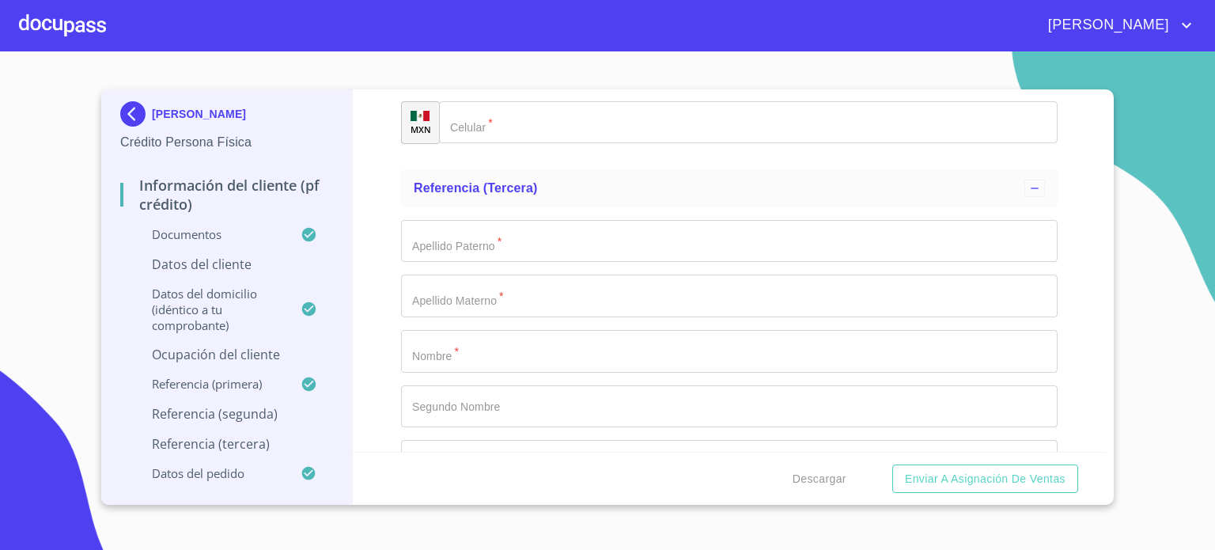
click at [470, 89] on div "​" at bounding box center [729, 67] width 656 height 43
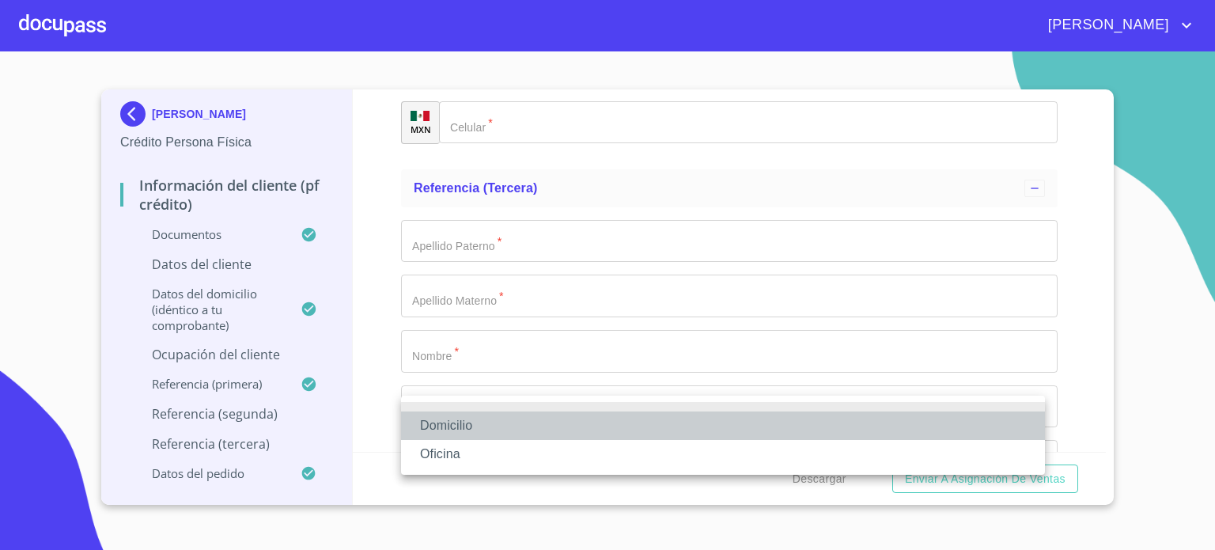
click at [476, 427] on li "Domicilio" at bounding box center [723, 425] width 644 height 28
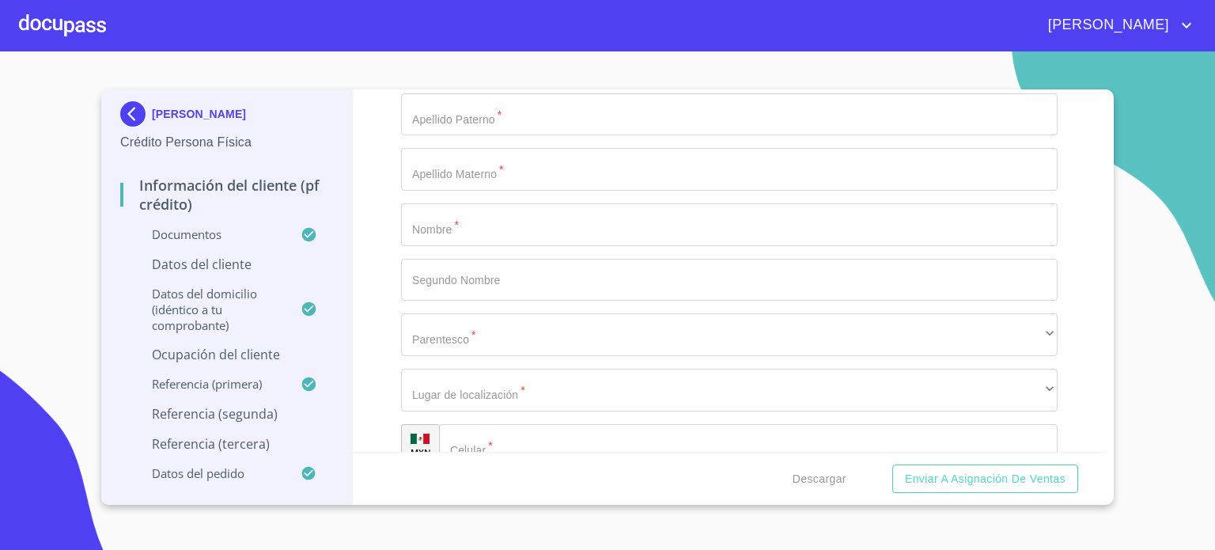
scroll to position [8471, 0]
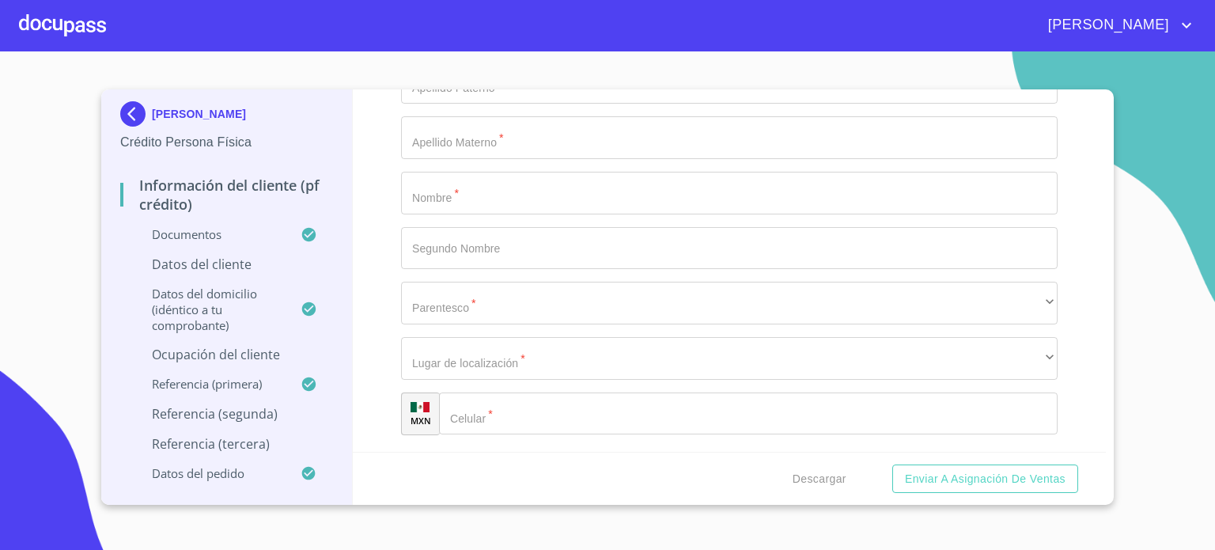
type input "(33)30158597"
click at [1064, 357] on div "Información del cliente (PF crédito) Documentos Documento de identificación.   …" at bounding box center [730, 270] width 754 height 362
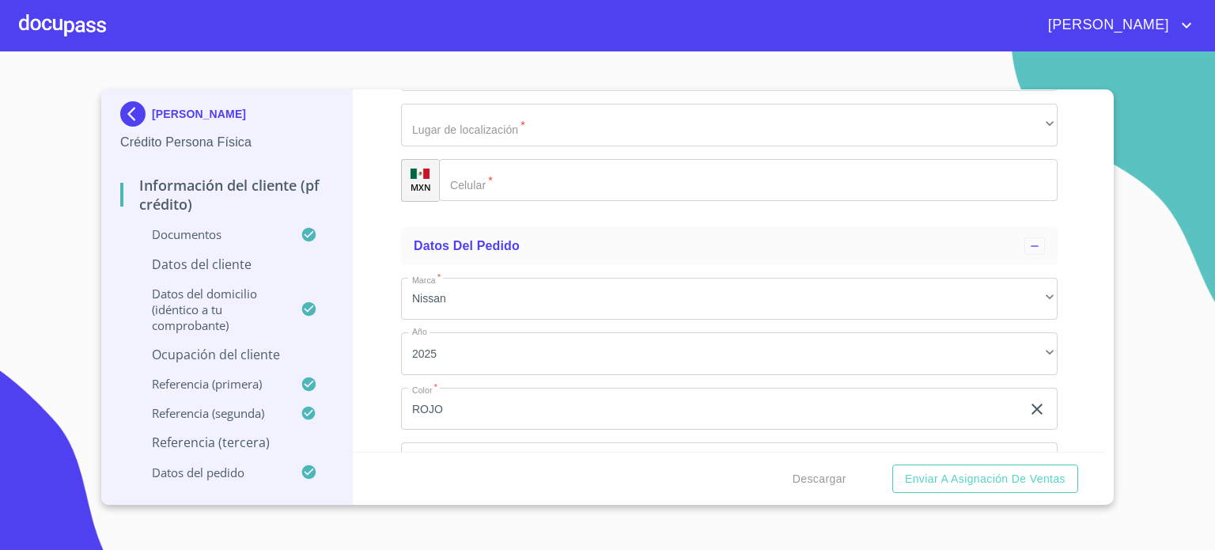
scroll to position [8724, 0]
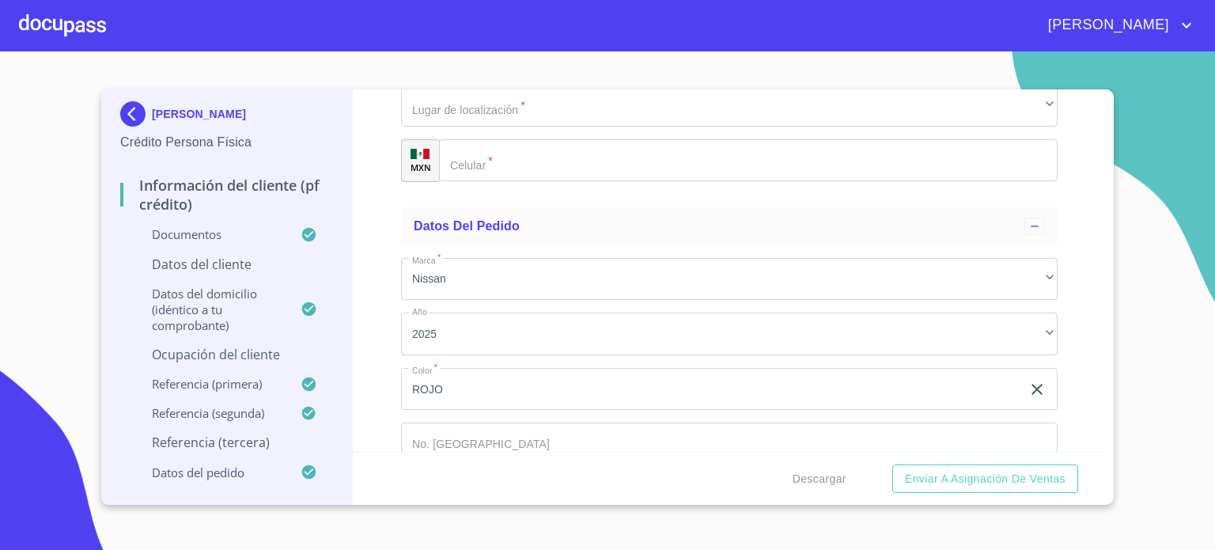
type input "[PERSON_NAME]"
type input "GURROLA"
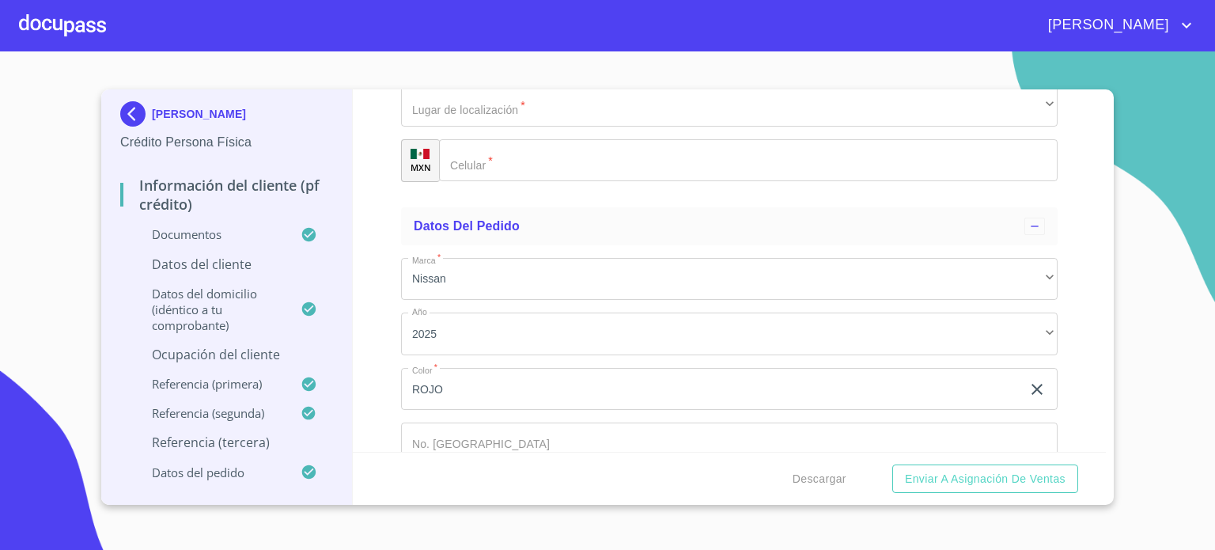
type input "R"
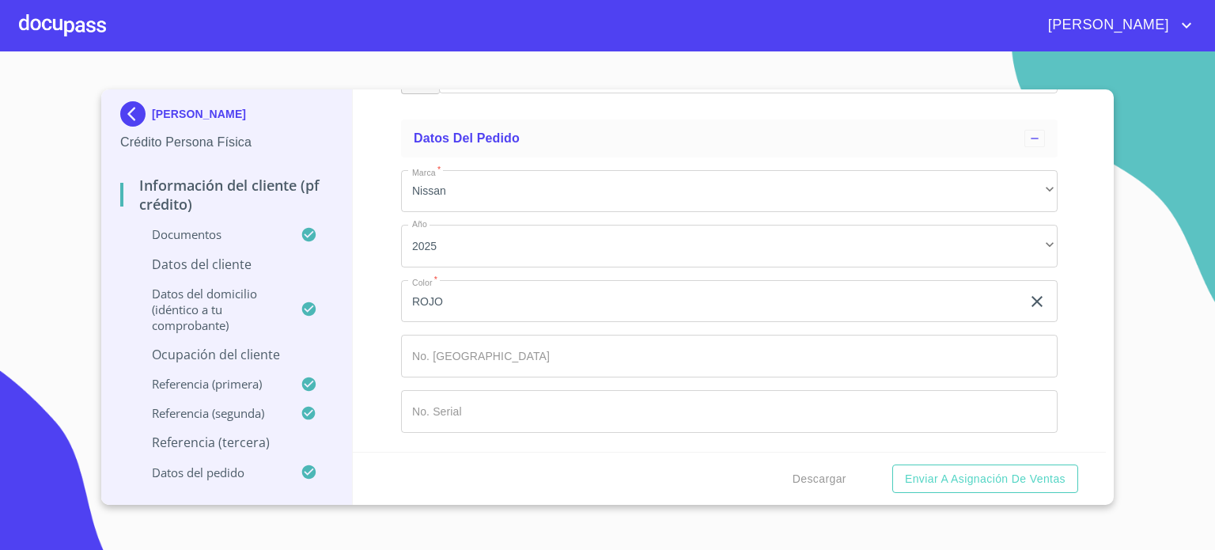
scroll to position [8882, 0]
type input "IRMA"
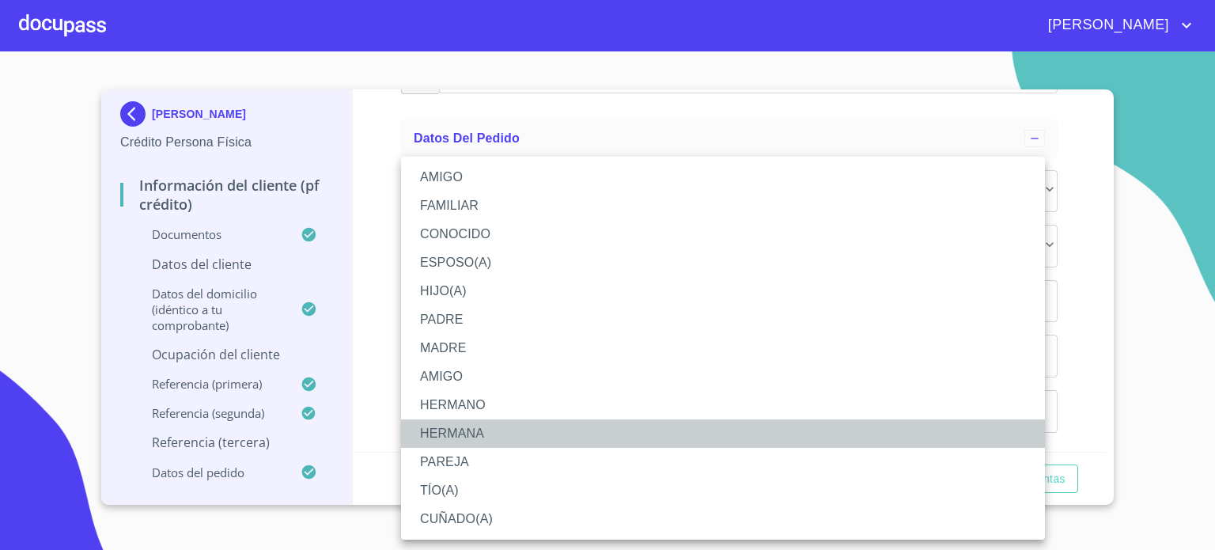
click at [481, 426] on li "HERMANA" at bounding box center [723, 433] width 644 height 28
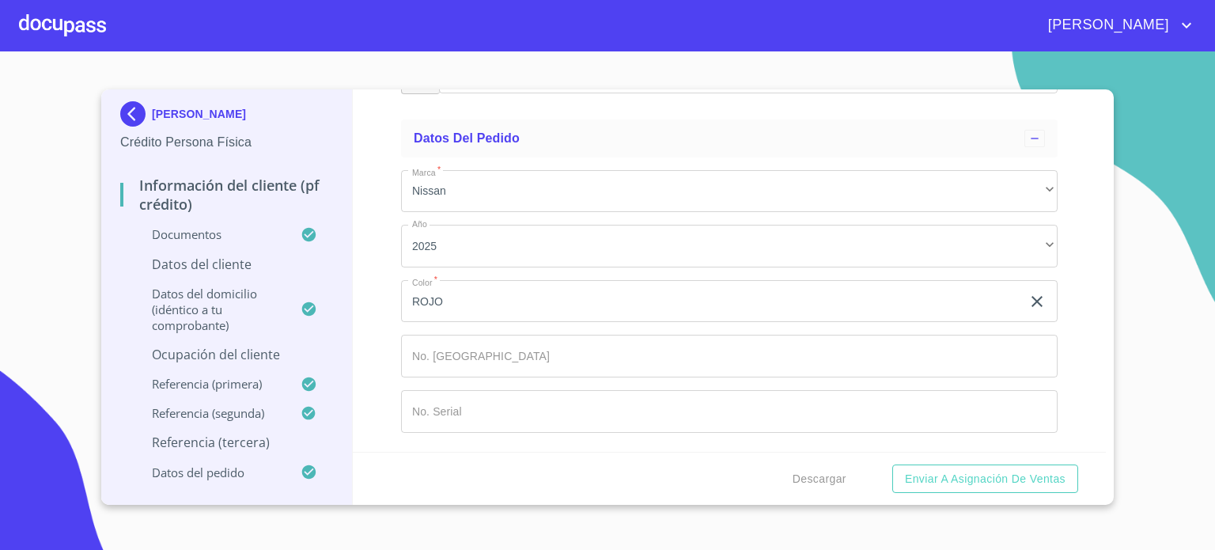
click at [505, 39] on div "​" at bounding box center [729, 17] width 656 height 43
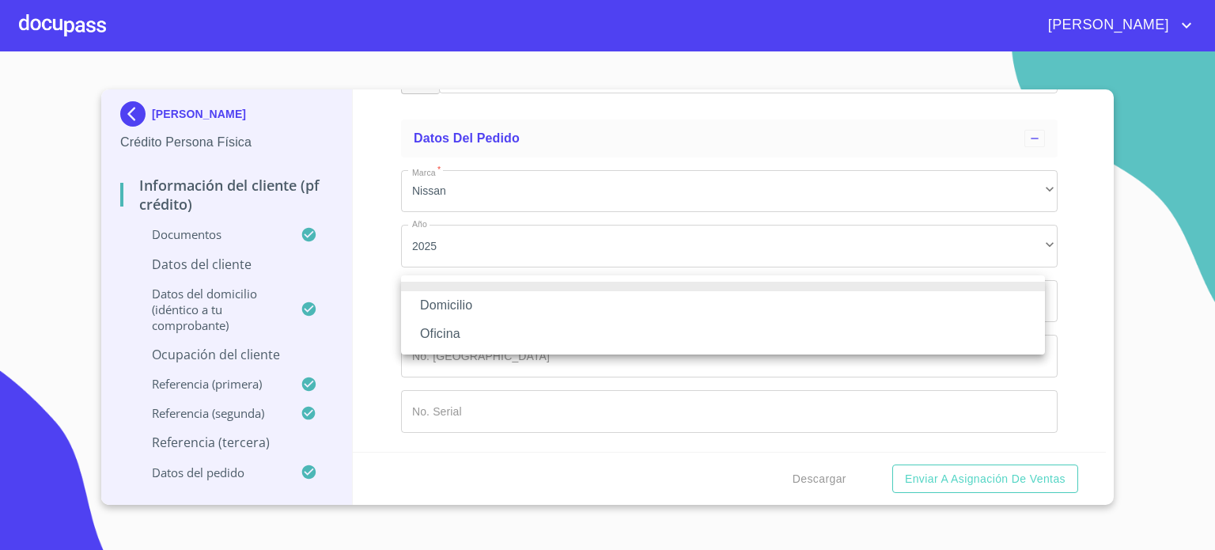
click at [472, 303] on li "Domicilio" at bounding box center [723, 305] width 644 height 28
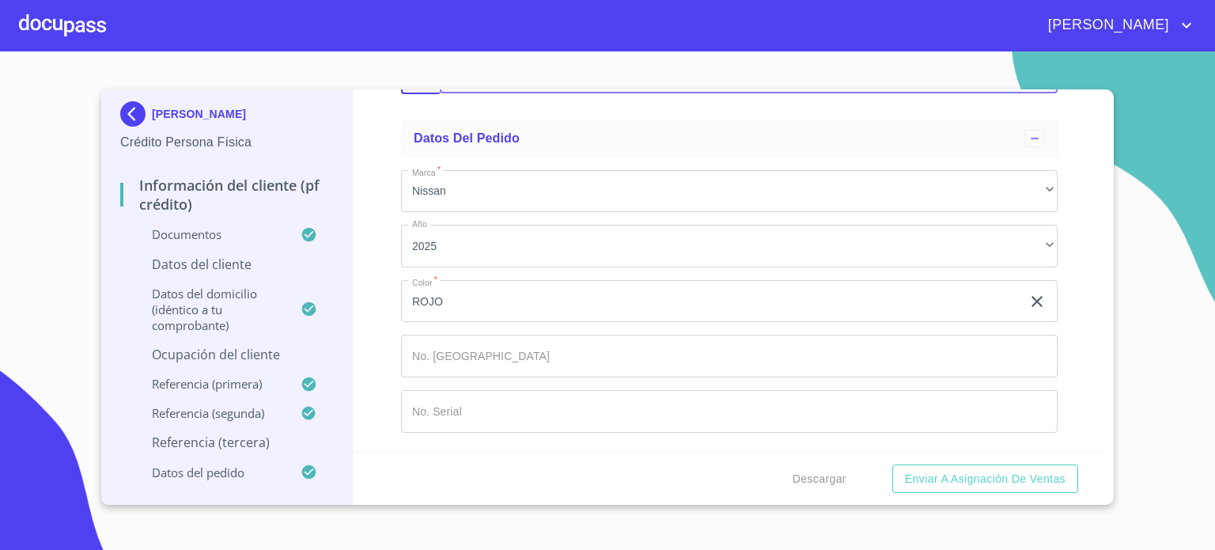
click at [509, 94] on input "Documento de identificación.   *" at bounding box center [768, 72] width 578 height 43
type input "(33)26127966"
click at [1068, 358] on div "Información del cliente (PF crédito) Documentos Documento de identificación.   …" at bounding box center [730, 270] width 754 height 362
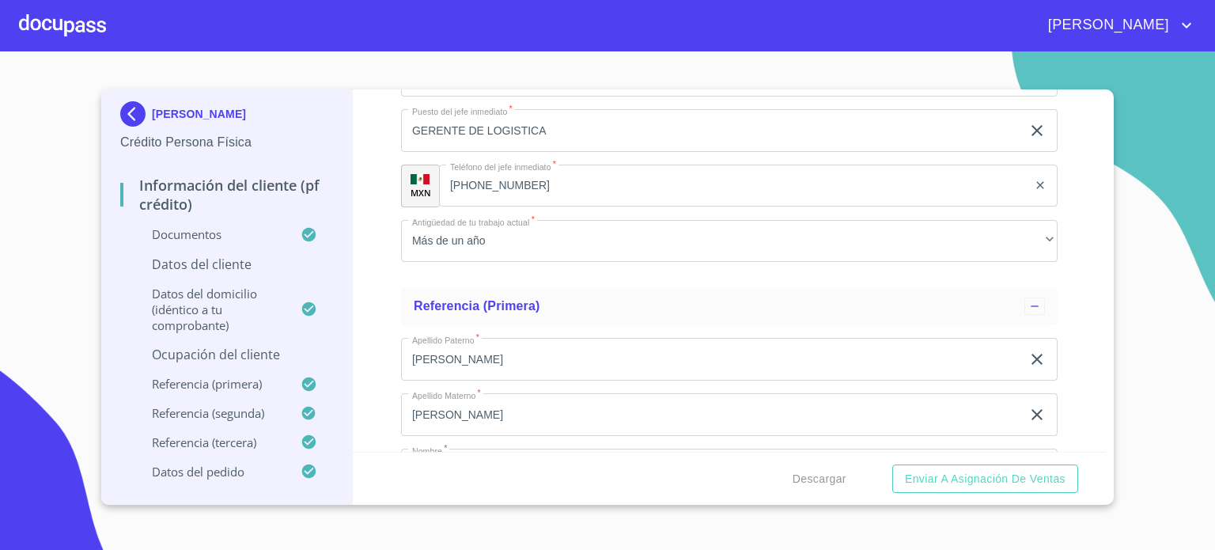
scroll to position [7260, 0]
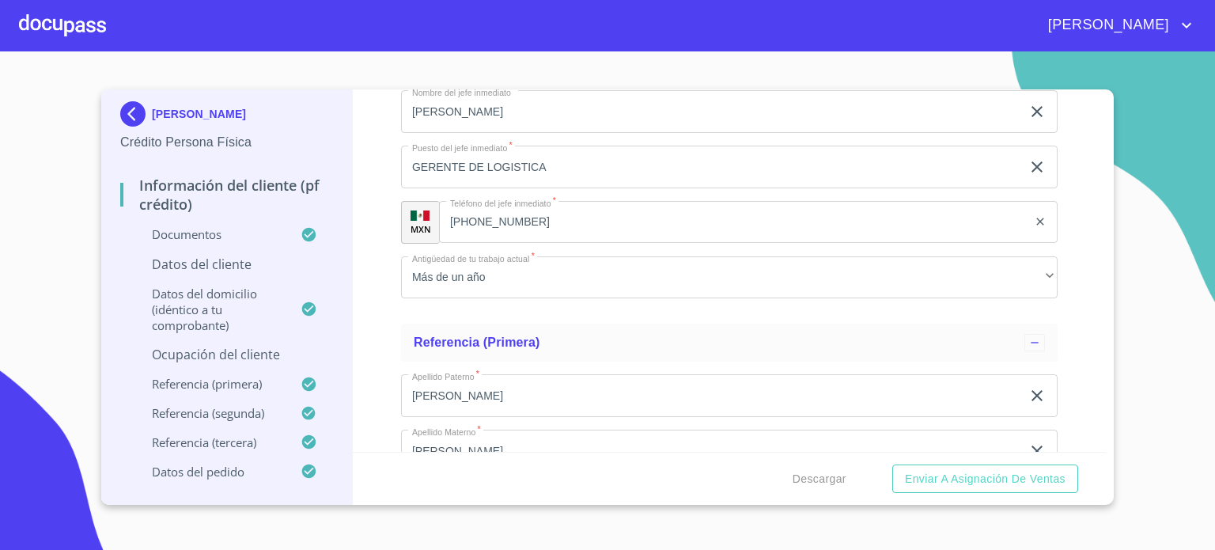
click at [515, 78] on div "​" at bounding box center [729, 57] width 656 height 43
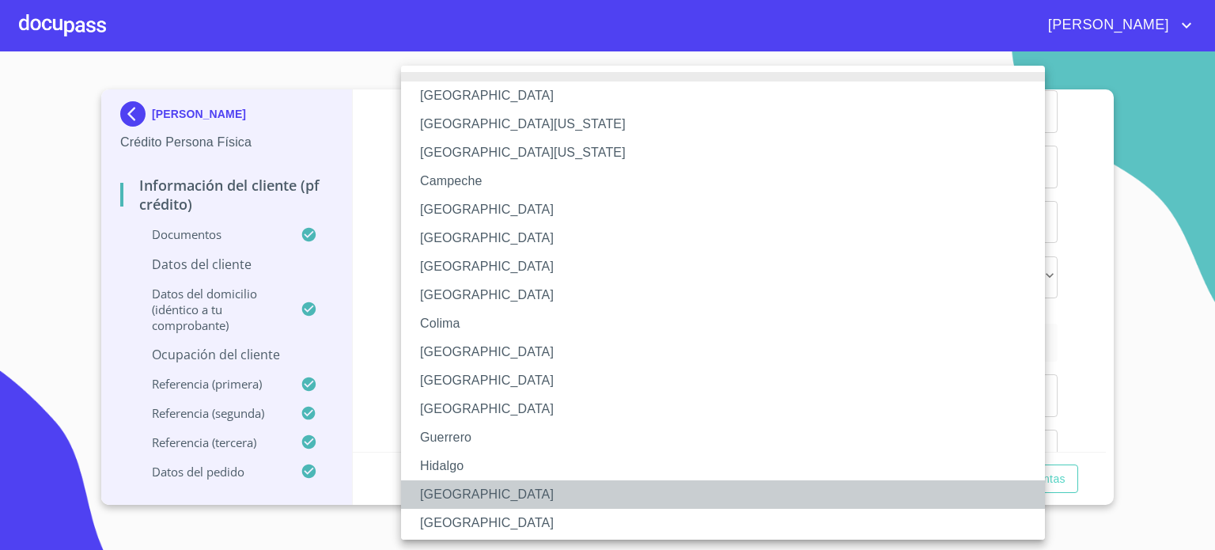
click at [452, 495] on li "[GEOGRAPHIC_DATA]" at bounding box center [729, 494] width 656 height 28
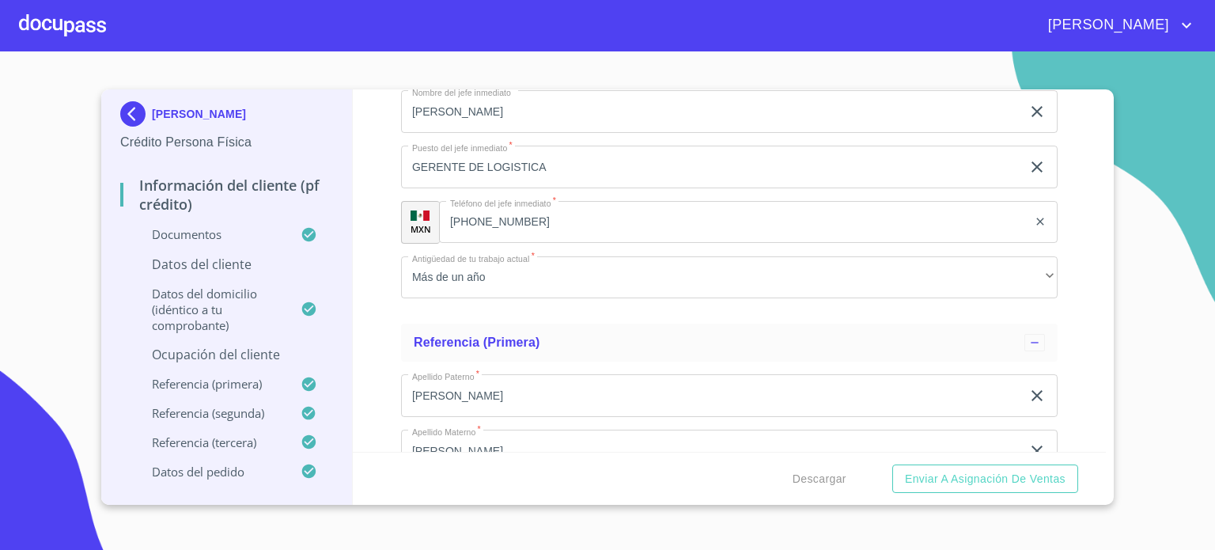
click at [1079, 334] on div "Información del cliente (PF crédito) Documentos Documento de identificación.   …" at bounding box center [730, 270] width 754 height 362
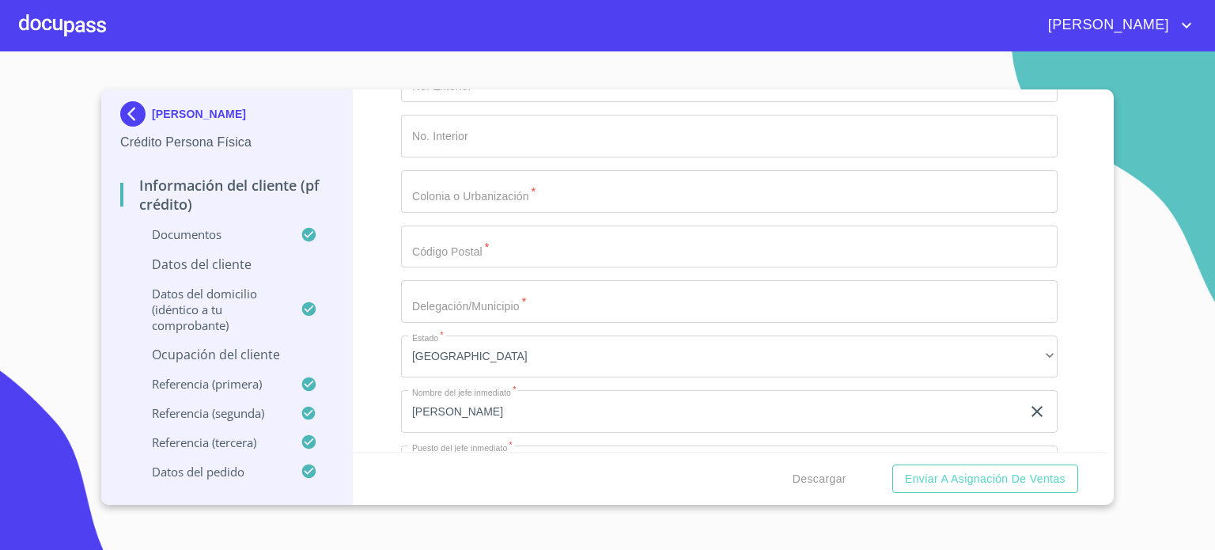
scroll to position [7160, 0]
